Goal: Task Accomplishment & Management: Manage account settings

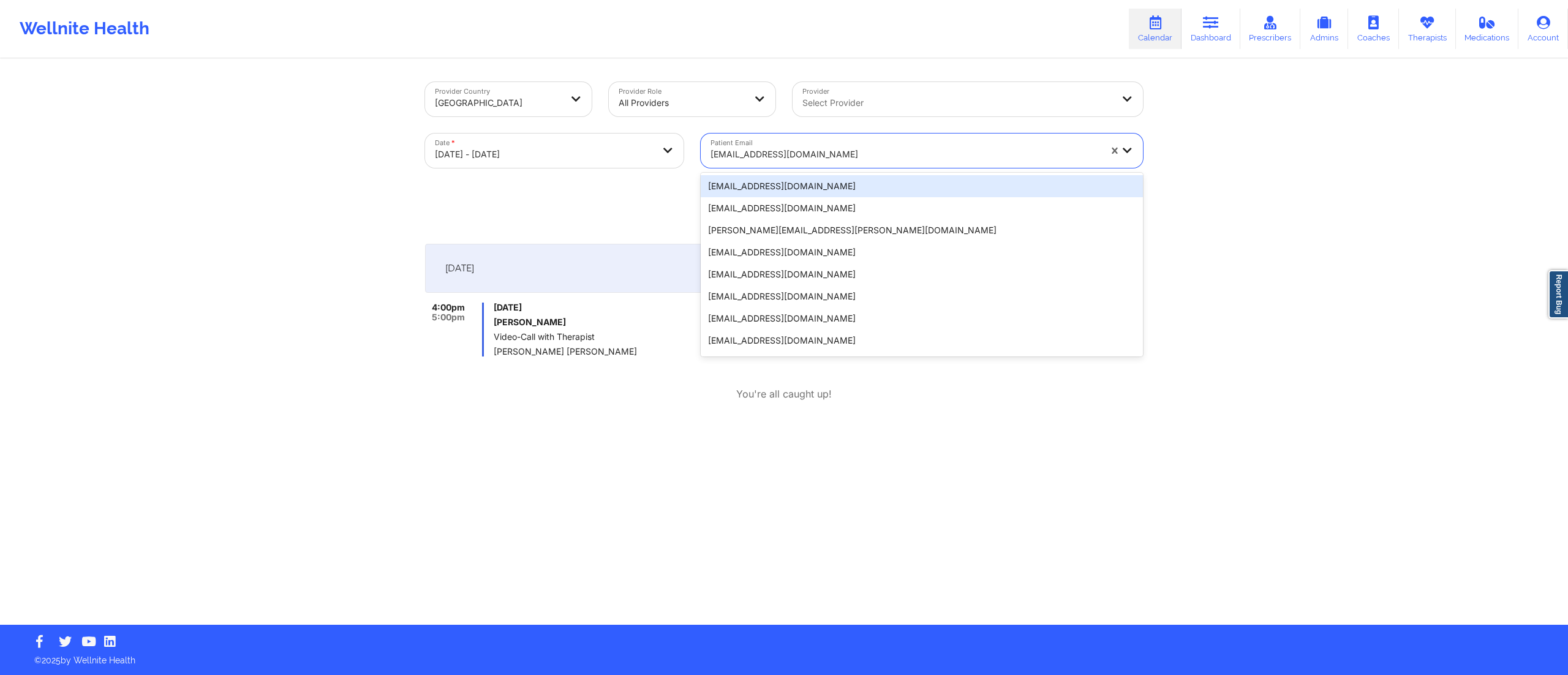
click at [773, 149] on div at bounding box center [905, 154] width 389 height 15
type input "[EMAIL_ADDRESS][DOMAIN_NAME]"
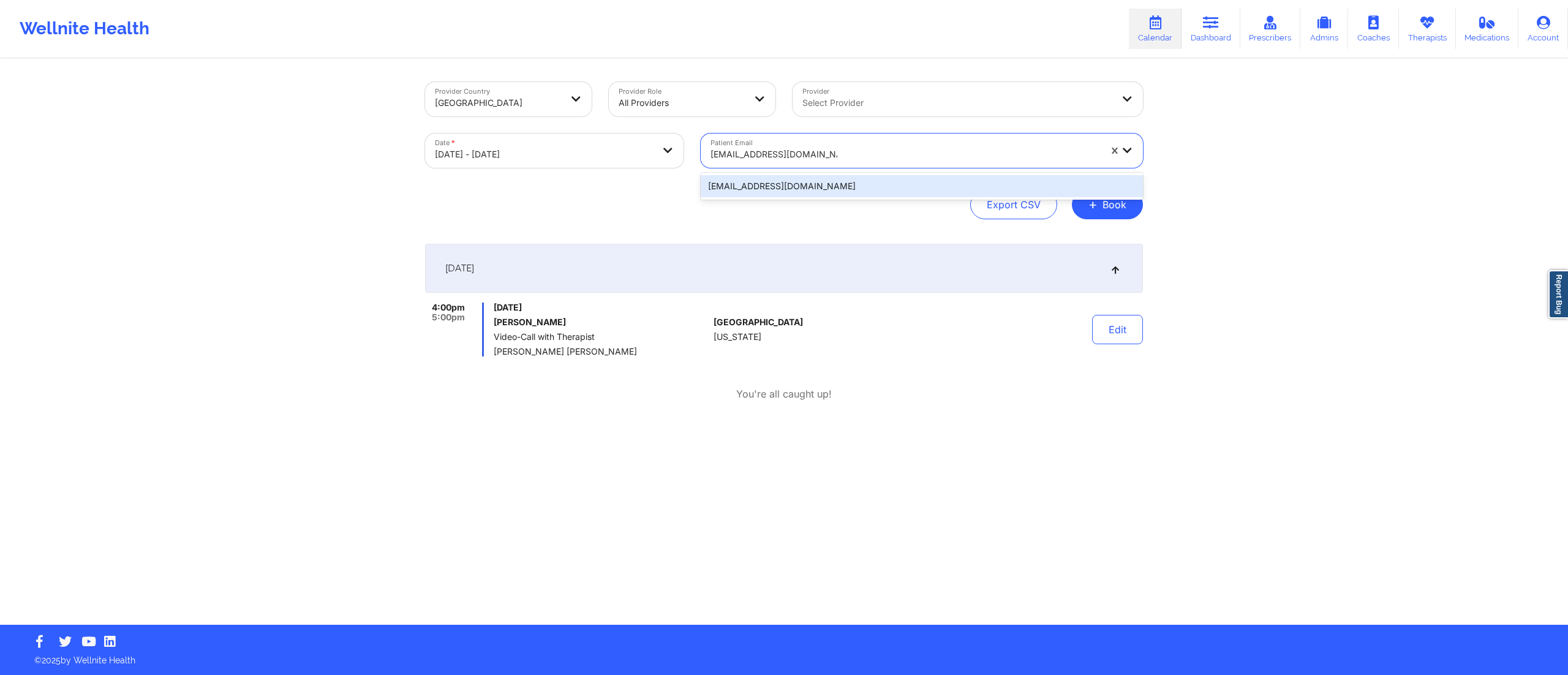
click at [768, 180] on div "[EMAIL_ADDRESS][DOMAIN_NAME]" at bounding box center [922, 186] width 442 height 22
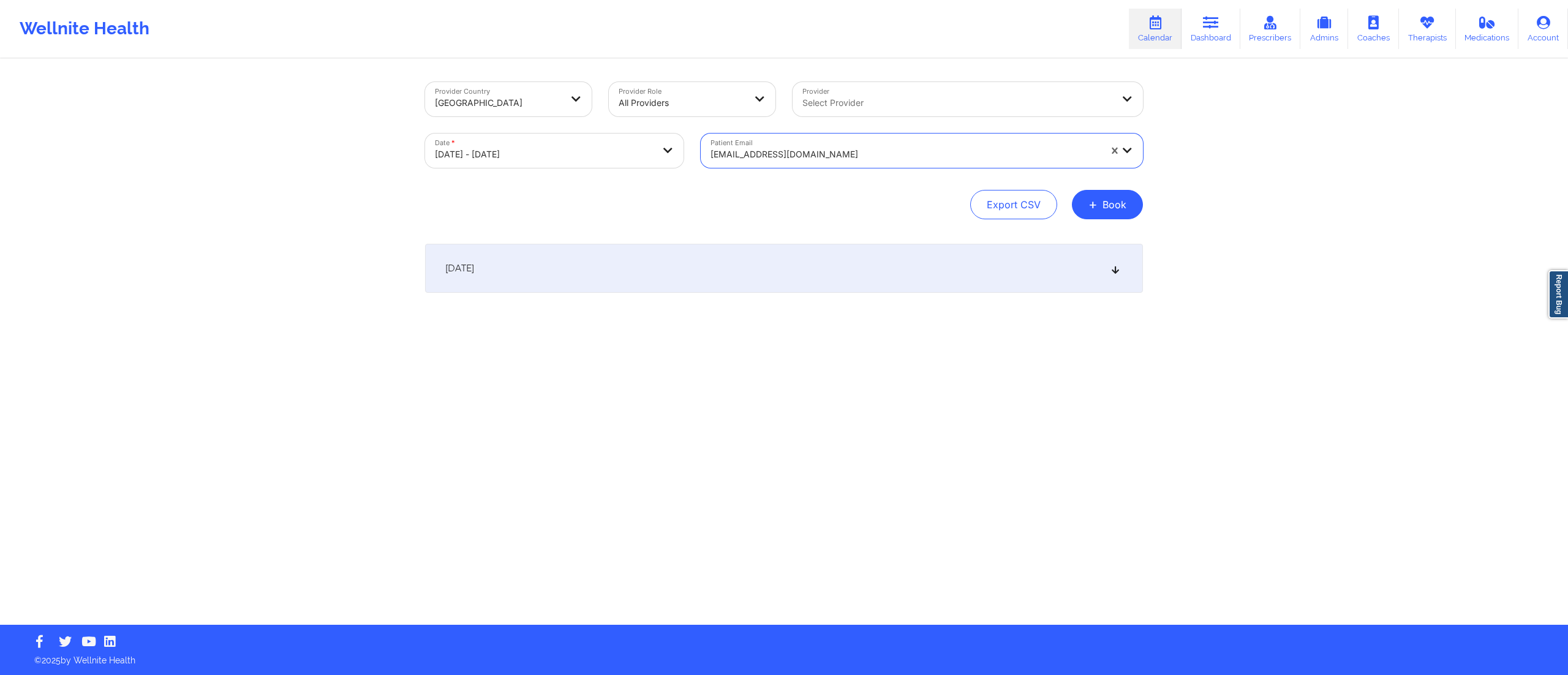
click at [593, 276] on div "[DATE]" at bounding box center [784, 268] width 718 height 49
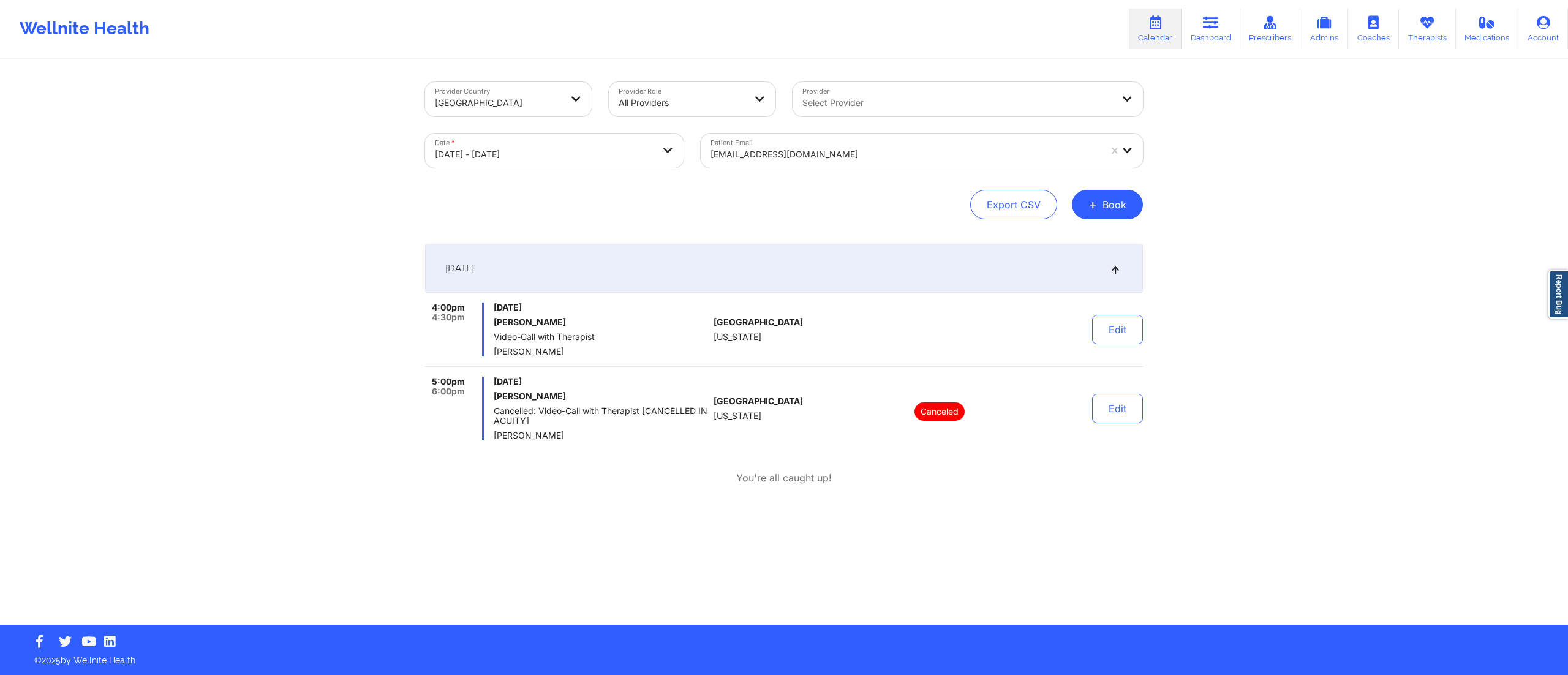
click at [807, 141] on div "[EMAIL_ADDRESS][DOMAIN_NAME]" at bounding box center [905, 154] width 389 height 27
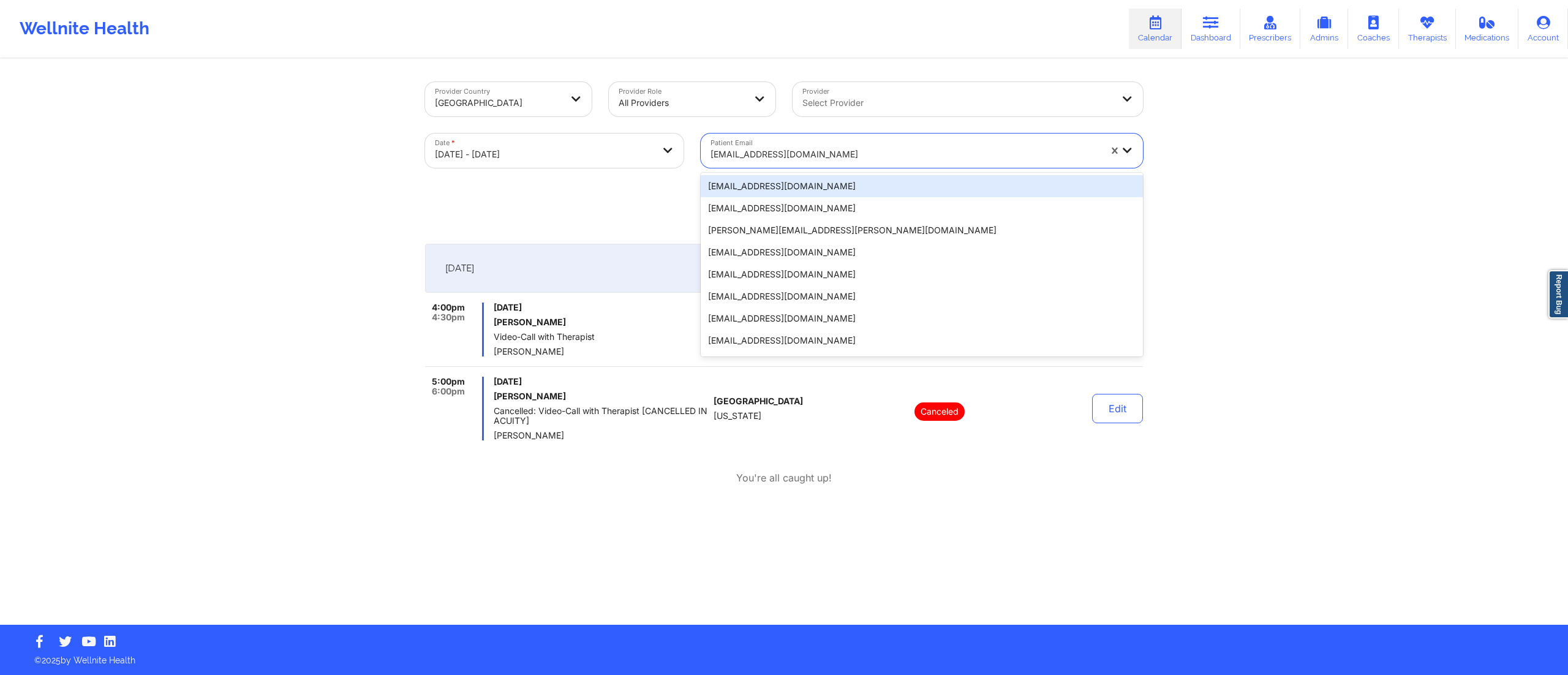
paste input "[EMAIL_ADDRESS][DOMAIN_NAME]"
type input "[EMAIL_ADDRESS][DOMAIN_NAME]"
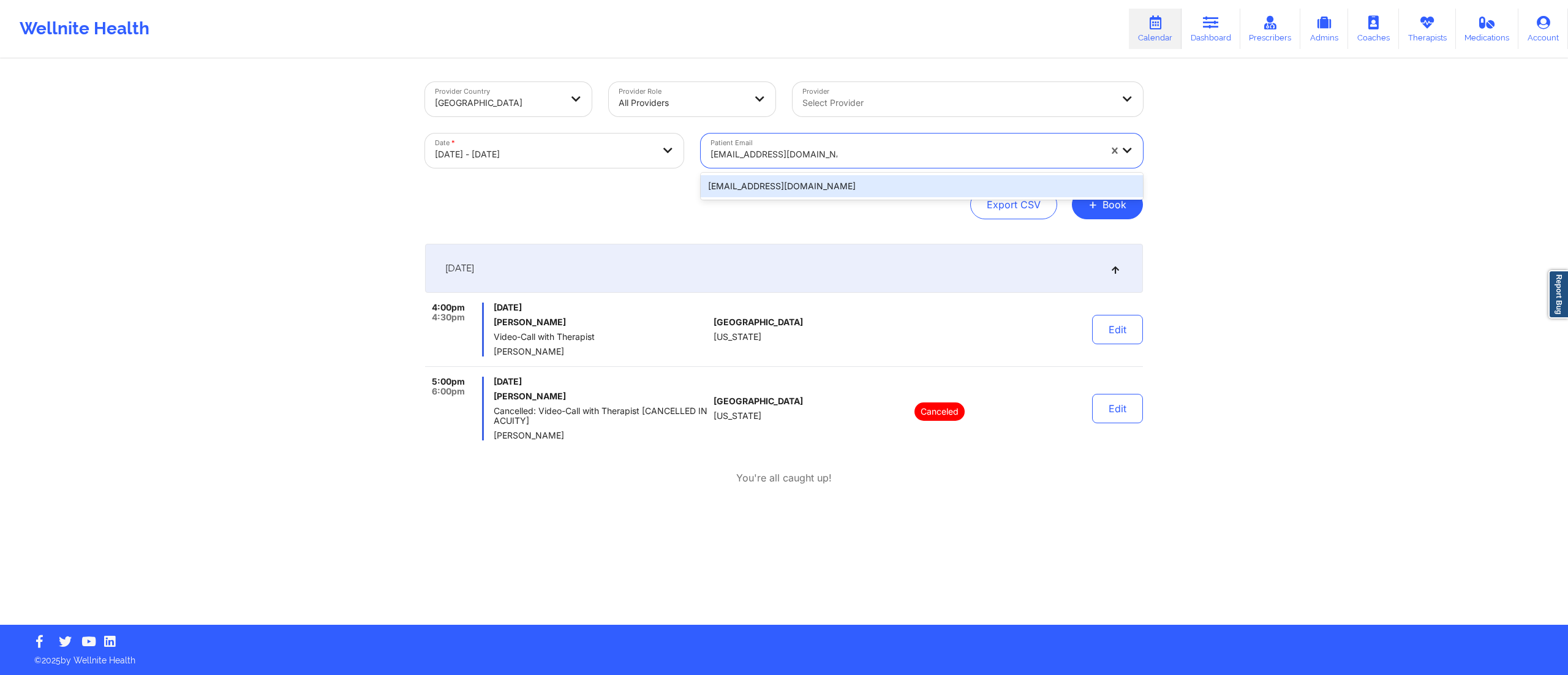
click at [796, 189] on div "[EMAIL_ADDRESS][DOMAIN_NAME]" at bounding box center [922, 186] width 442 height 22
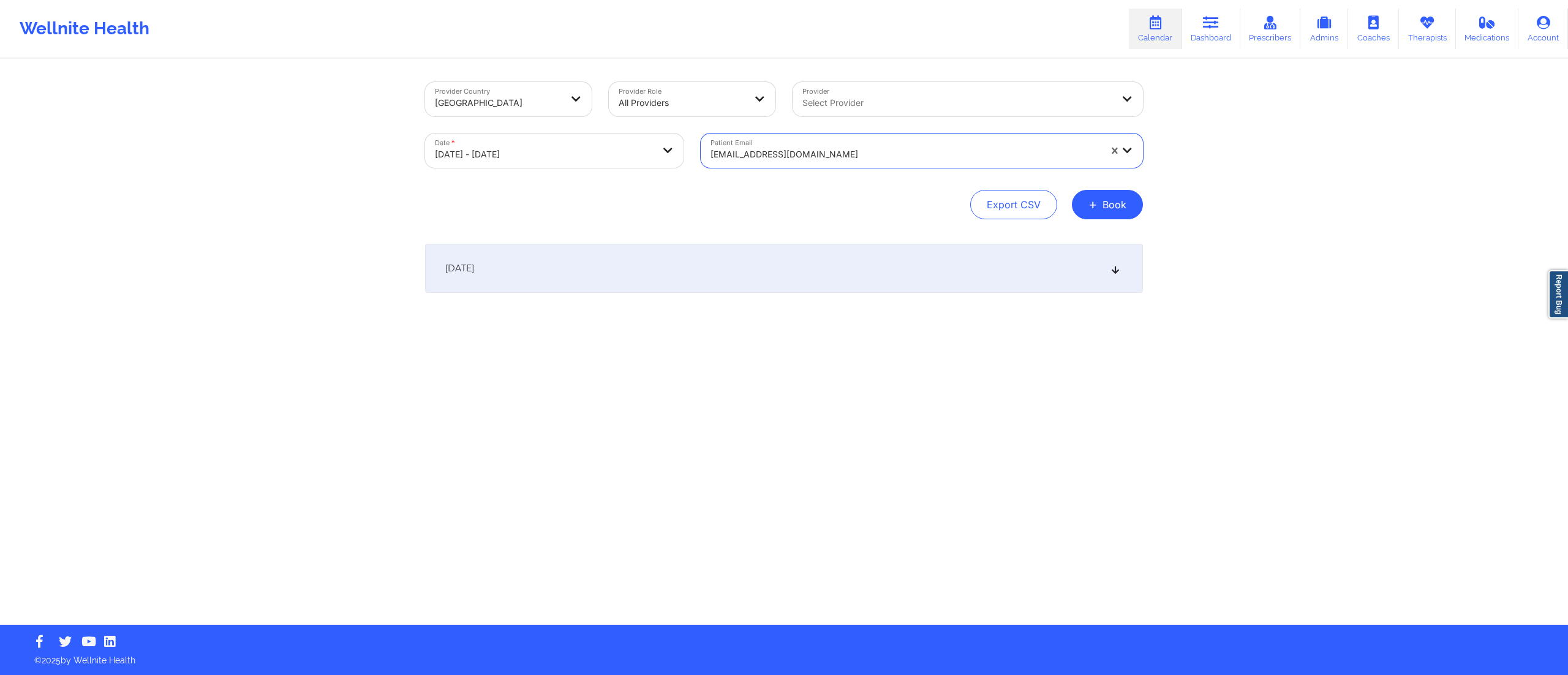
click at [773, 243] on div "Provider Country [GEOGRAPHIC_DATA] Provider Role All Providers Provider Select …" at bounding box center [783, 342] width 735 height 565
click at [758, 259] on div "[DATE]" at bounding box center [784, 268] width 718 height 49
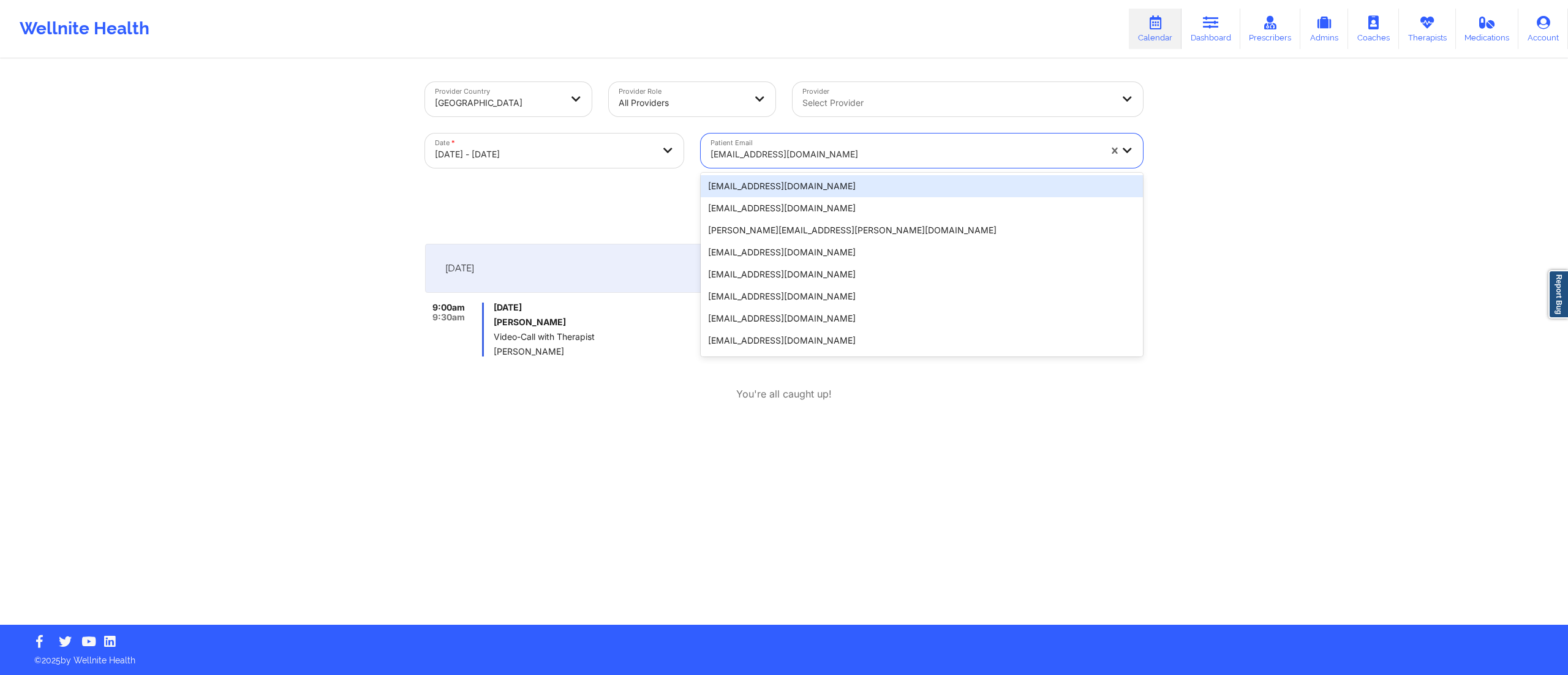
click at [777, 158] on div at bounding box center [905, 154] width 389 height 15
paste input "[EMAIL_ADDRESS][DOMAIN_NAME]"
type input "[EMAIL_ADDRESS][DOMAIN_NAME]"
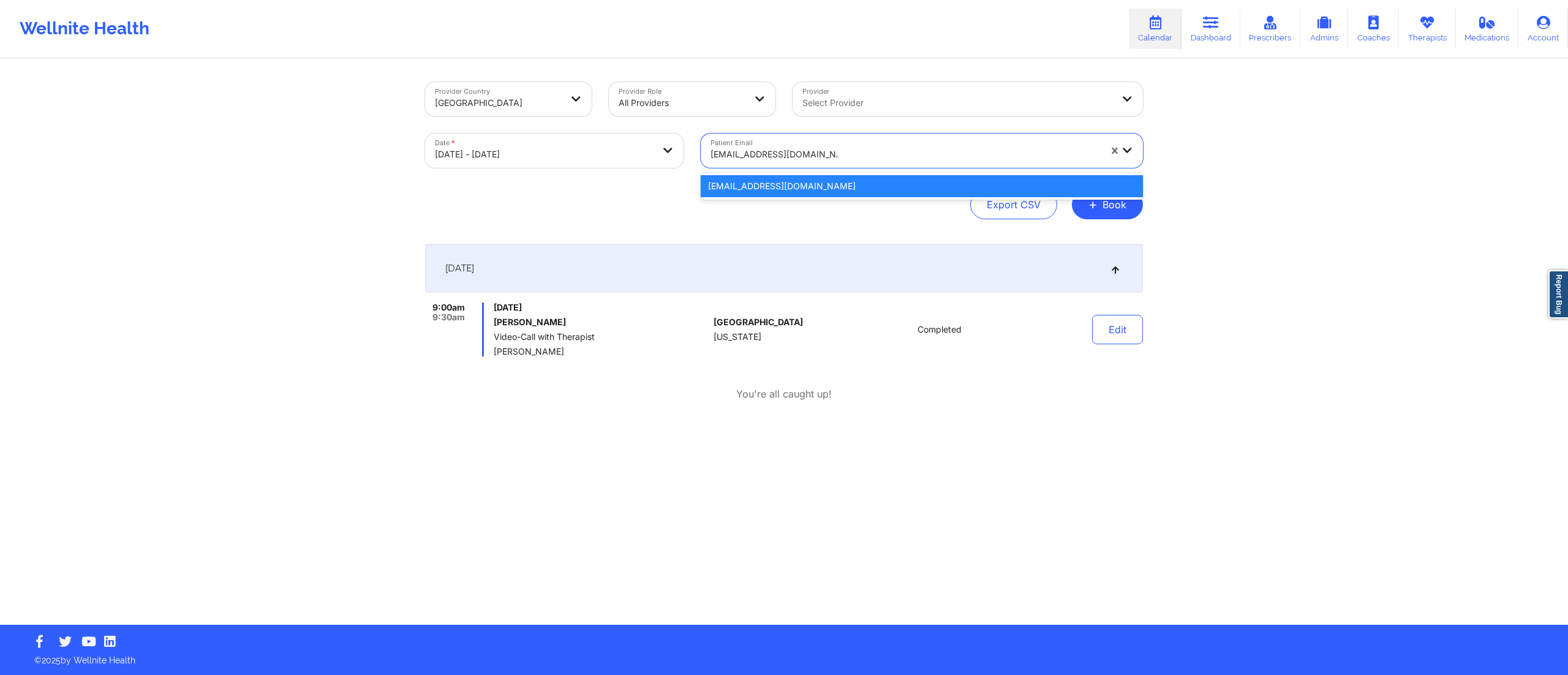
click at [801, 185] on div "[EMAIL_ADDRESS][DOMAIN_NAME]" at bounding box center [922, 186] width 442 height 22
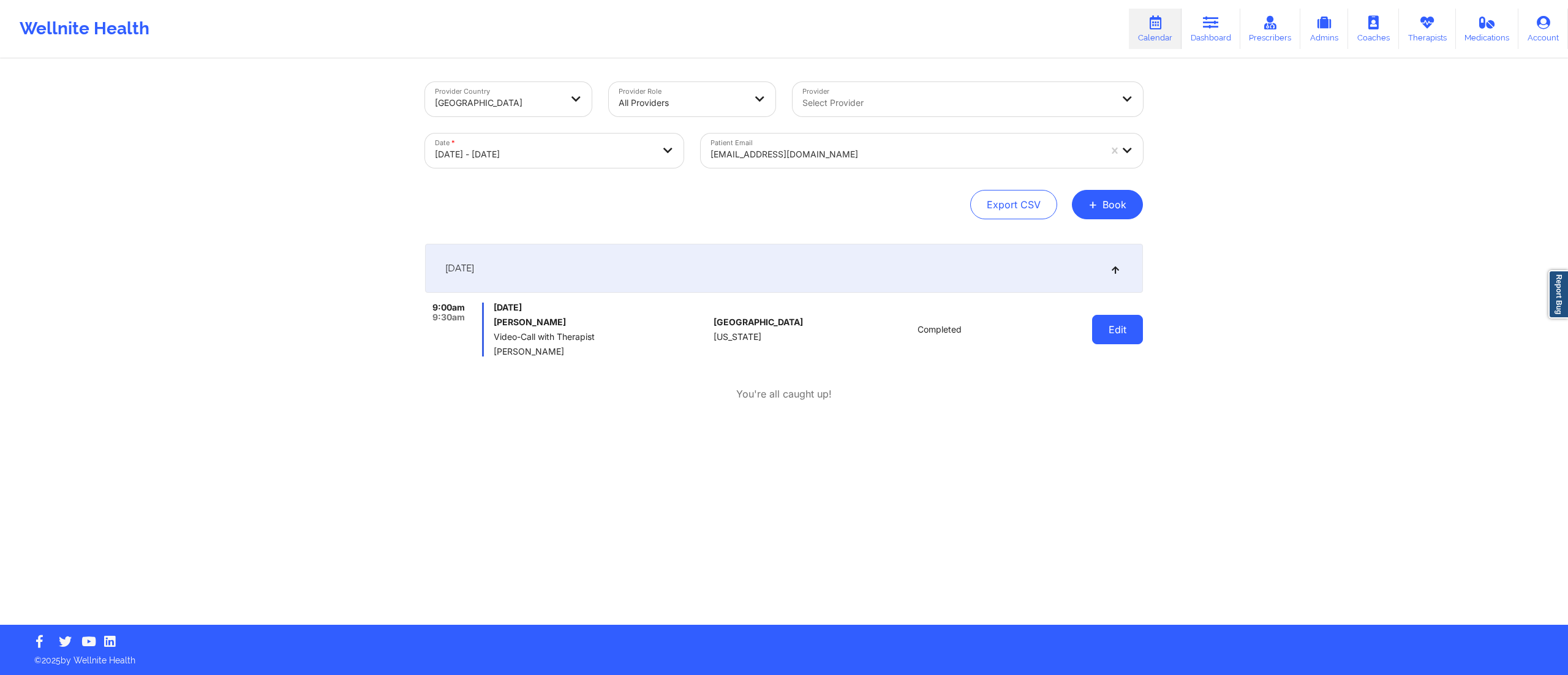
click at [1096, 323] on button "Edit" at bounding box center [1118, 329] width 51 height 29
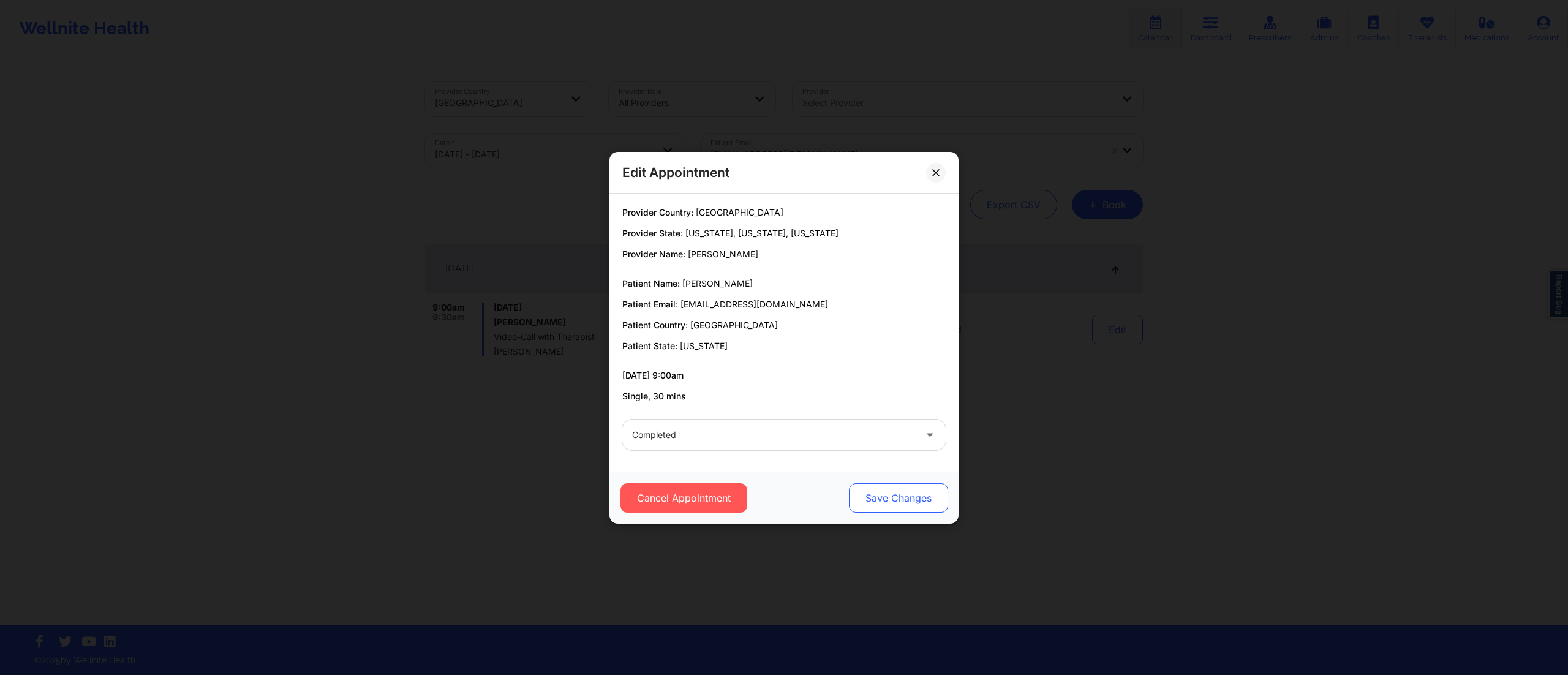
click at [886, 497] on button "Save Changes" at bounding box center [898, 497] width 99 height 29
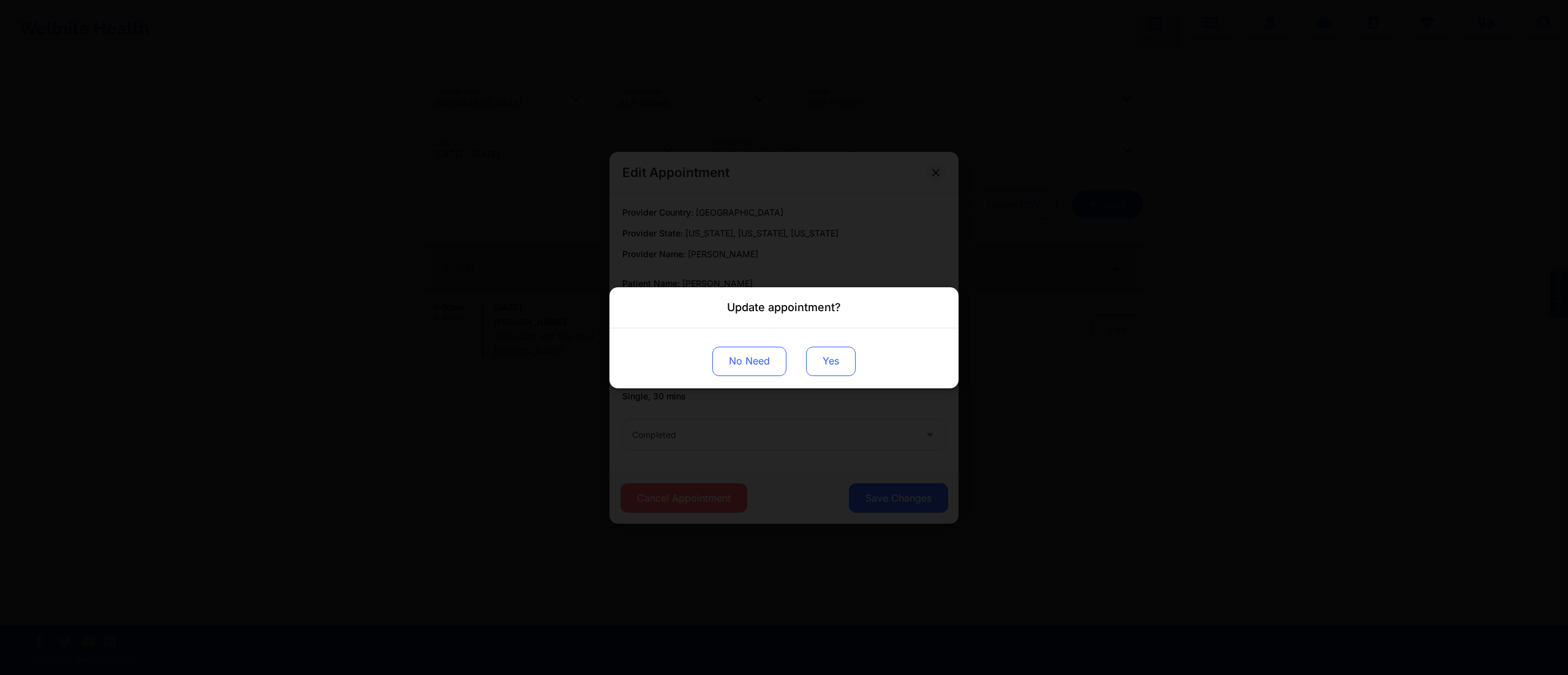
click at [817, 365] on button "Yes" at bounding box center [831, 360] width 50 height 29
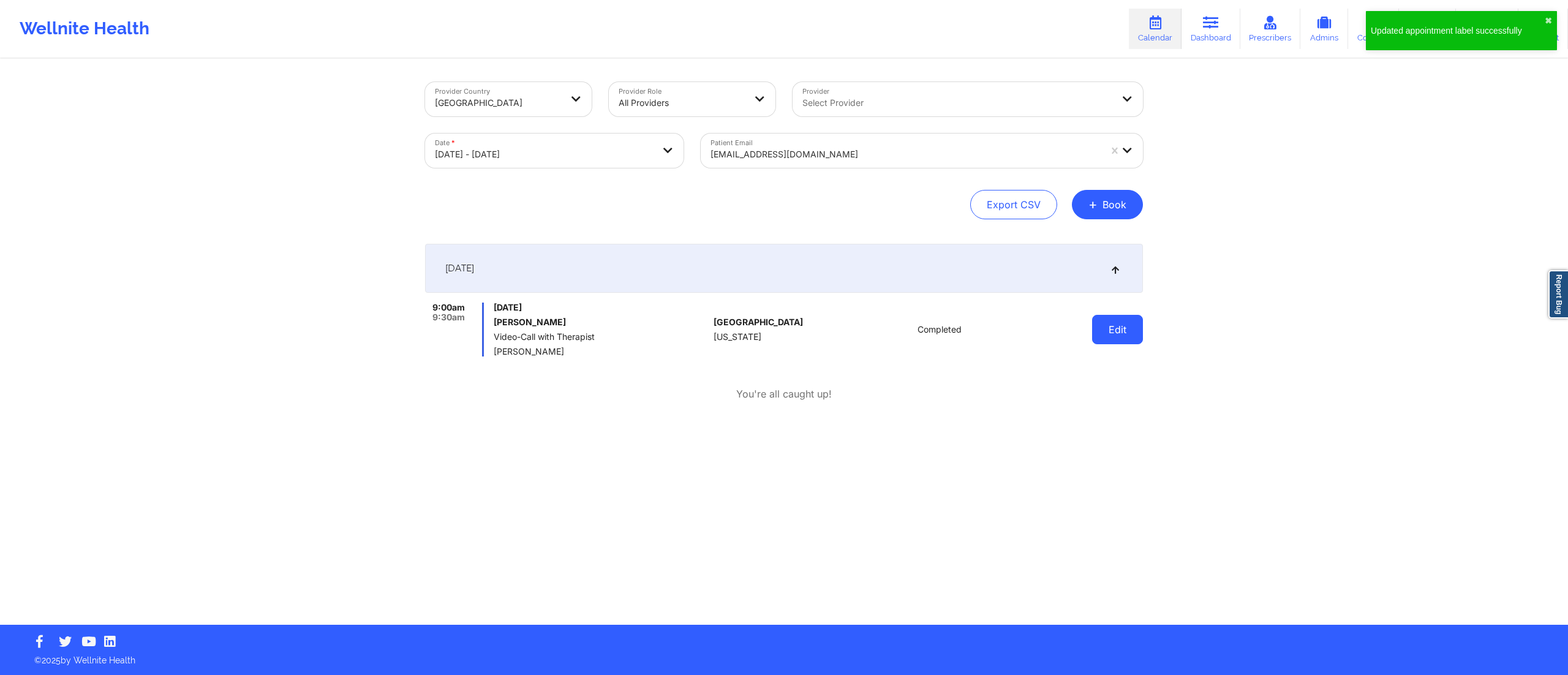
click at [1101, 330] on button "Edit" at bounding box center [1118, 329] width 51 height 29
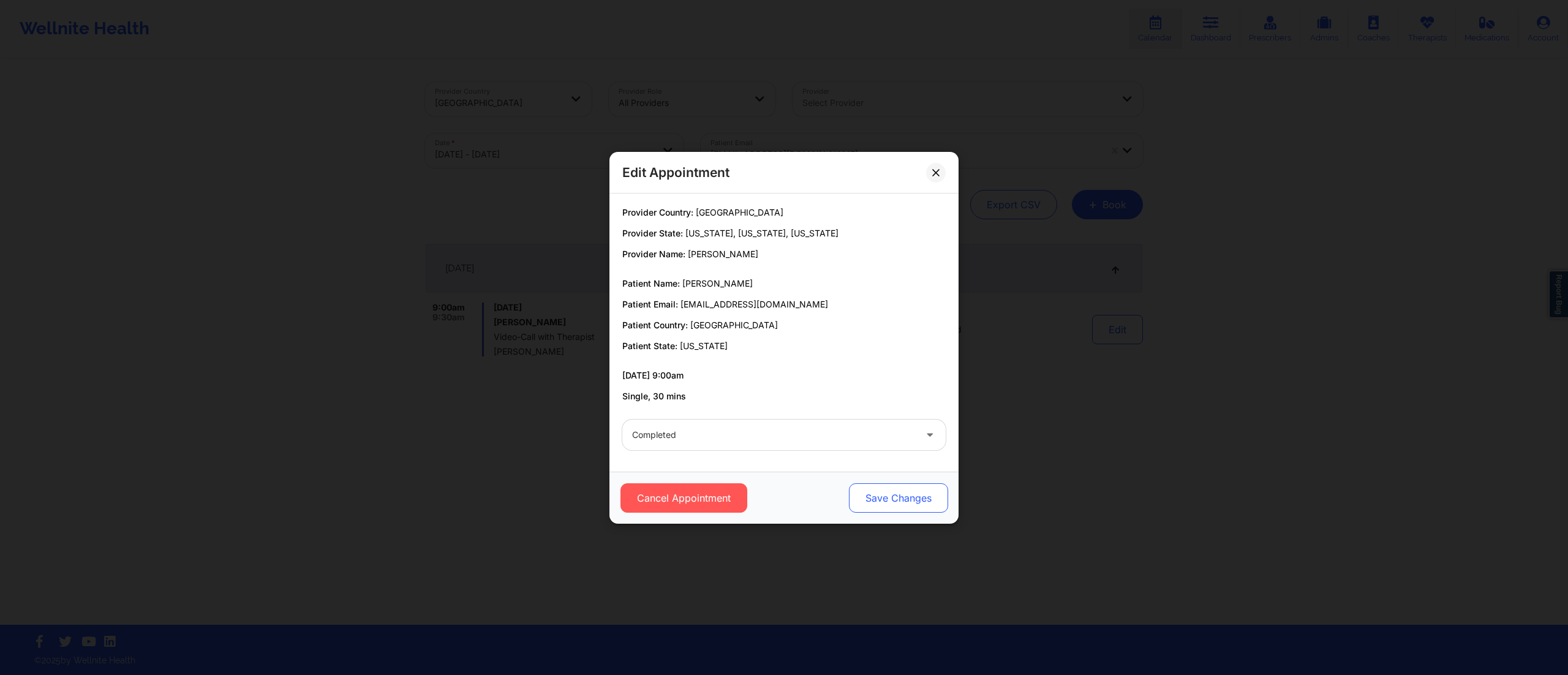
click at [898, 500] on button "Save Changes" at bounding box center [898, 497] width 99 height 29
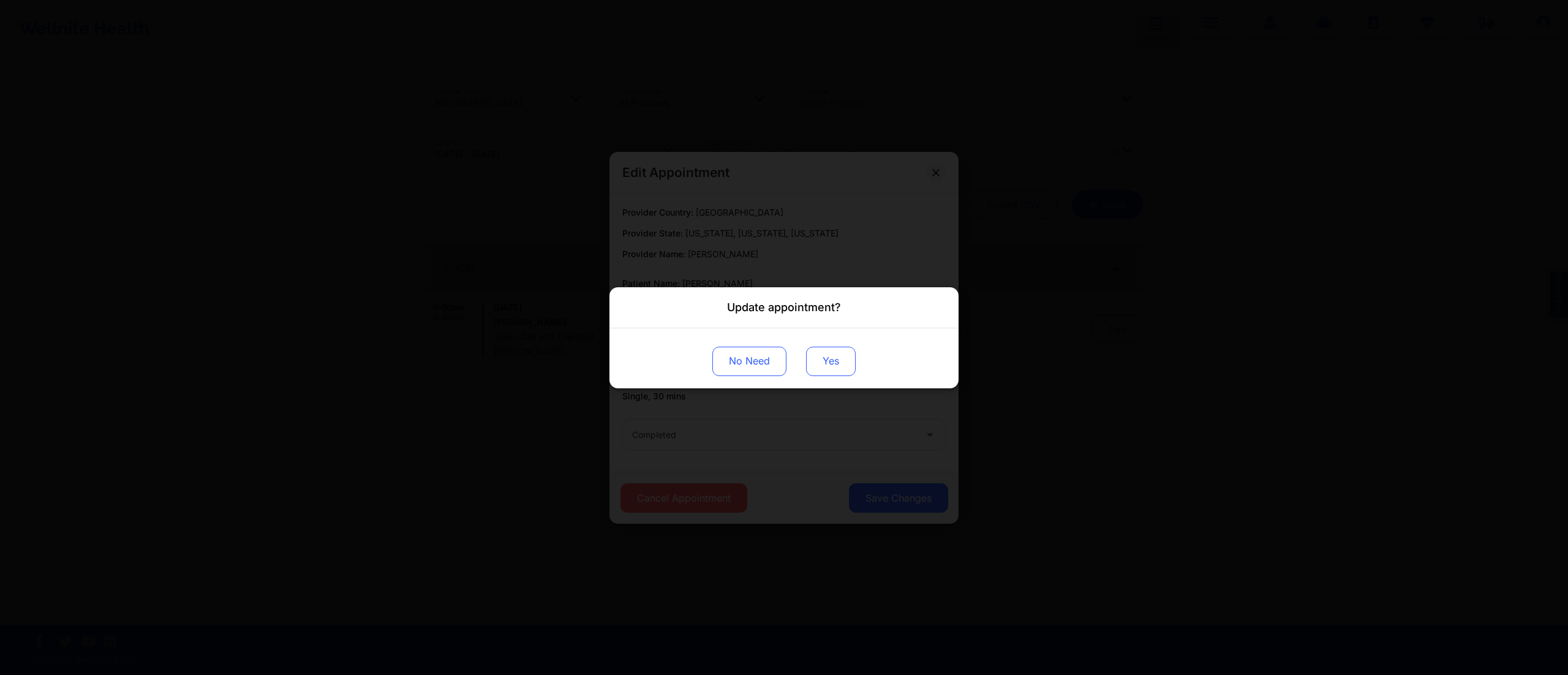
click at [826, 369] on button "Yes" at bounding box center [831, 360] width 50 height 29
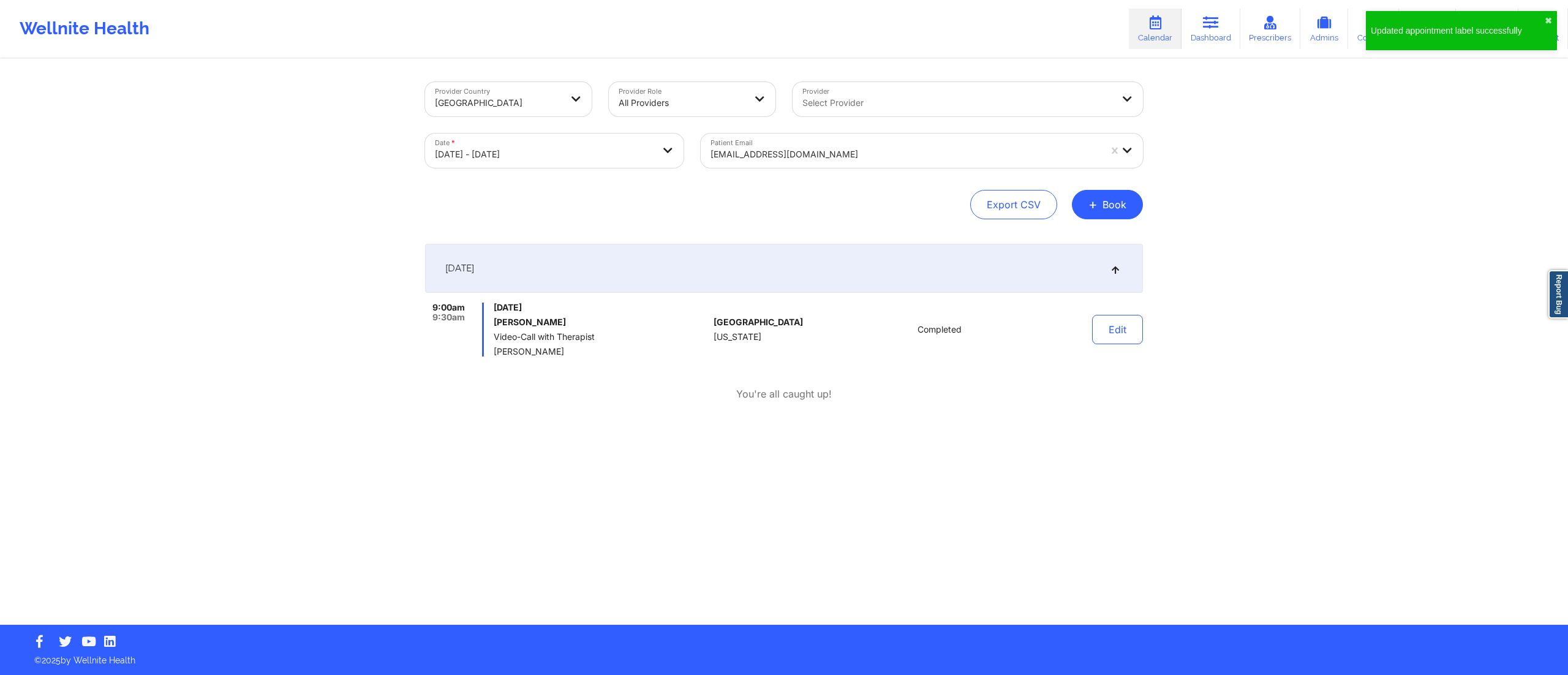
click at [822, 158] on div at bounding box center [905, 154] width 389 height 15
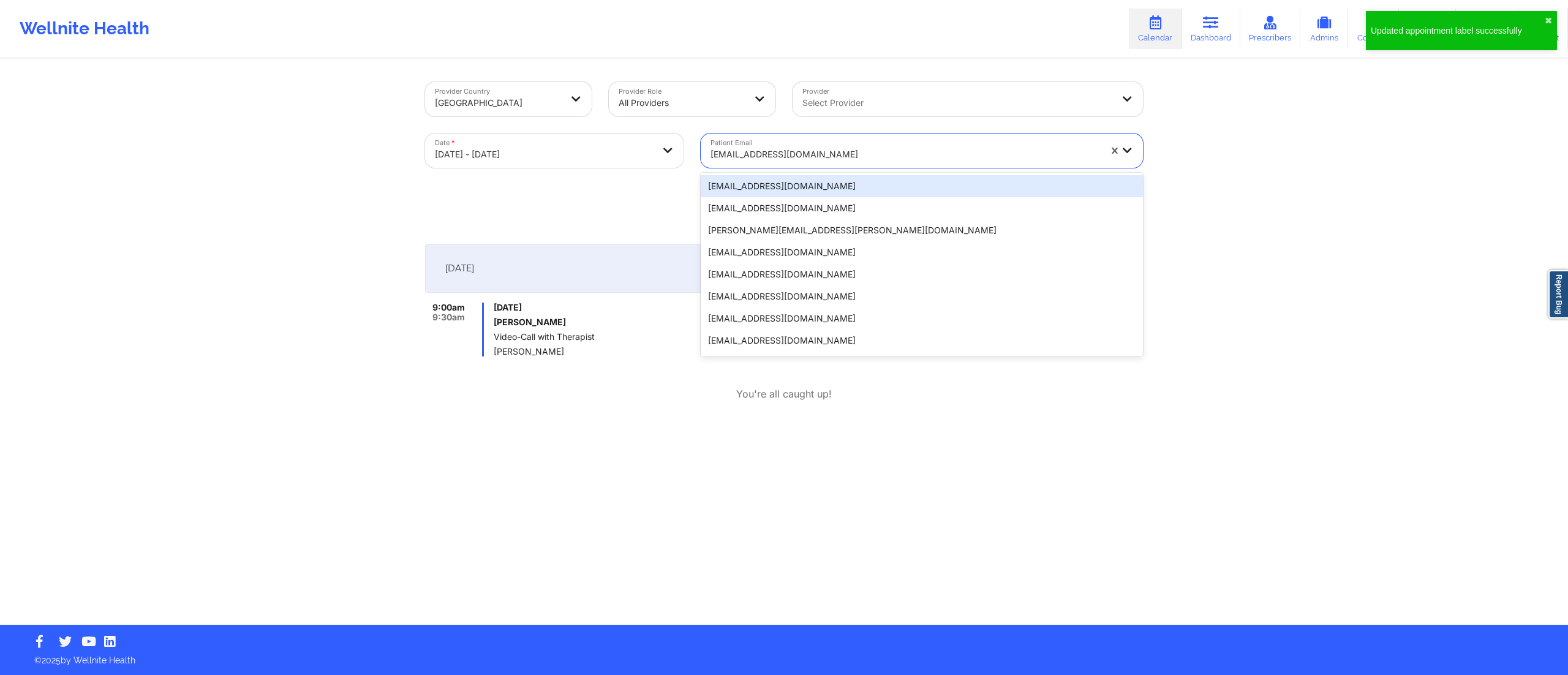
paste input "[EMAIL_ADDRESS][PERSON_NAME][DOMAIN_NAME]"
type input "[EMAIL_ADDRESS][PERSON_NAME][DOMAIN_NAME]"
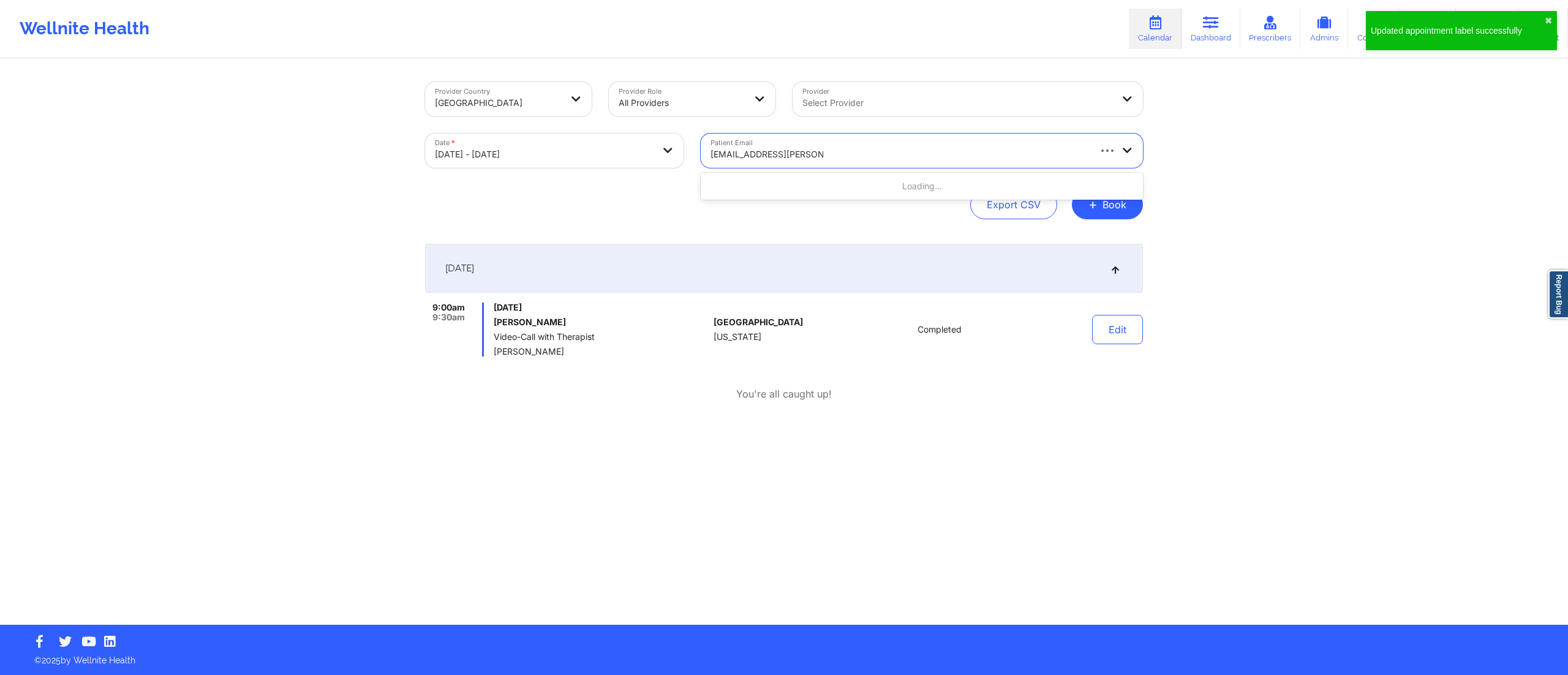
click at [797, 188] on div "Loading..." at bounding box center [922, 186] width 442 height 22
click at [797, 186] on div "[EMAIL_ADDRESS][PERSON_NAME][DOMAIN_NAME]" at bounding box center [922, 186] width 442 height 22
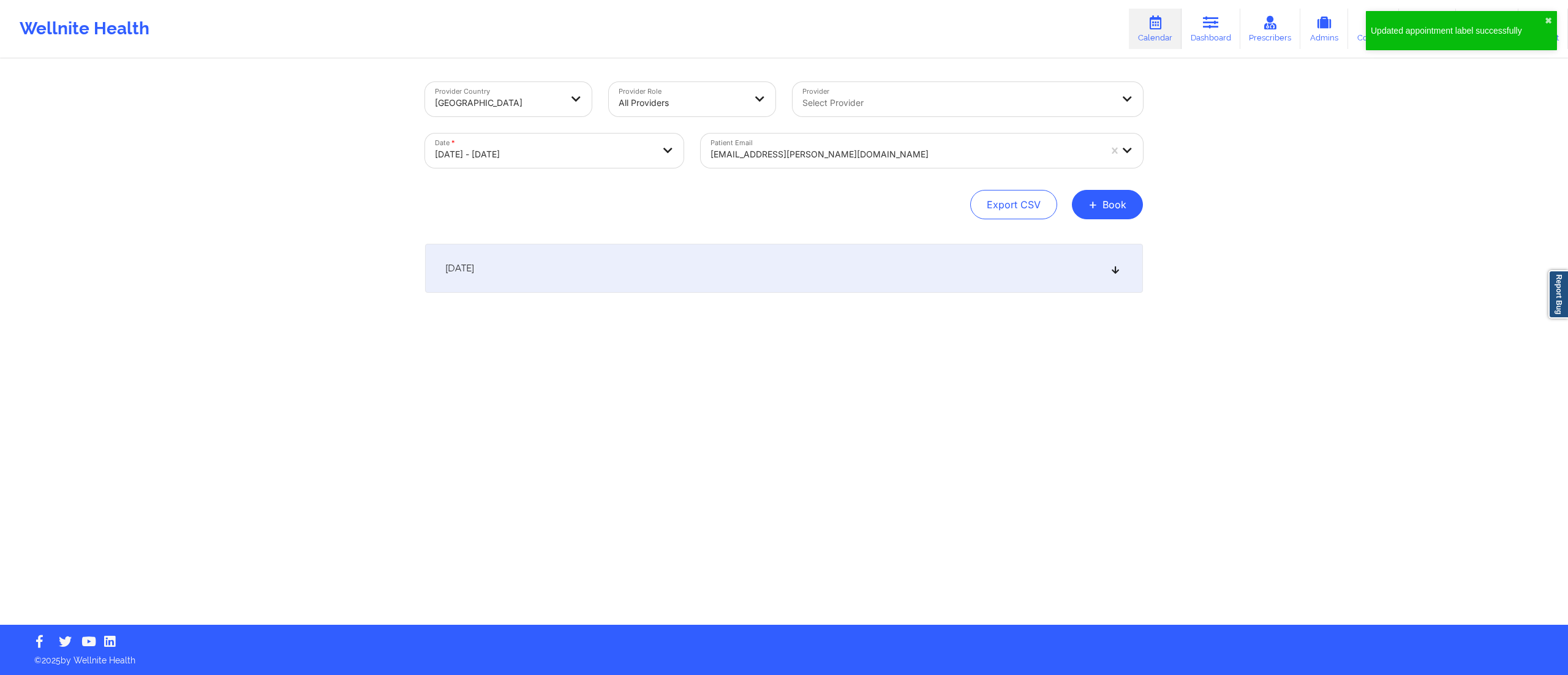
click at [785, 257] on div "[DATE]" at bounding box center [784, 268] width 718 height 49
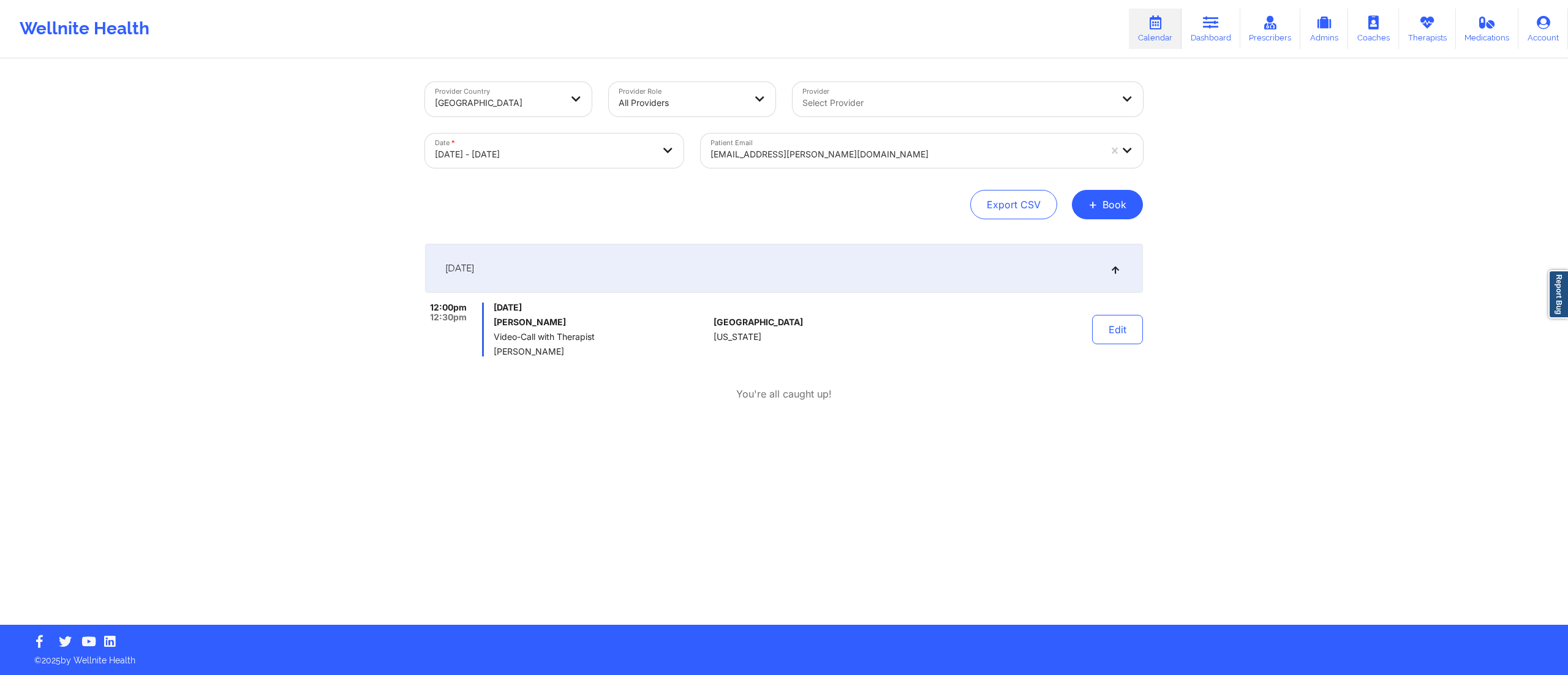
click at [775, 151] on div at bounding box center [905, 154] width 389 height 15
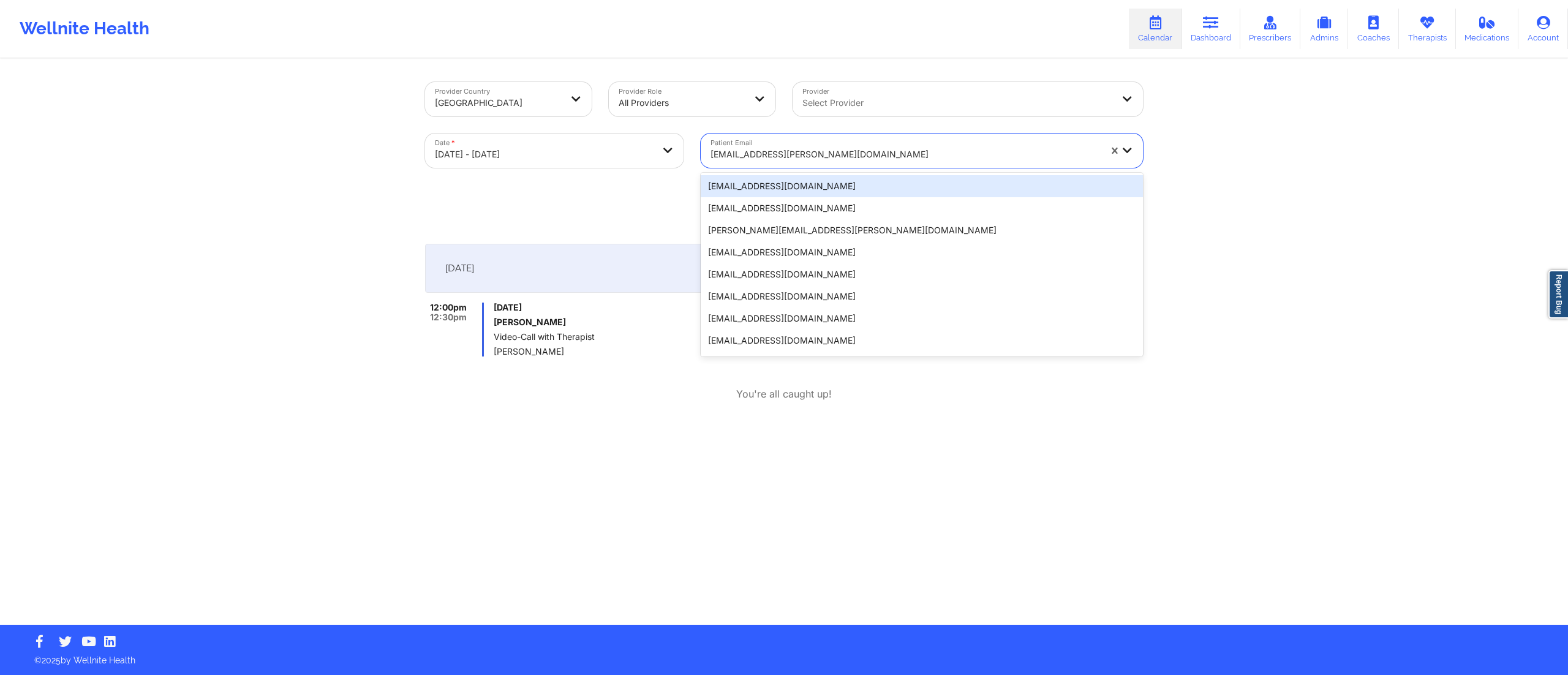
paste input "[EMAIL_ADDRESS][DOMAIN_NAME]"
type input "[EMAIL_ADDRESS][DOMAIN_NAME]"
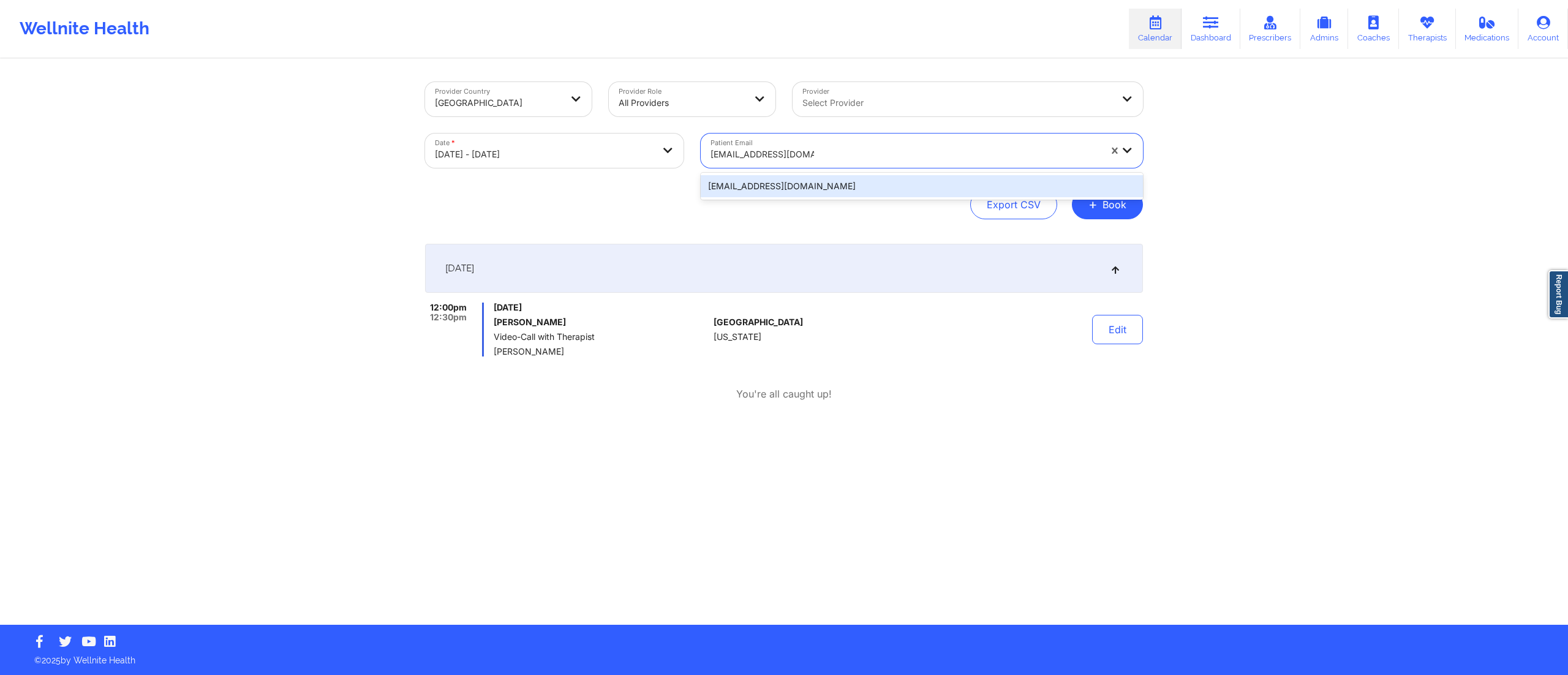
click at [741, 183] on div "[EMAIL_ADDRESS][DOMAIN_NAME]" at bounding box center [922, 186] width 442 height 22
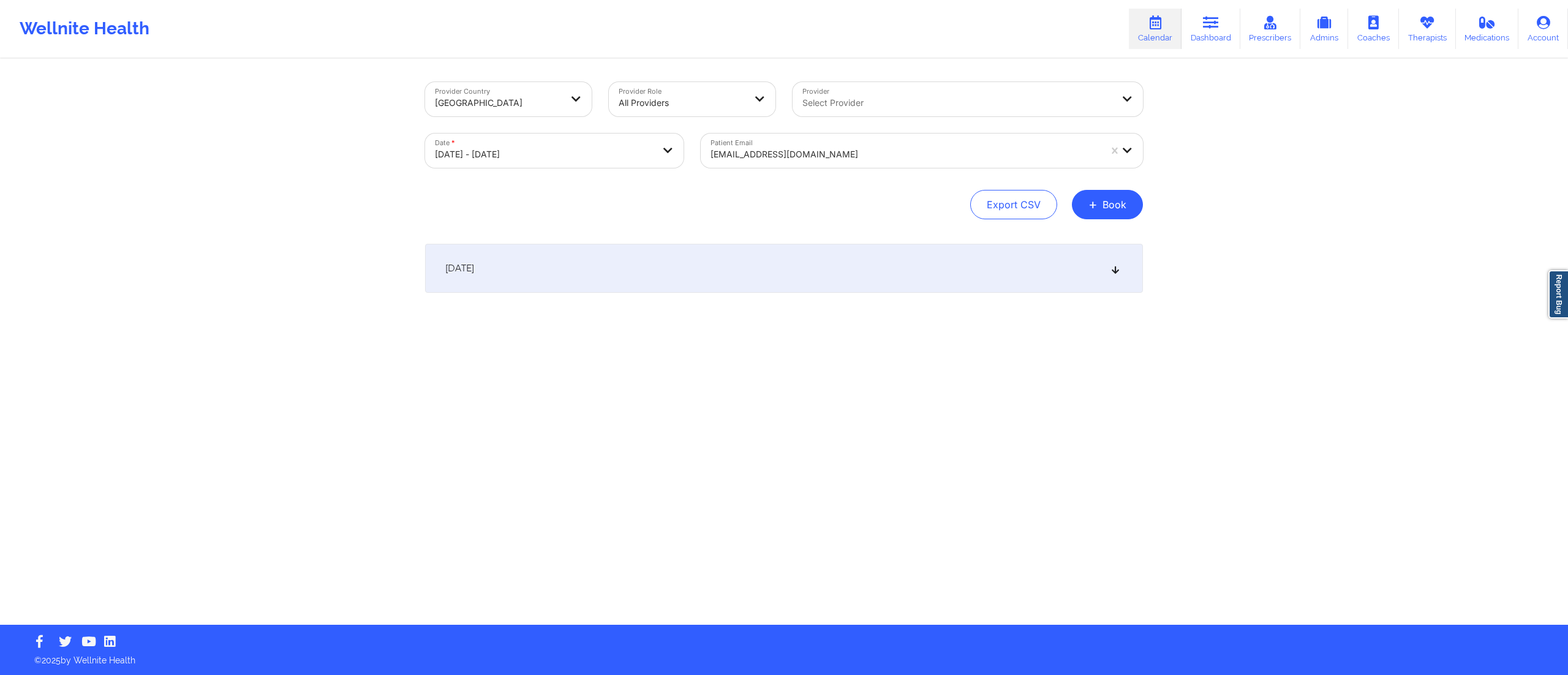
click at [589, 274] on div "[DATE]" at bounding box center [784, 268] width 718 height 49
click at [790, 151] on div at bounding box center [905, 154] width 389 height 15
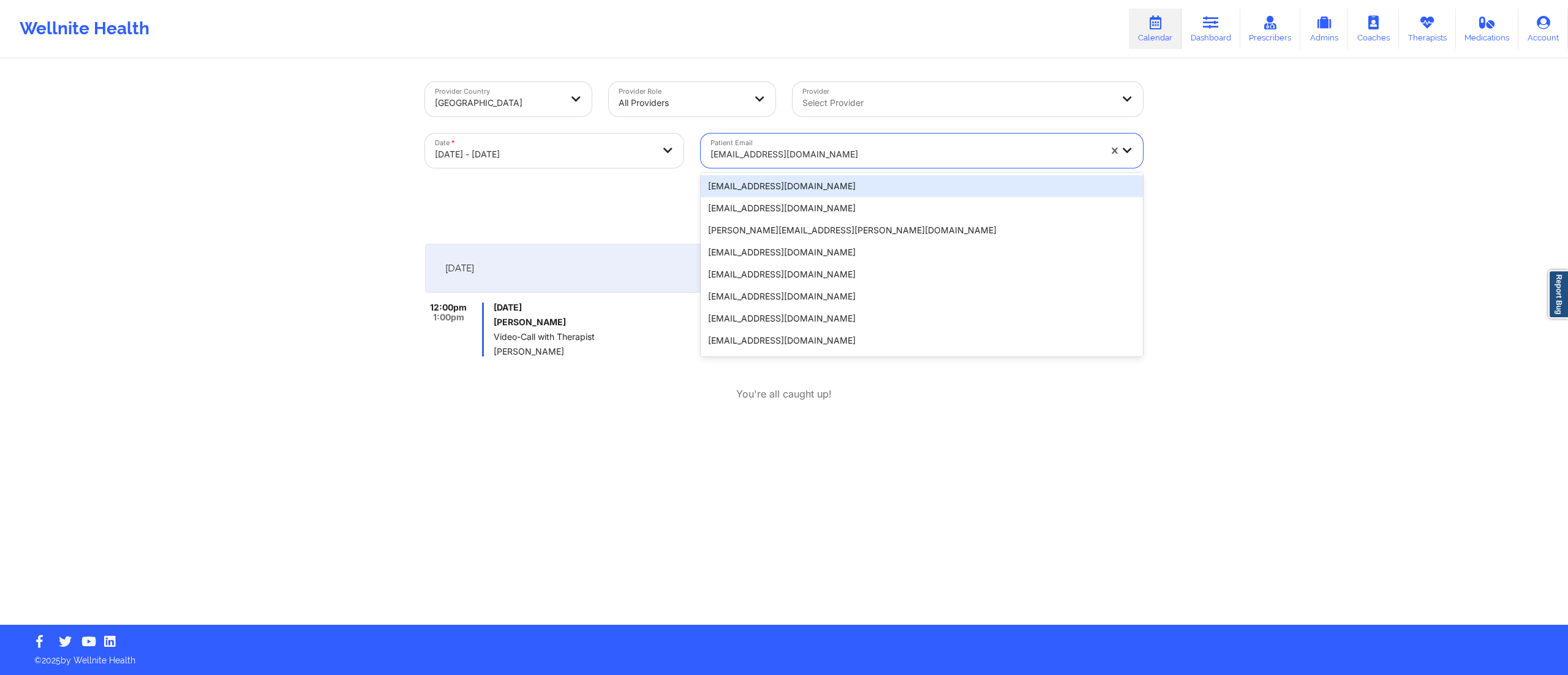
paste input "[EMAIL_ADDRESS][DOMAIN_NAME]"
type input "[EMAIL_ADDRESS][DOMAIN_NAME]"
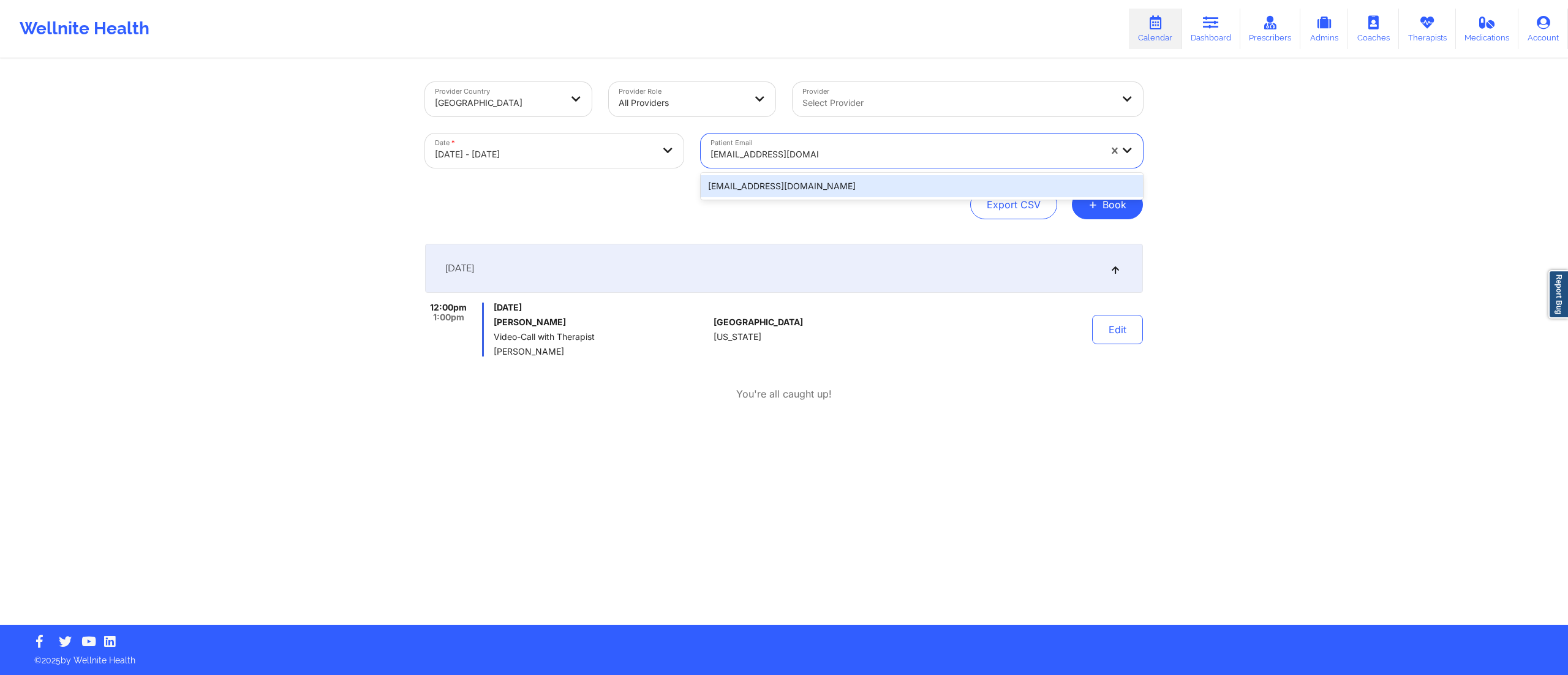
click at [772, 185] on div "[EMAIL_ADDRESS][DOMAIN_NAME]" at bounding box center [922, 186] width 442 height 22
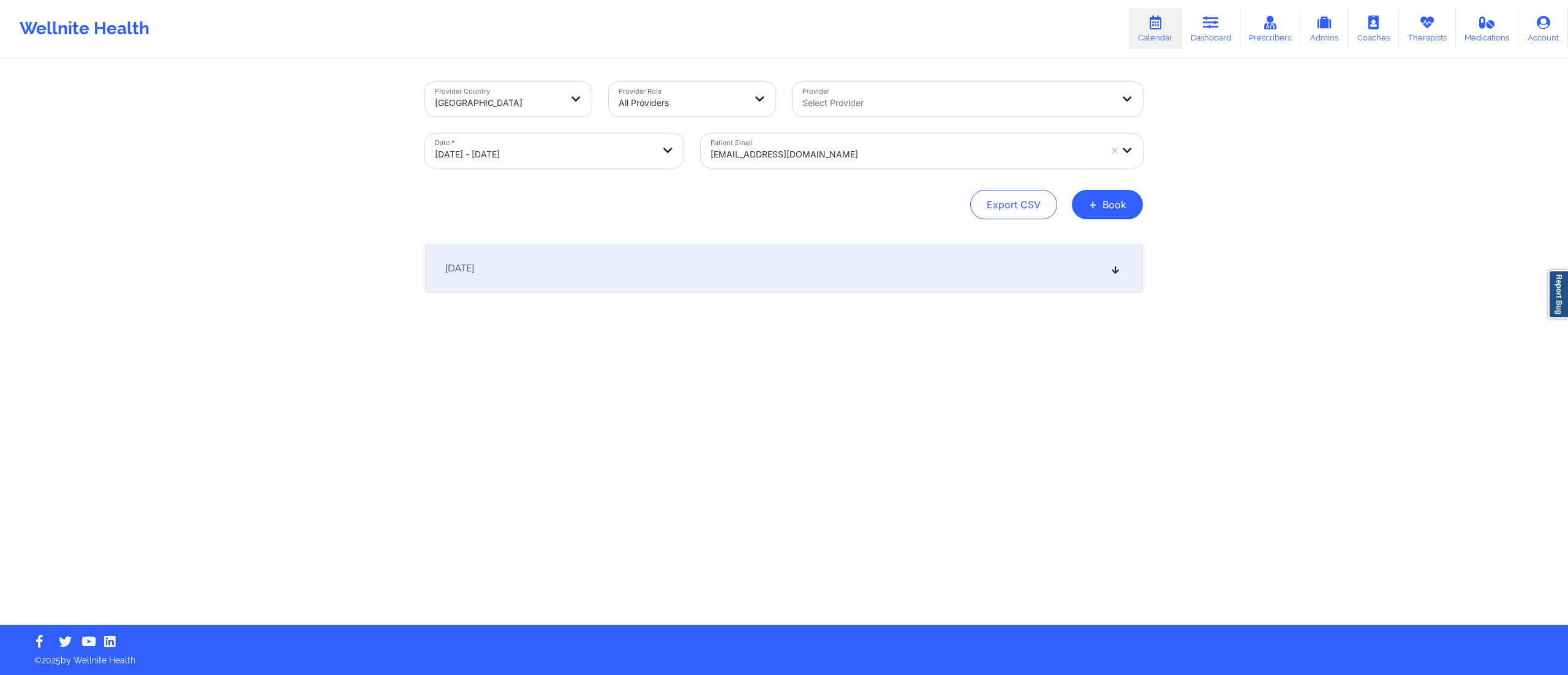
click at [736, 274] on div "[DATE]" at bounding box center [784, 268] width 718 height 49
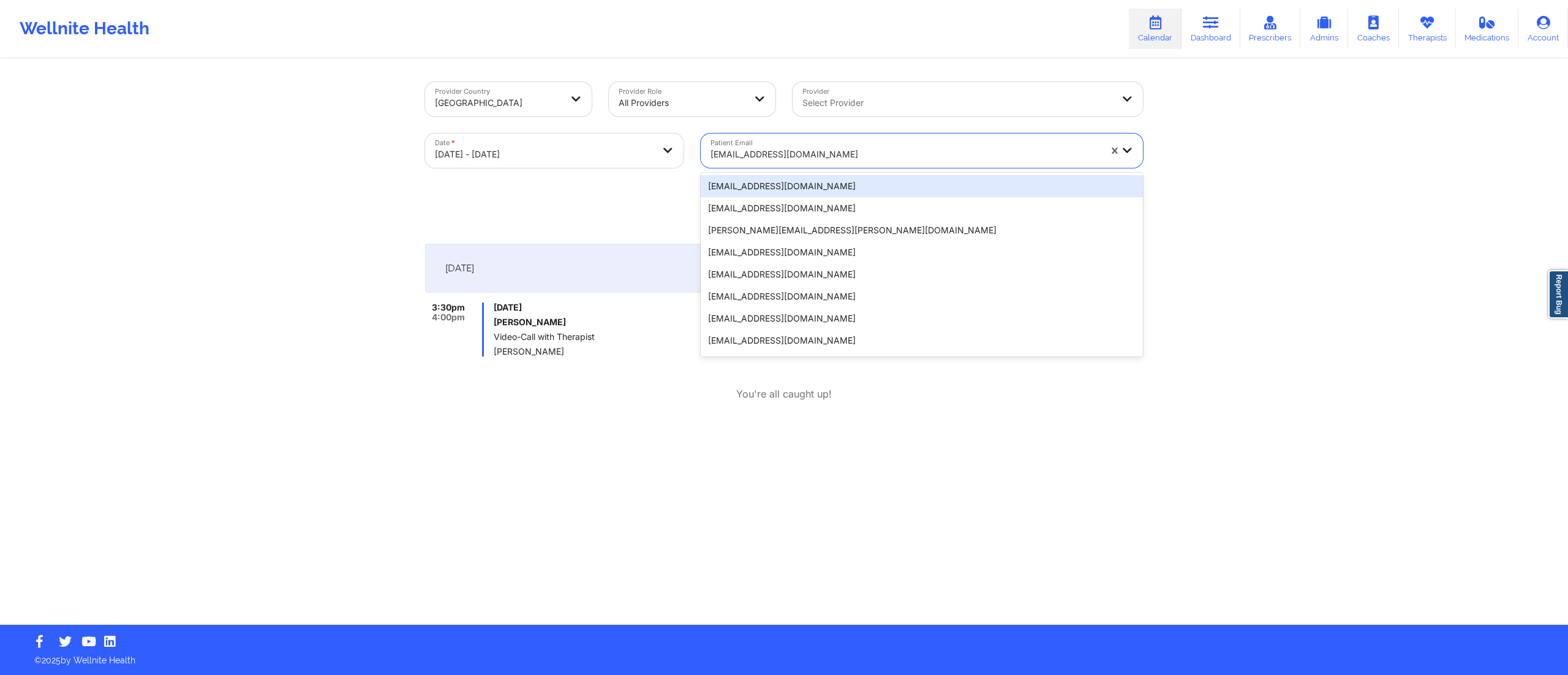
click at [812, 151] on div at bounding box center [905, 154] width 389 height 15
paste input "[EMAIL_ADDRESS][DOMAIN_NAME]"
type input "[EMAIL_ADDRESS][DOMAIN_NAME]"
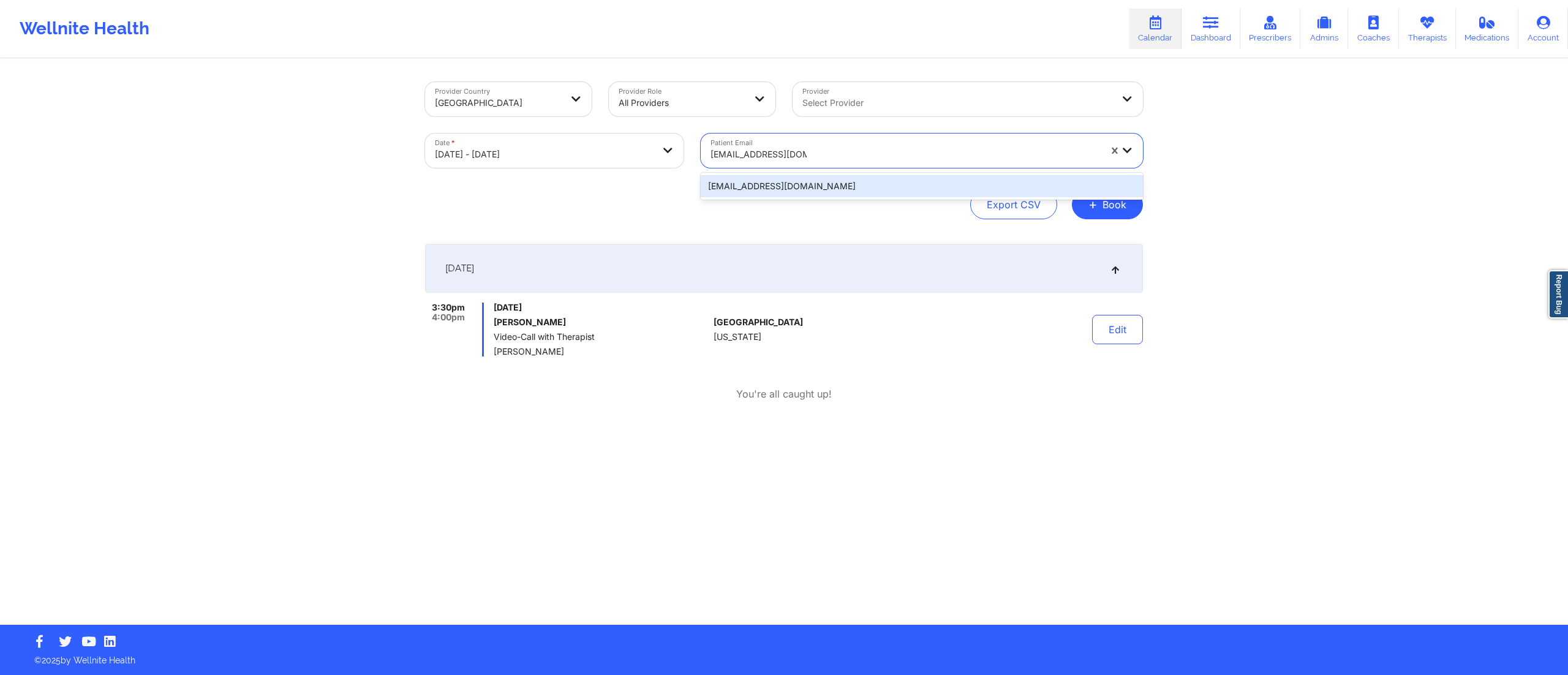
click at [795, 183] on div "[EMAIL_ADDRESS][DOMAIN_NAME]" at bounding box center [922, 186] width 442 height 22
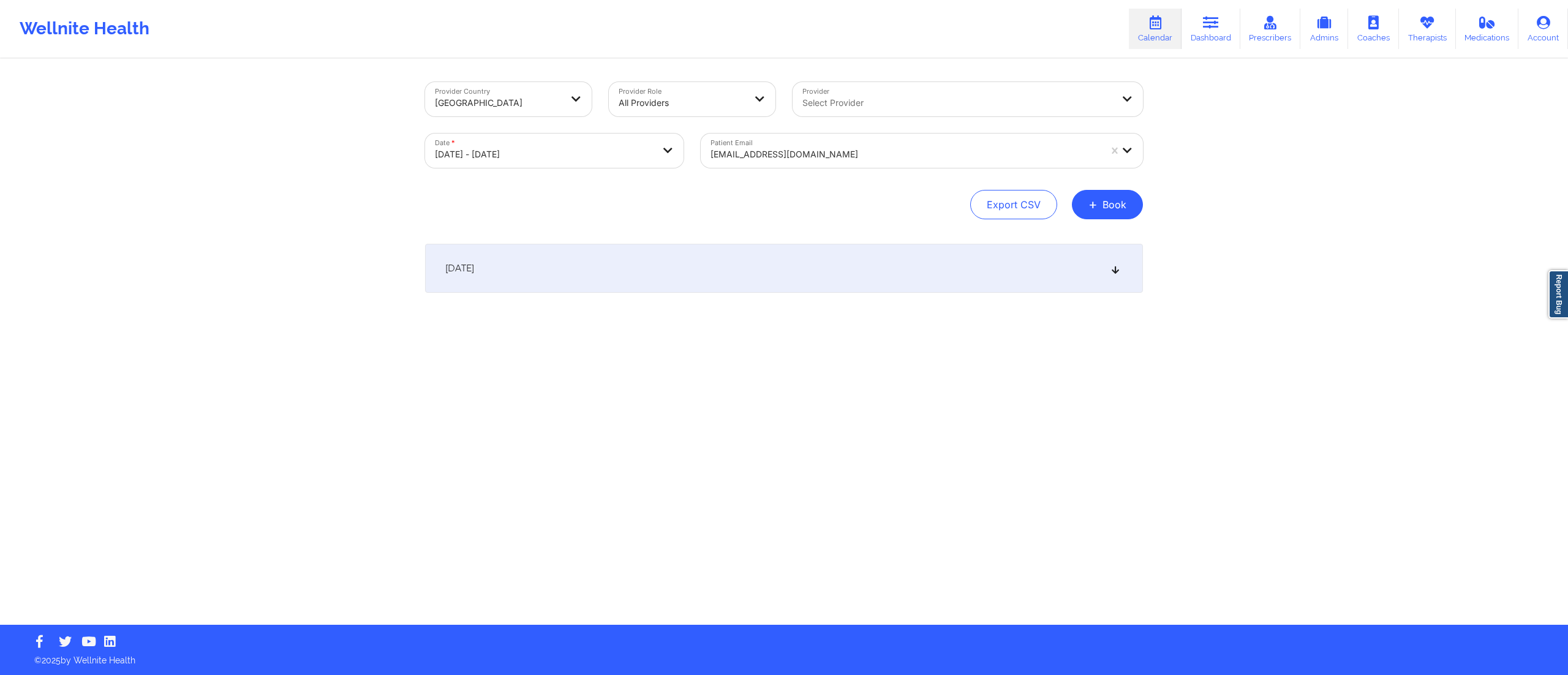
click at [768, 272] on div "[DATE]" at bounding box center [784, 268] width 718 height 49
click at [812, 151] on div at bounding box center [905, 154] width 389 height 15
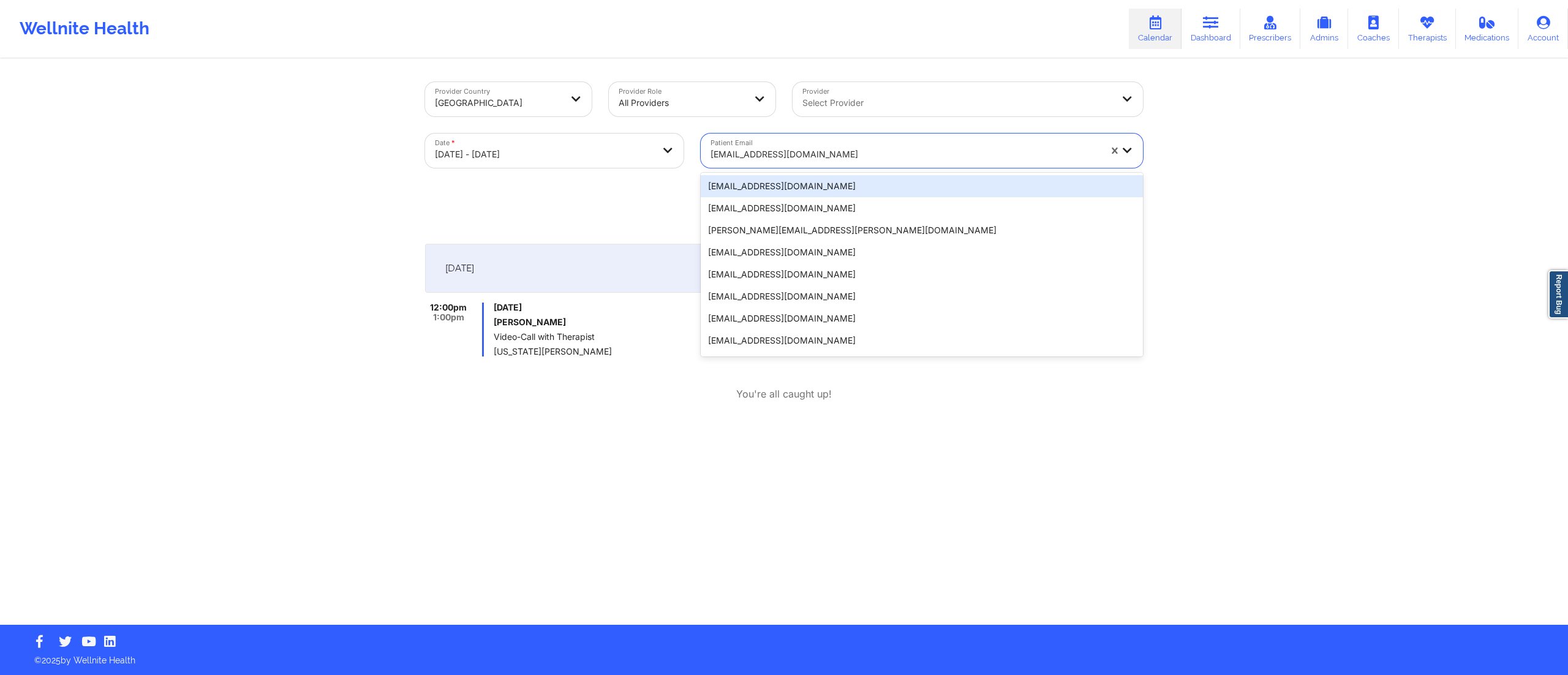
paste input "[EMAIL_ADDRESS][DOMAIN_NAME]"
type input "[EMAIL_ADDRESS][DOMAIN_NAME]"
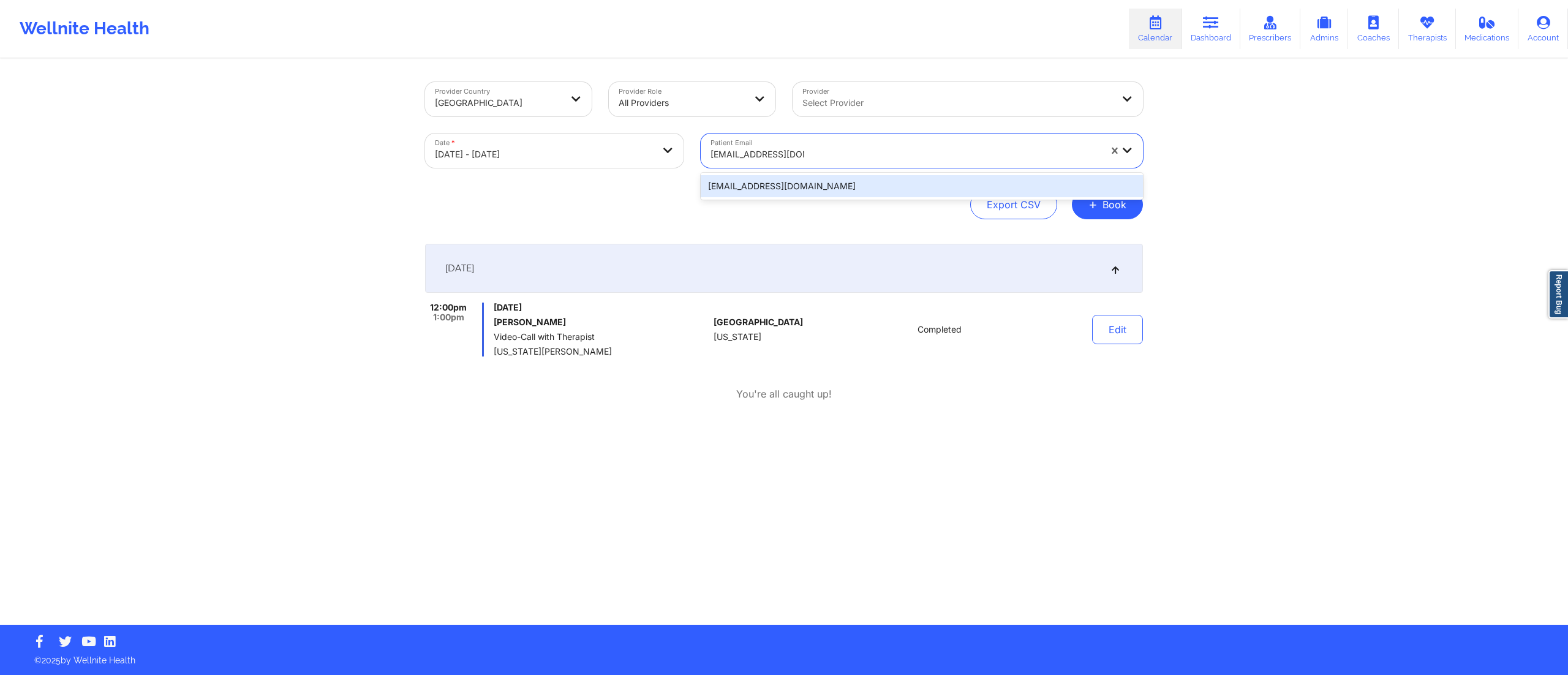
click at [778, 190] on div "[EMAIL_ADDRESS][DOMAIN_NAME]" at bounding box center [922, 186] width 442 height 22
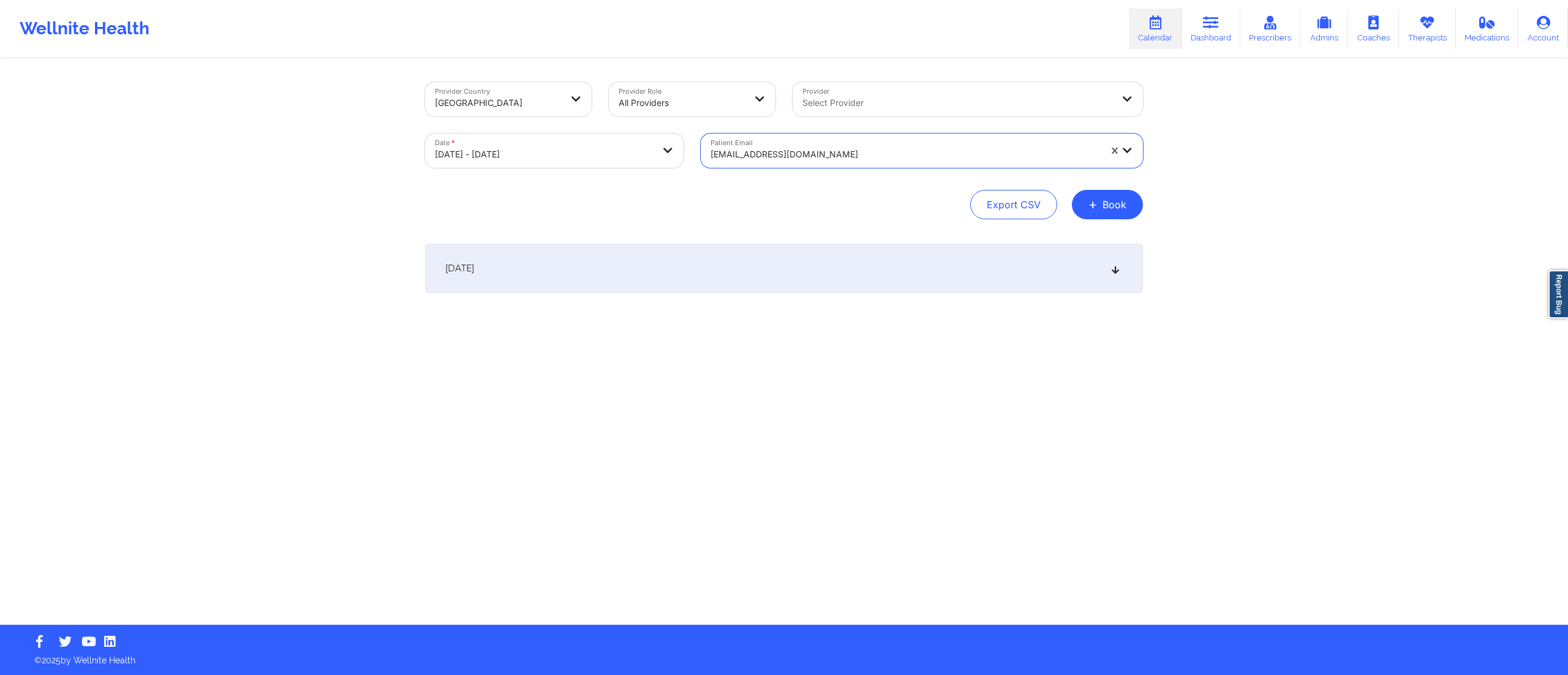
click at [699, 266] on div "[DATE]" at bounding box center [784, 268] width 718 height 49
click at [1100, 333] on button "Edit" at bounding box center [1118, 329] width 51 height 29
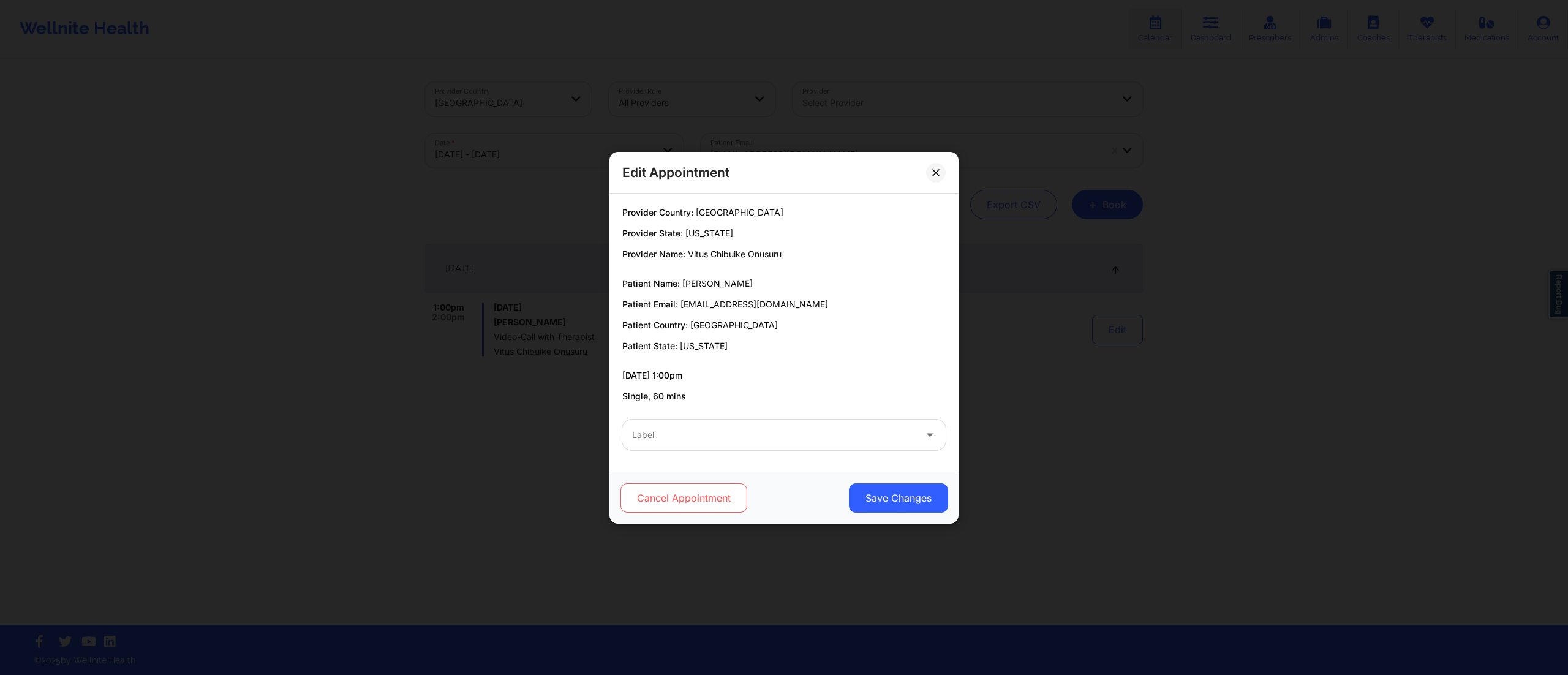
click at [653, 497] on button "Cancel Appointment" at bounding box center [684, 497] width 127 height 29
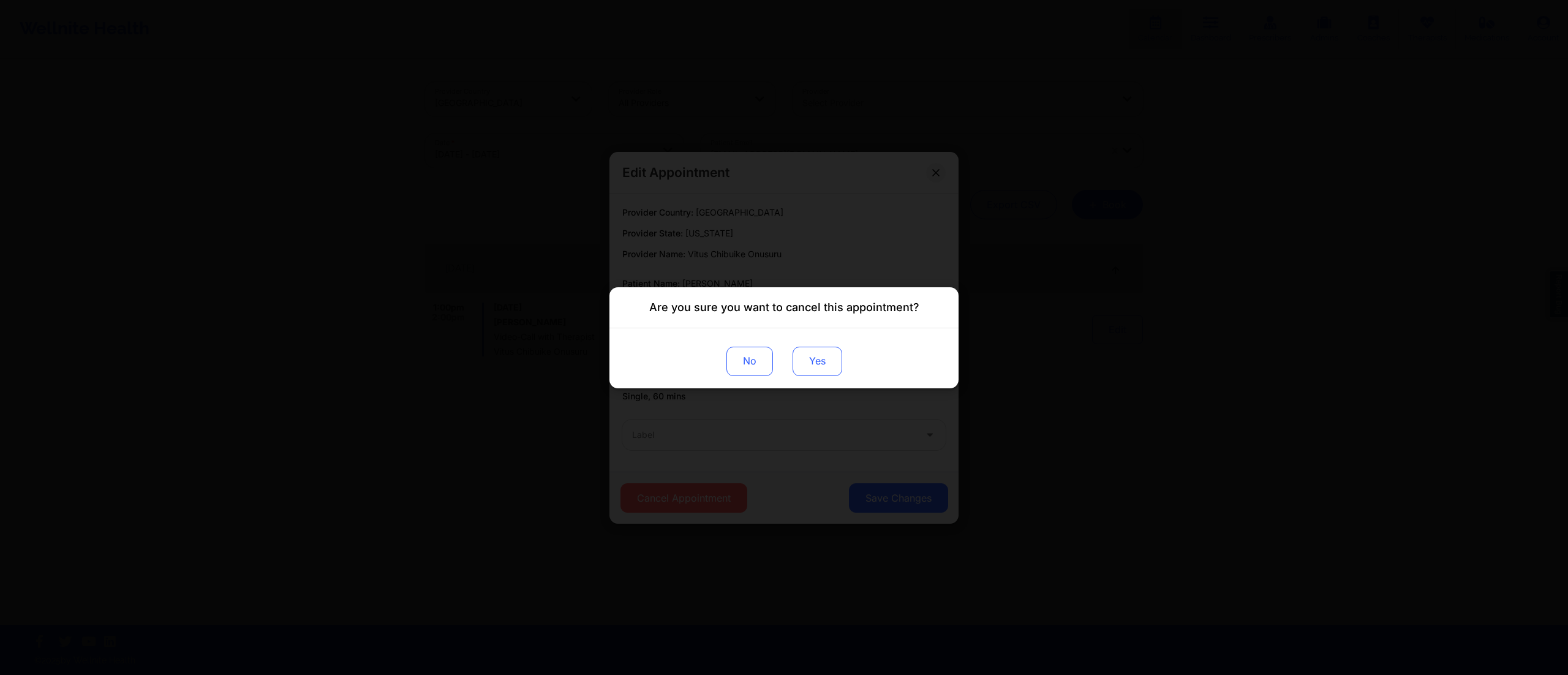
click at [826, 364] on button "Yes" at bounding box center [817, 360] width 50 height 29
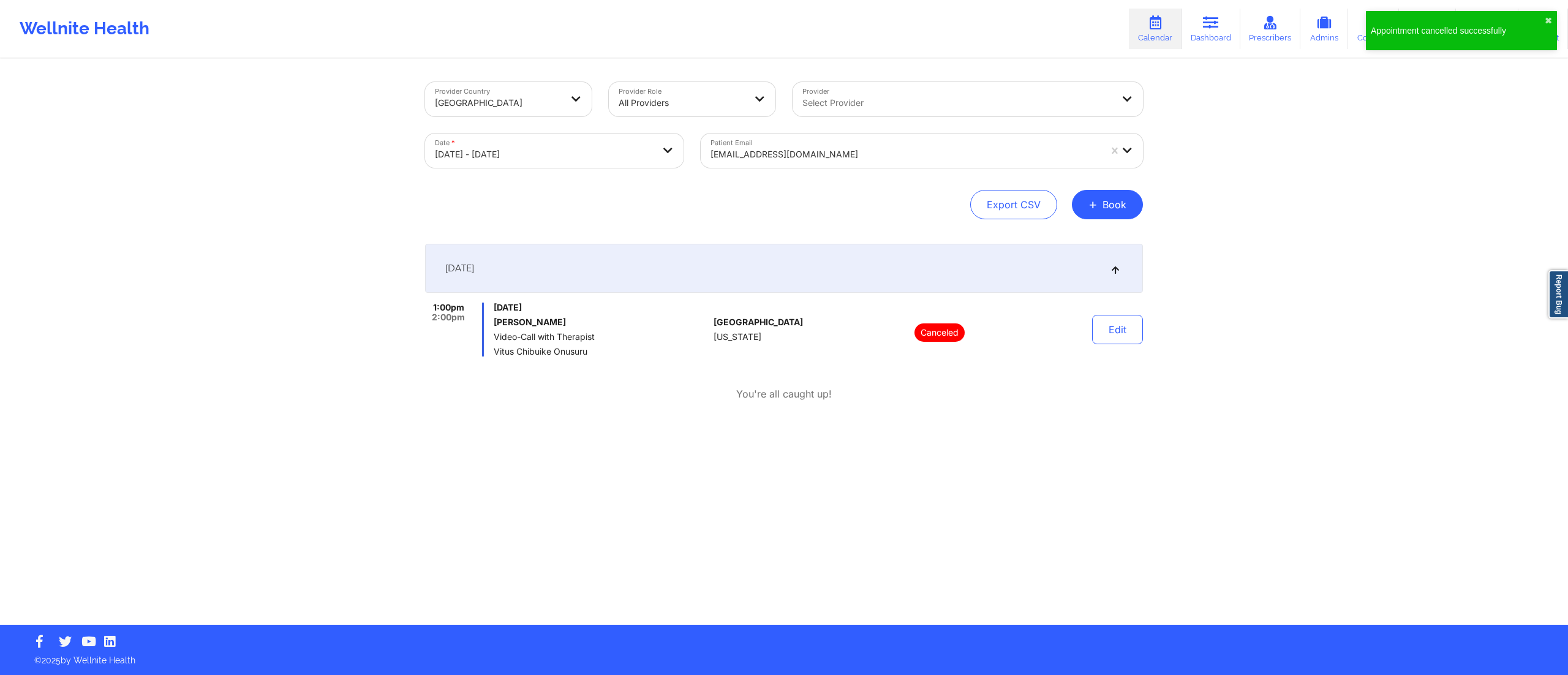
drag, startPoint x: 491, startPoint y: 320, endPoint x: 589, endPoint y: 323, distance: 98.0
click at [589, 323] on div "1:00pm 2:00pm [DATE] [PERSON_NAME] Video-Call with Therapist [PERSON_NAME] Onus…" at bounding box center [567, 330] width 283 height 54
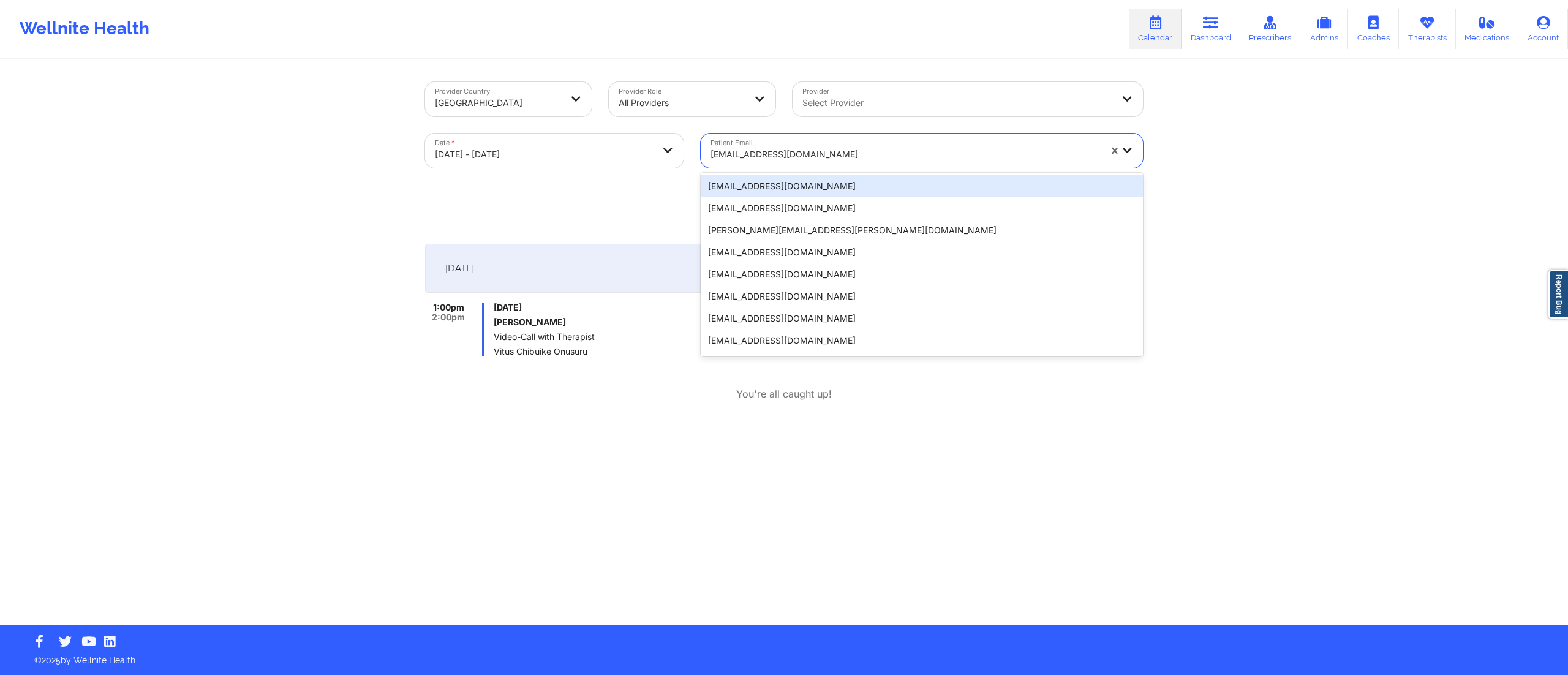
click at [820, 149] on div at bounding box center [905, 154] width 389 height 15
paste input "[EMAIL_ADDRESS][DOMAIN_NAME]"
type input "[EMAIL_ADDRESS][DOMAIN_NAME]"
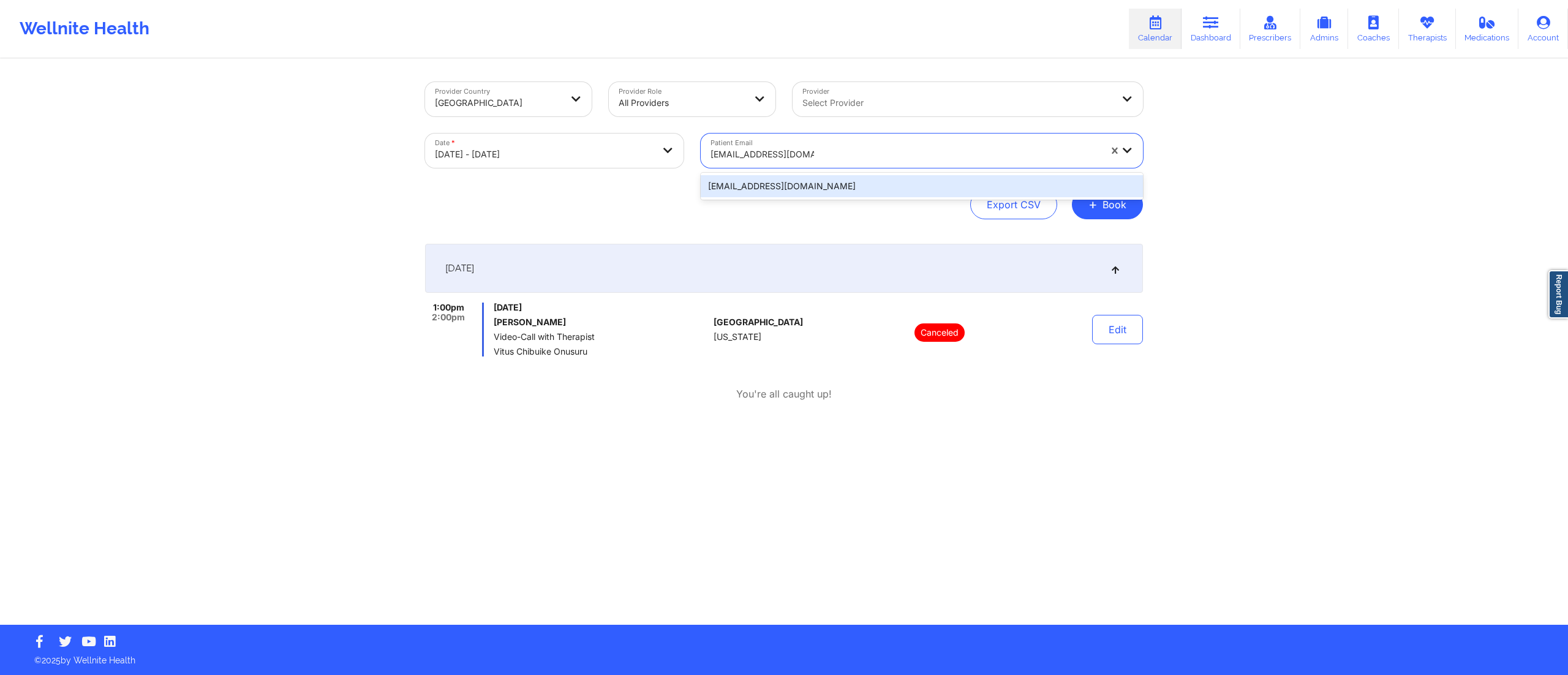
click at [781, 189] on div "[EMAIL_ADDRESS][DOMAIN_NAME]" at bounding box center [922, 186] width 442 height 22
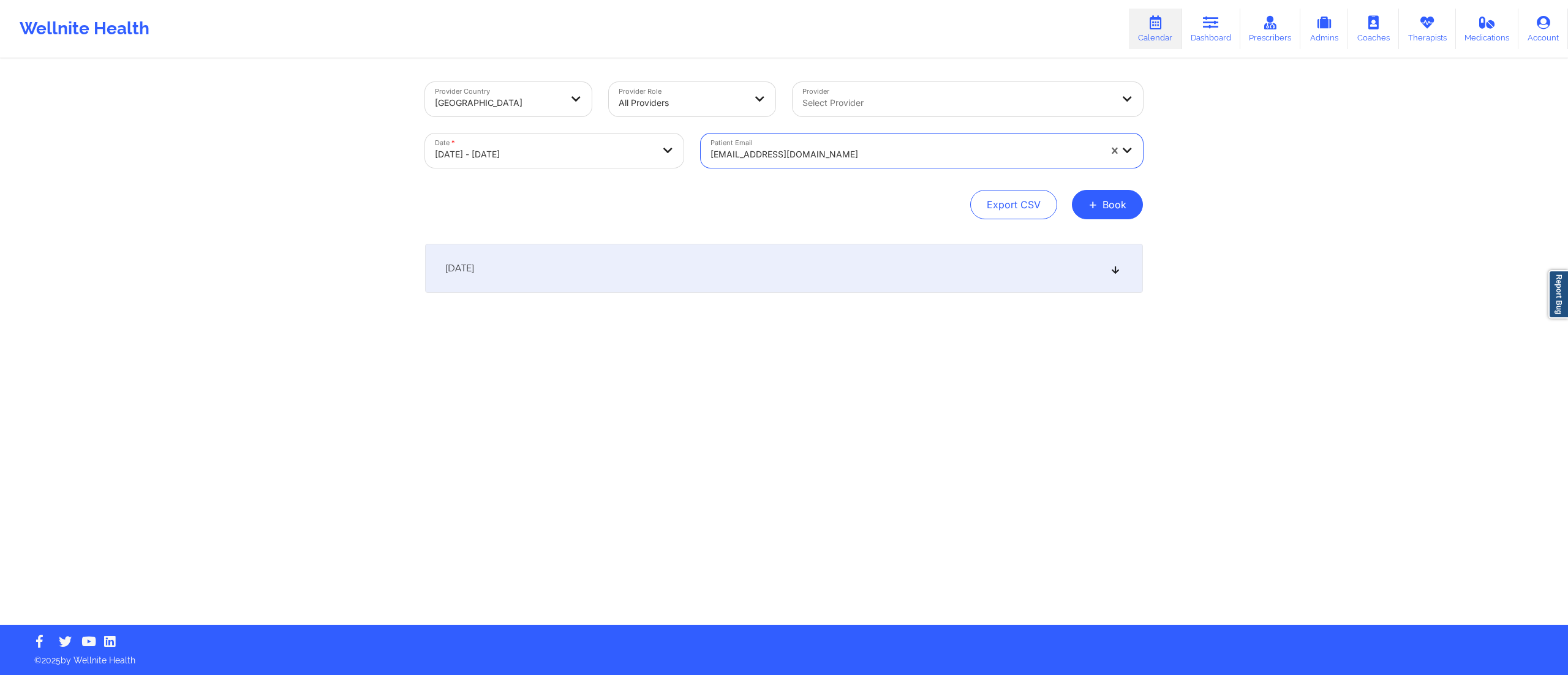
click at [796, 266] on div "[DATE]" at bounding box center [784, 268] width 718 height 49
click at [1111, 328] on button "Edit" at bounding box center [1118, 329] width 51 height 29
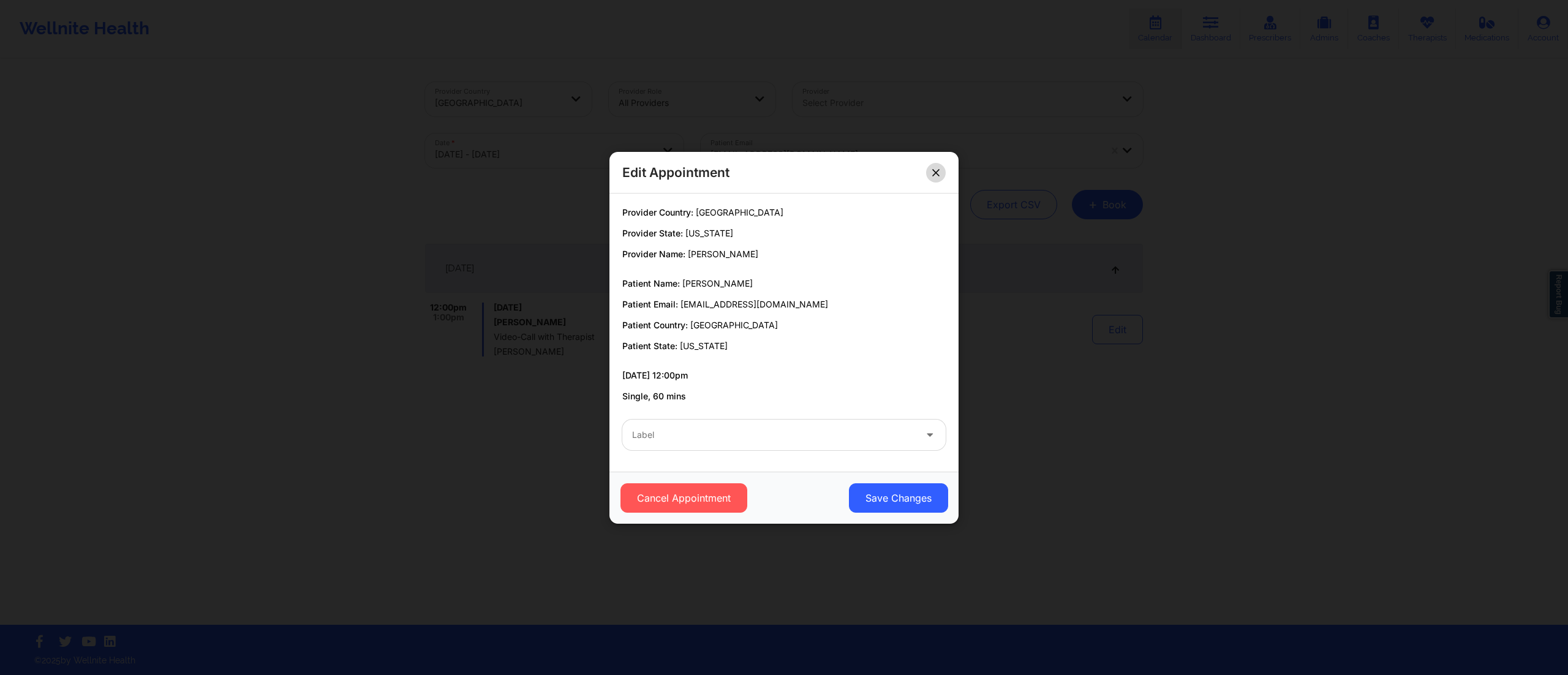
click at [934, 176] on button at bounding box center [936, 173] width 20 height 20
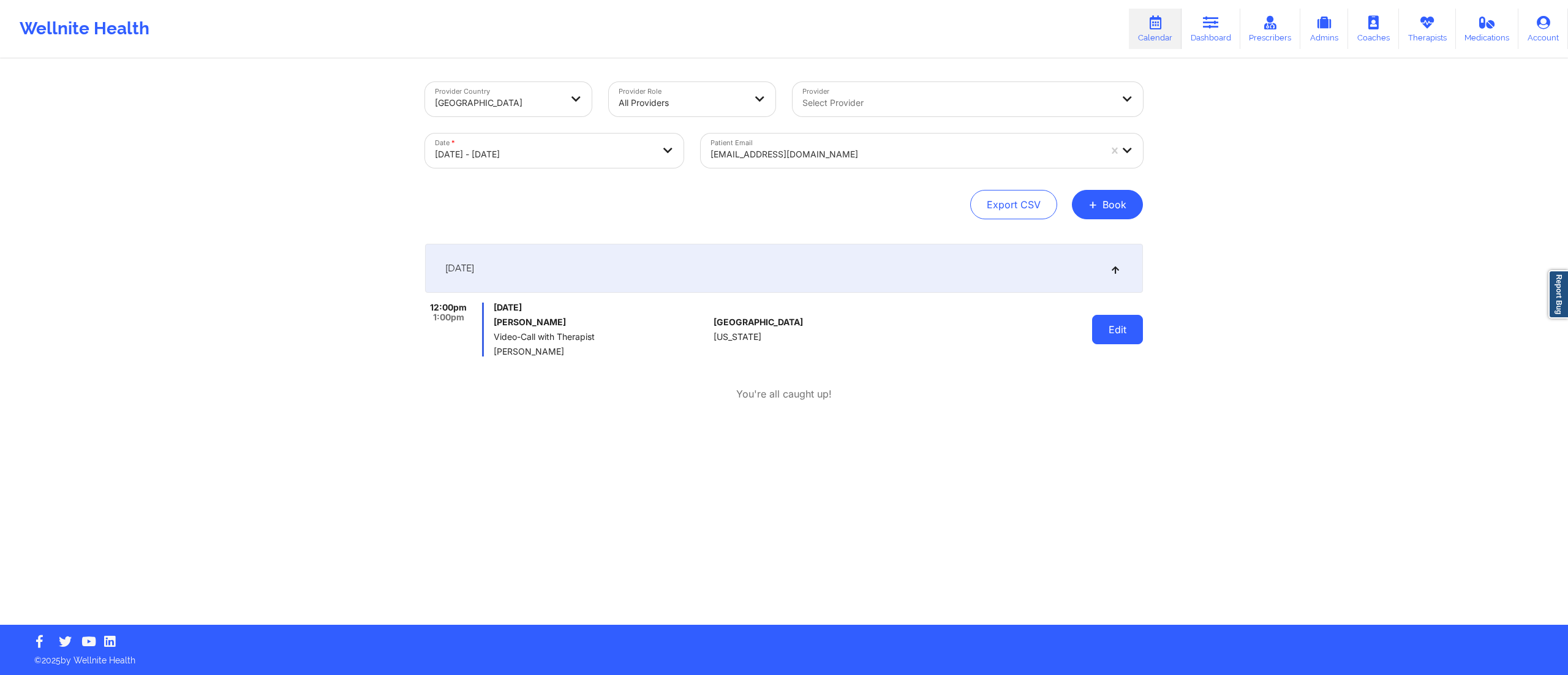
click at [1110, 331] on button "Edit" at bounding box center [1118, 329] width 51 height 29
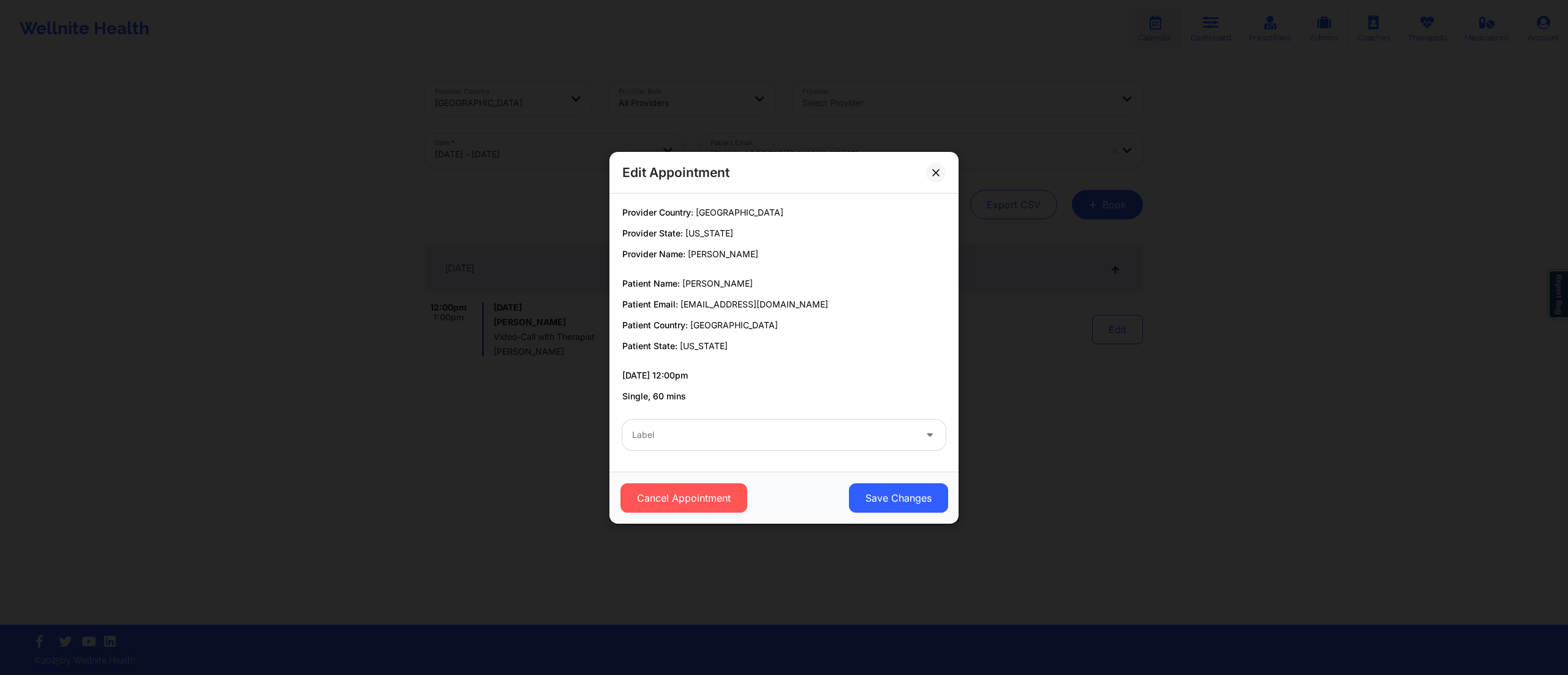
click at [1216, 372] on div "Edit Appointment Provider Country: [GEOGRAPHIC_DATA] Provider State: [US_STATE]…" at bounding box center [784, 338] width 1568 height 675
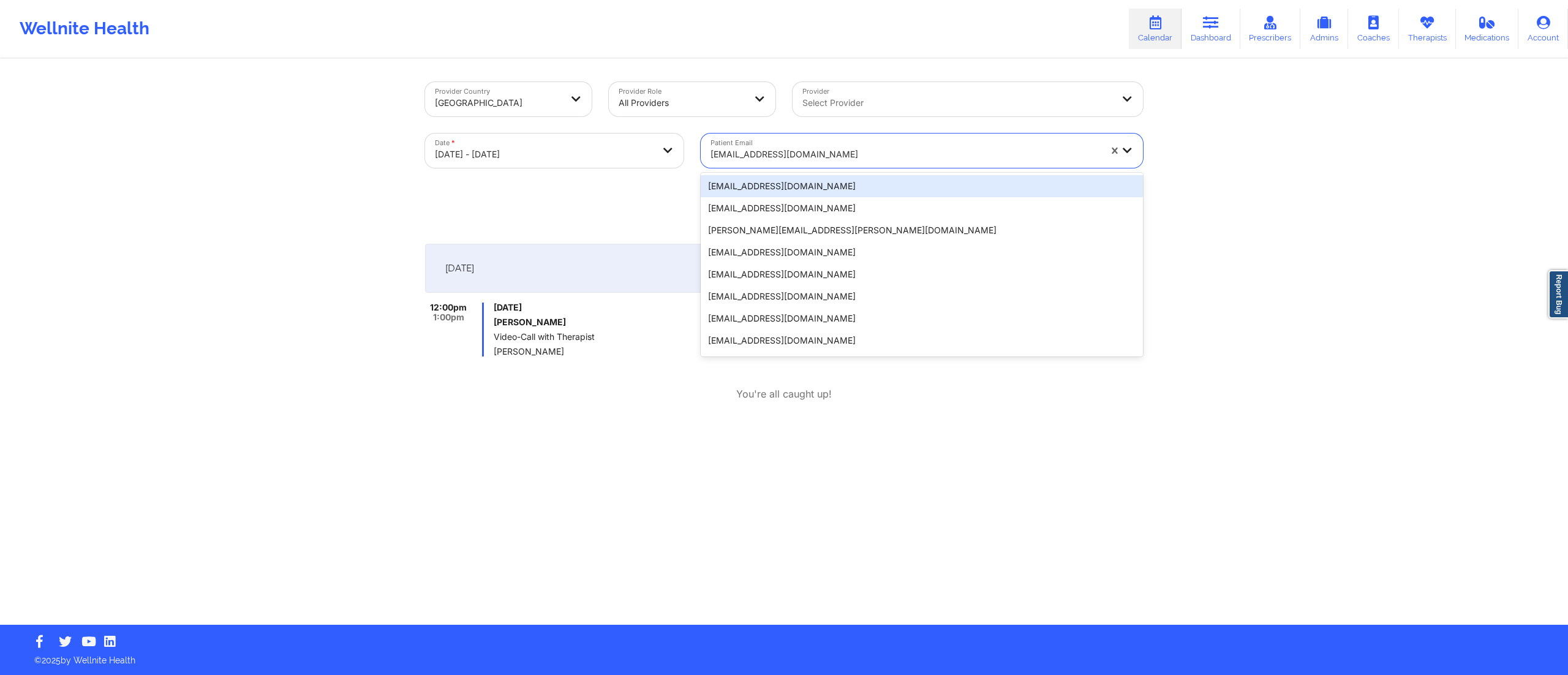
drag, startPoint x: 848, startPoint y: 157, endPoint x: 720, endPoint y: 140, distance: 129.1
click at [722, 137] on div "[EMAIL_ADDRESS][DOMAIN_NAME]" at bounding box center [901, 151] width 401 height 34
paste input "[EMAIL_ADDRESS][DOMAIN_NAME]"
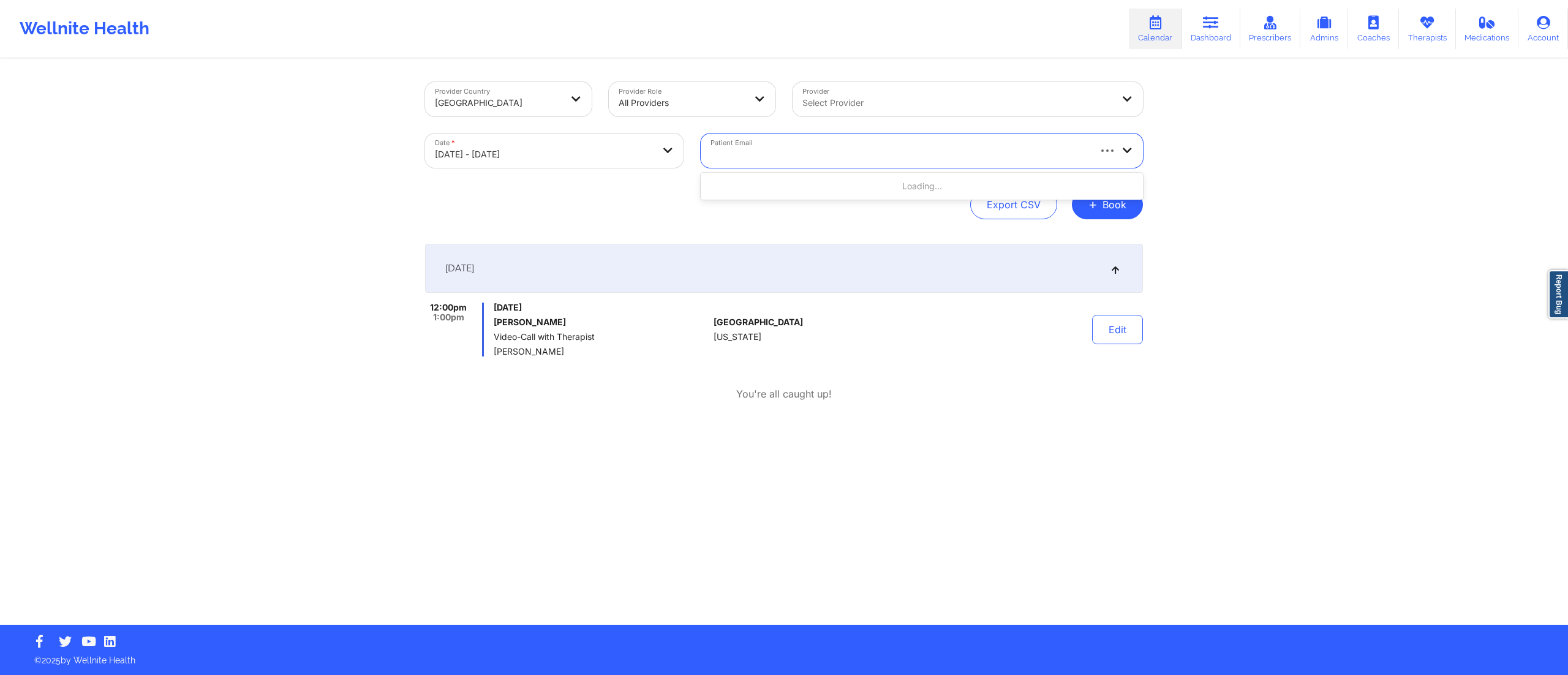
type input "[EMAIL_ADDRESS][DOMAIN_NAME]"
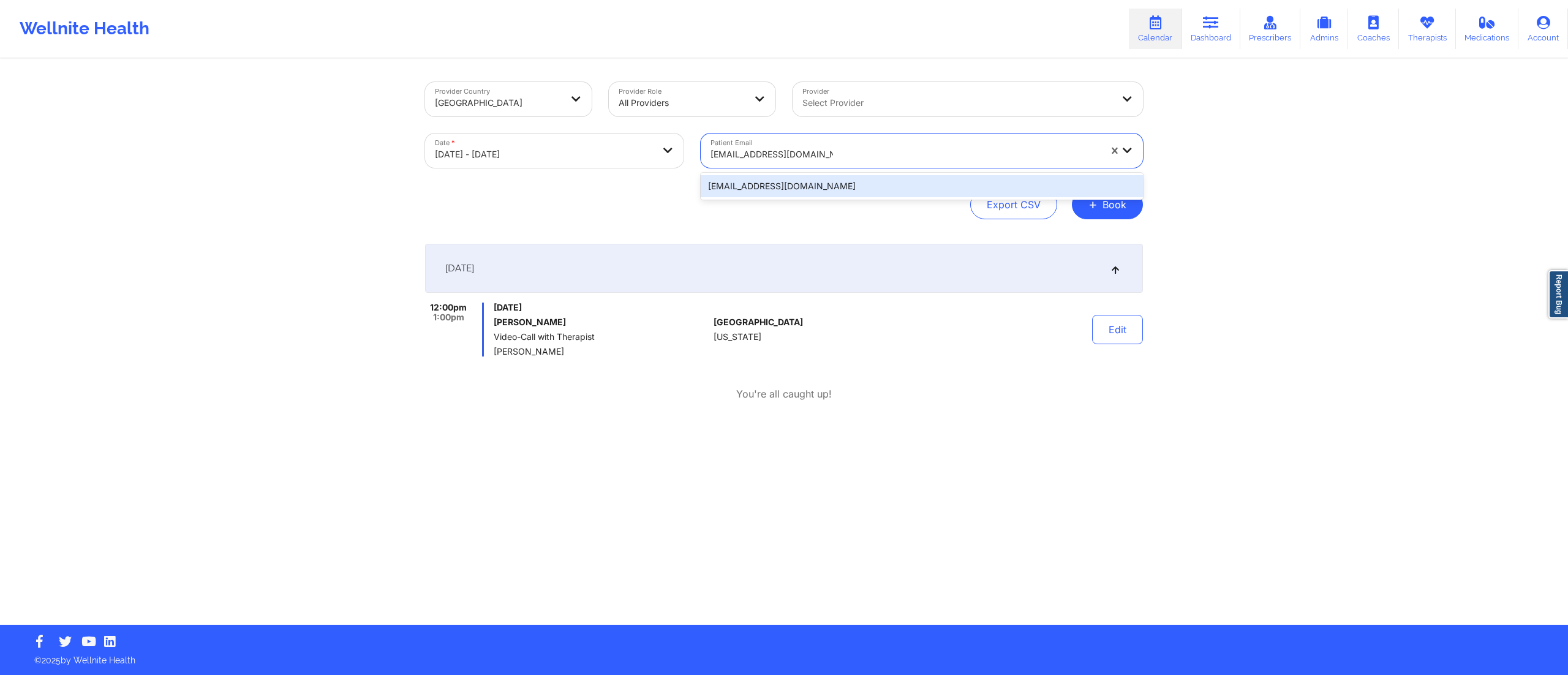
click at [775, 183] on div "[EMAIL_ADDRESS][DOMAIN_NAME]" at bounding box center [922, 186] width 442 height 22
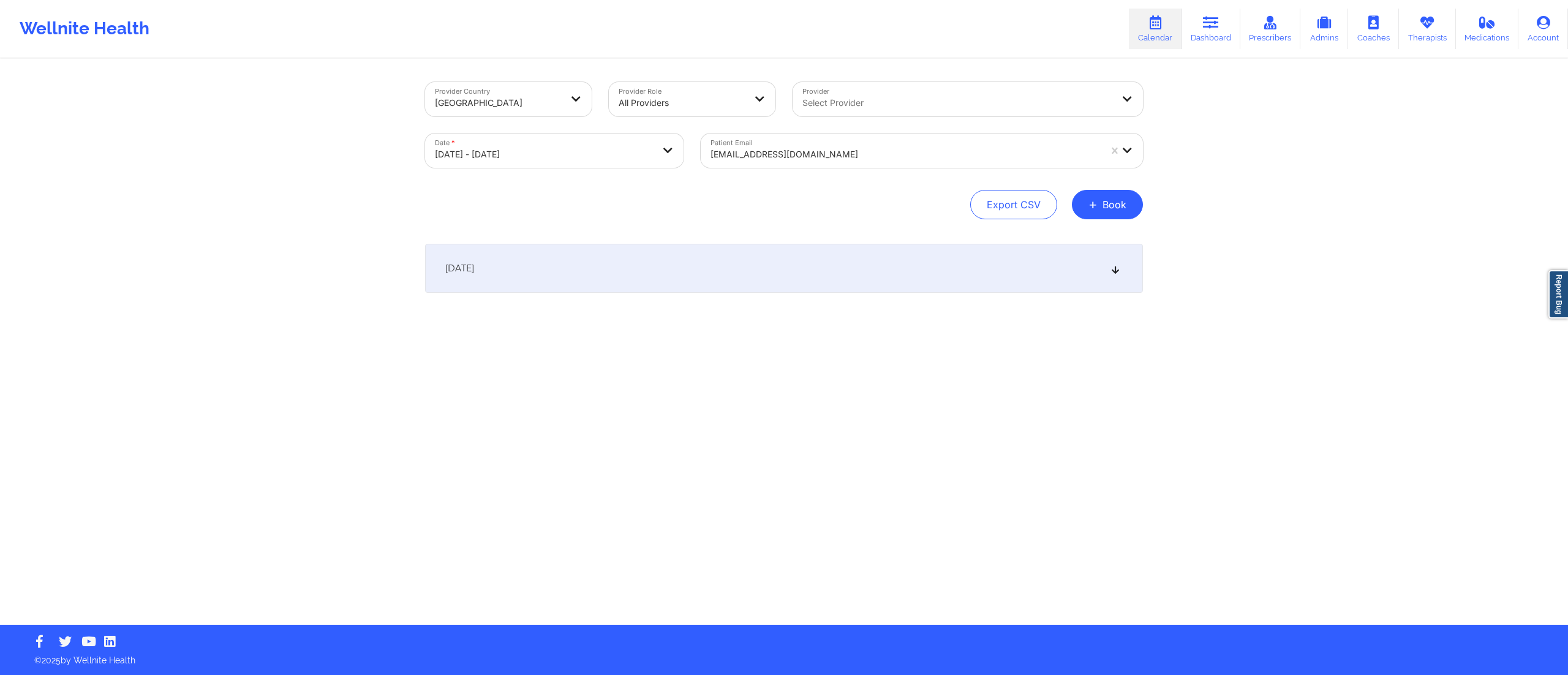
click at [704, 252] on div "[DATE]" at bounding box center [784, 268] width 718 height 49
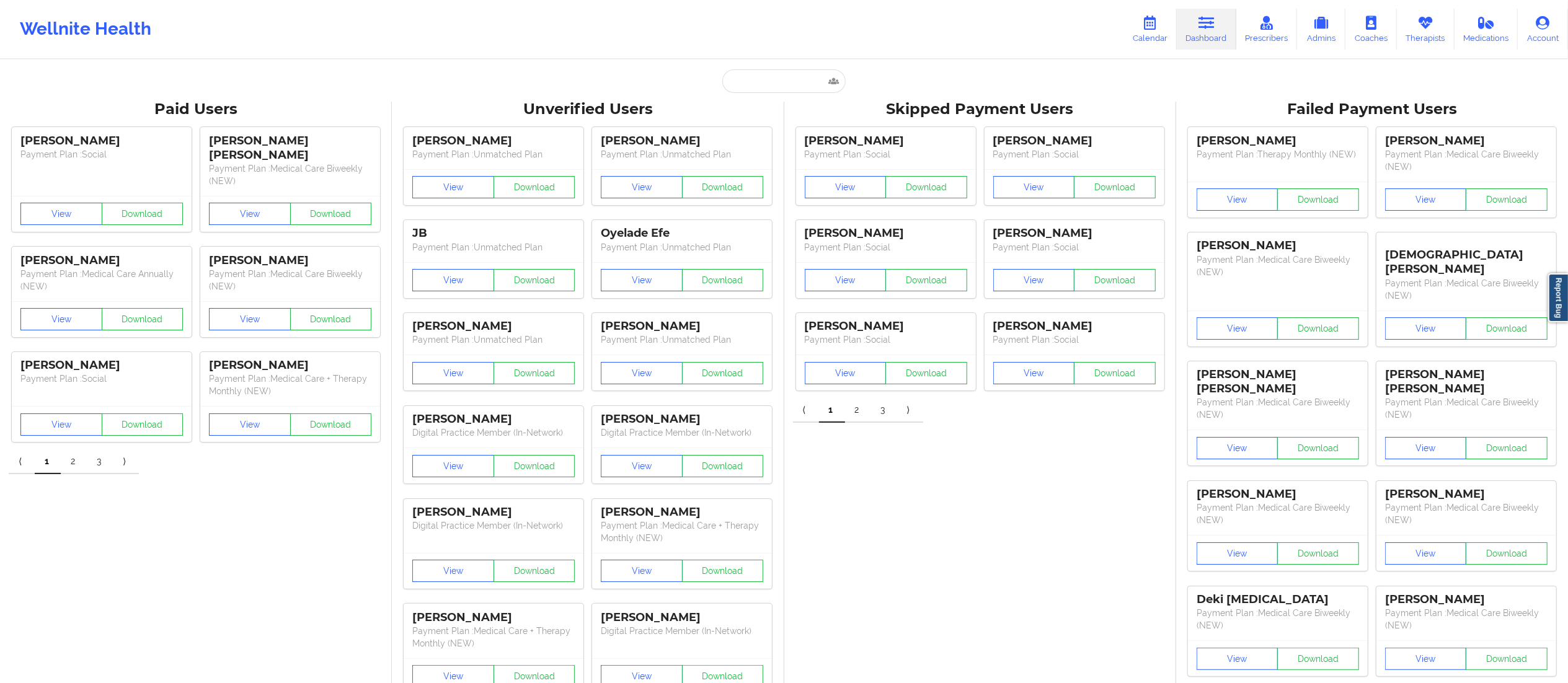
type input "[EMAIL_ADDRESS][DOMAIN_NAME]"
click at [774, 131] on div "Zoe Estevez - zestevez5@icloud.com" at bounding box center [815, 135] width 166 height 23
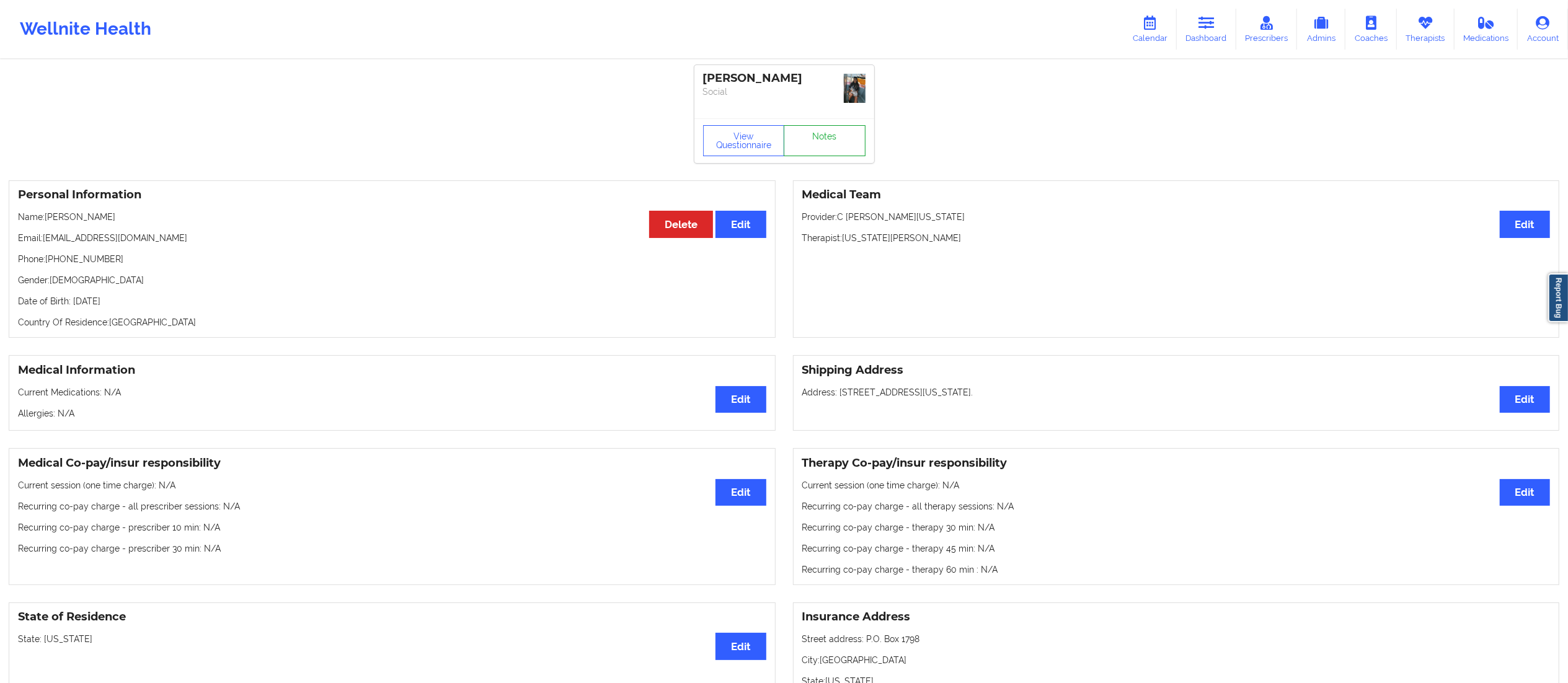
click at [812, 148] on link "Notes" at bounding box center [825, 140] width 82 height 31
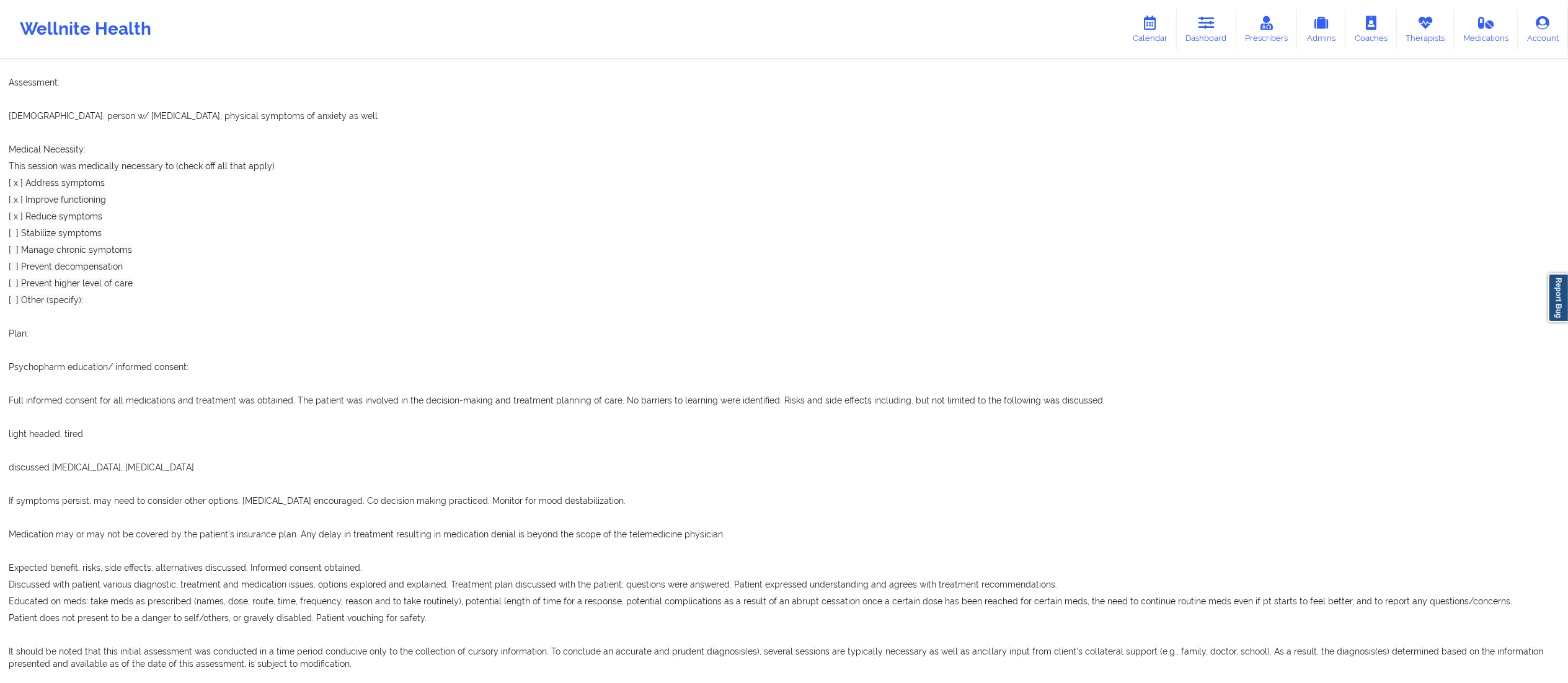
scroll to position [2268, 0]
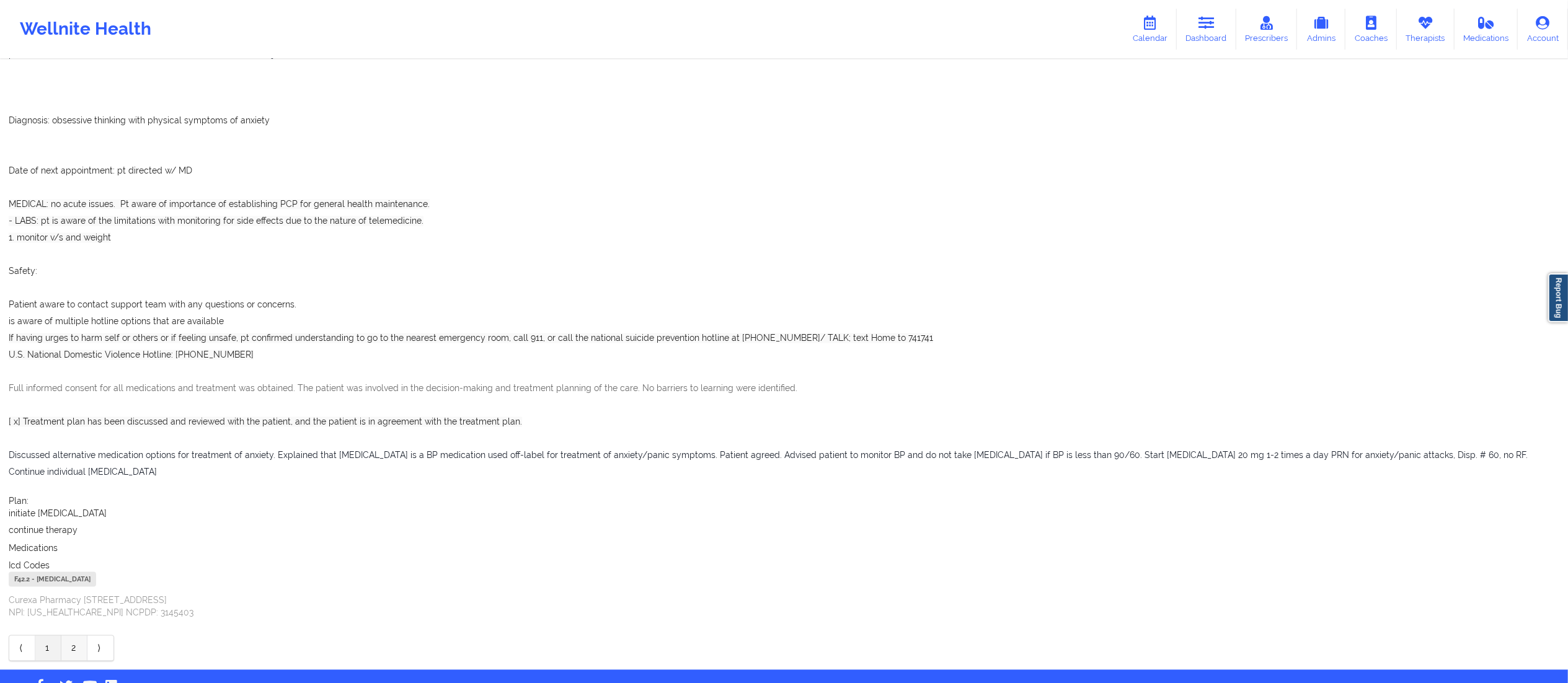
click at [68, 636] on link "2" at bounding box center [74, 648] width 26 height 24
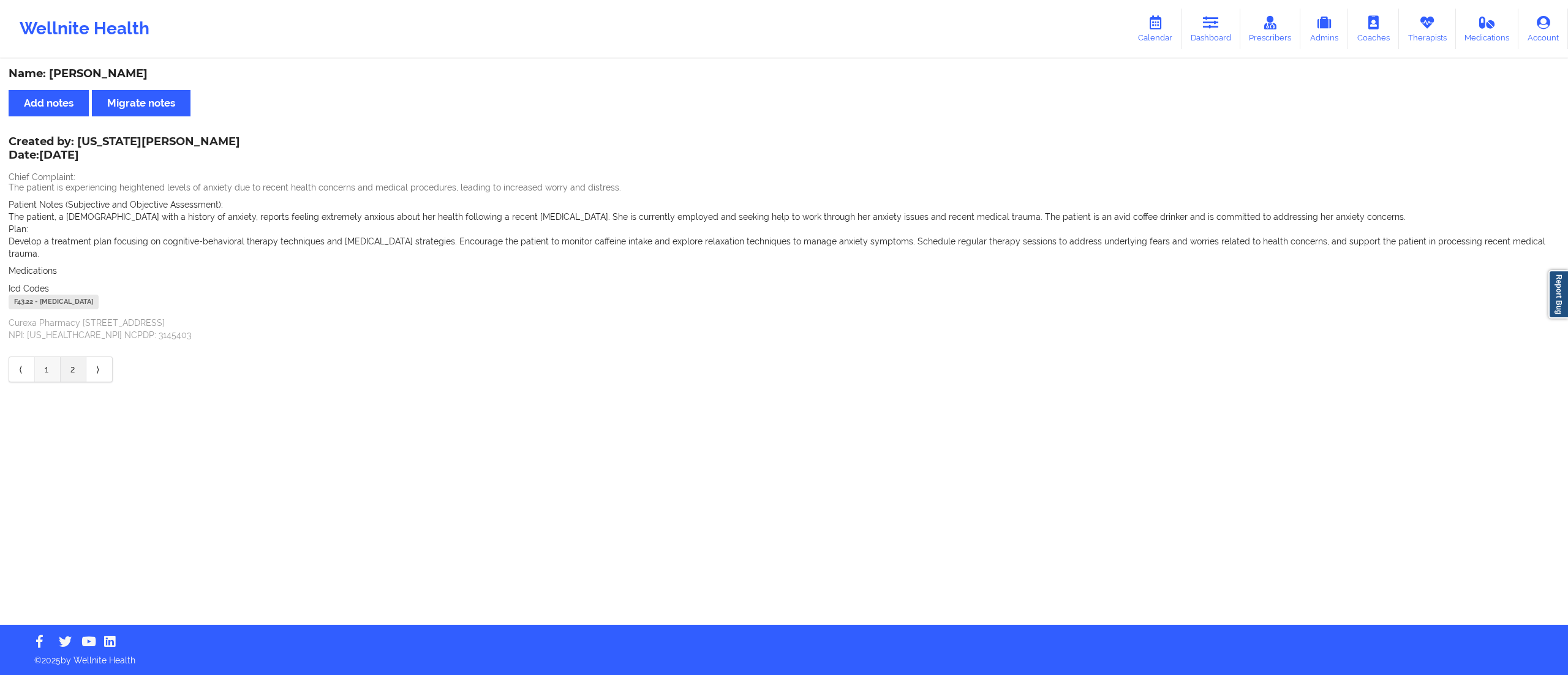
click at [45, 360] on link "1" at bounding box center [48, 369] width 26 height 24
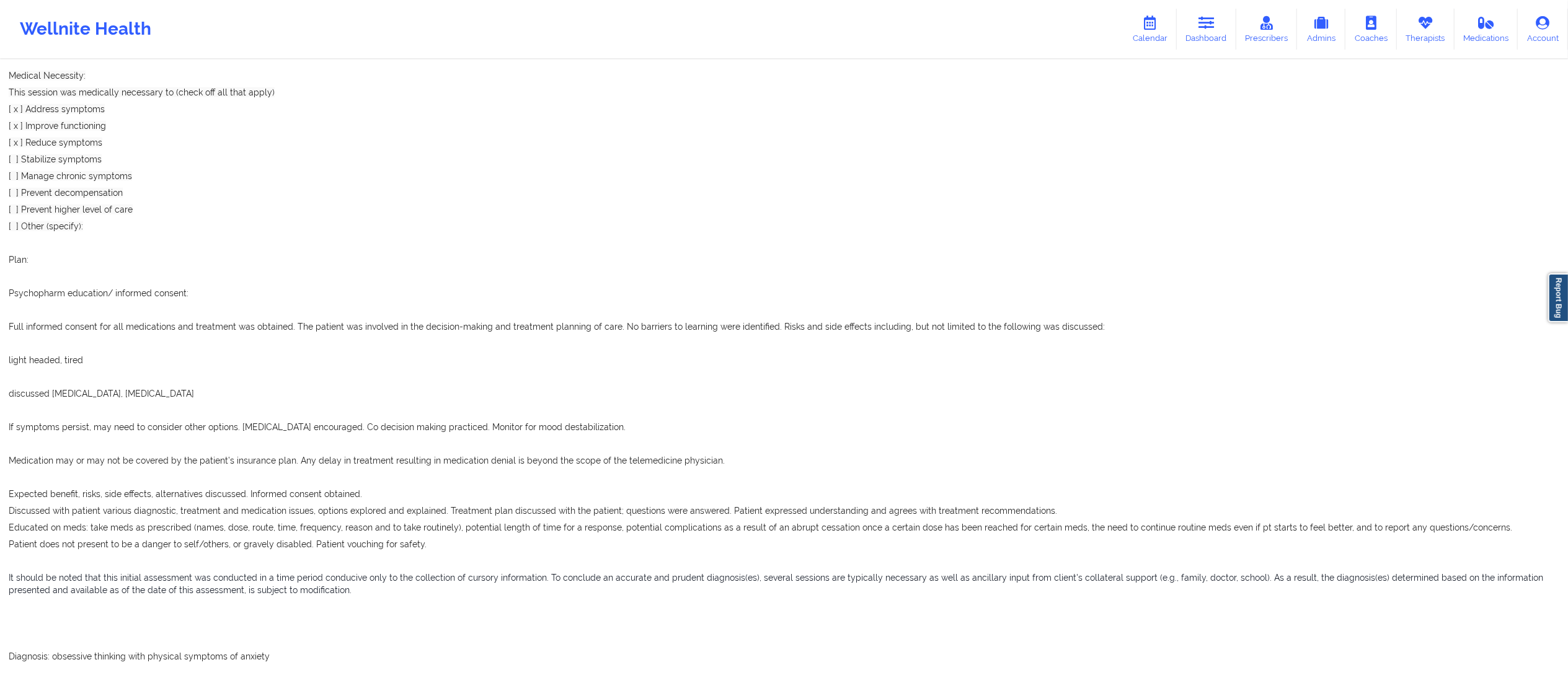
scroll to position [2268, 0]
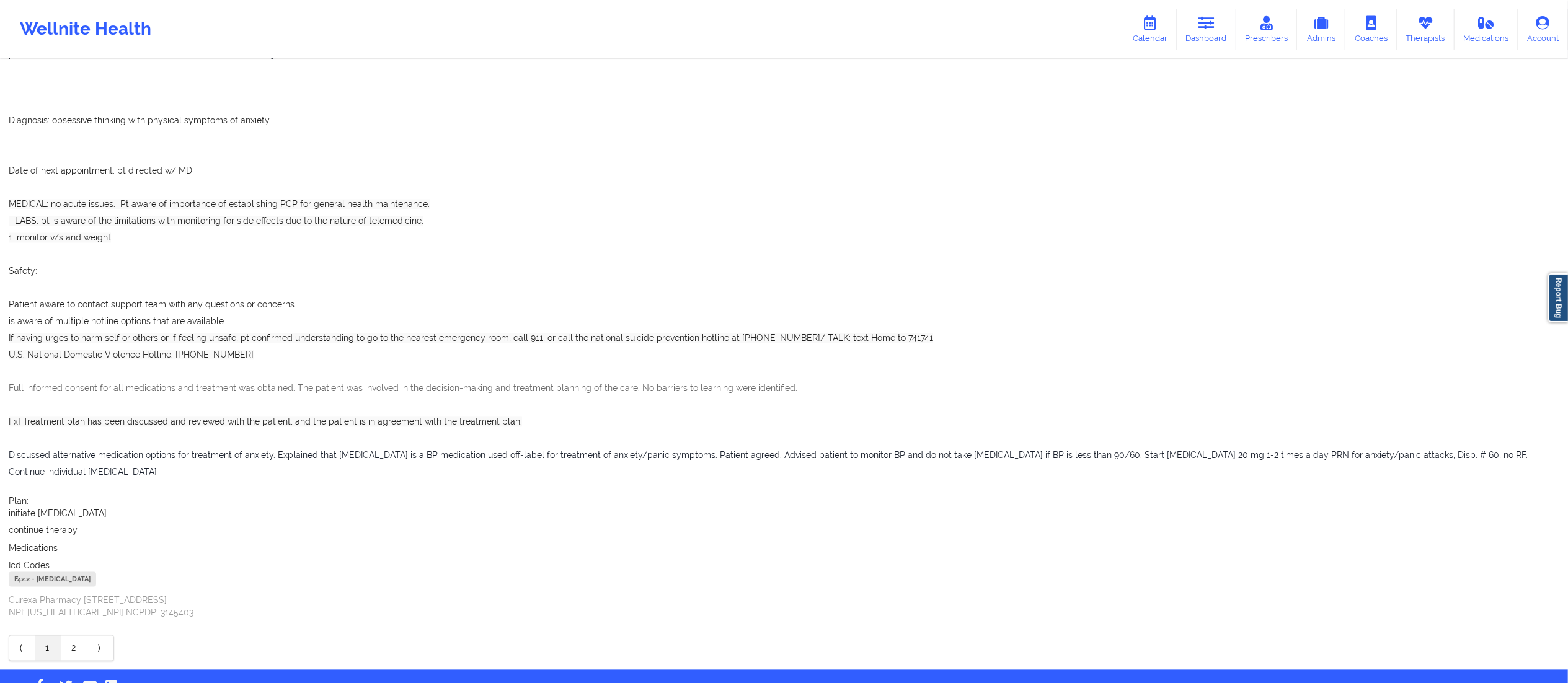
click at [73, 636] on link "2" at bounding box center [74, 648] width 26 height 24
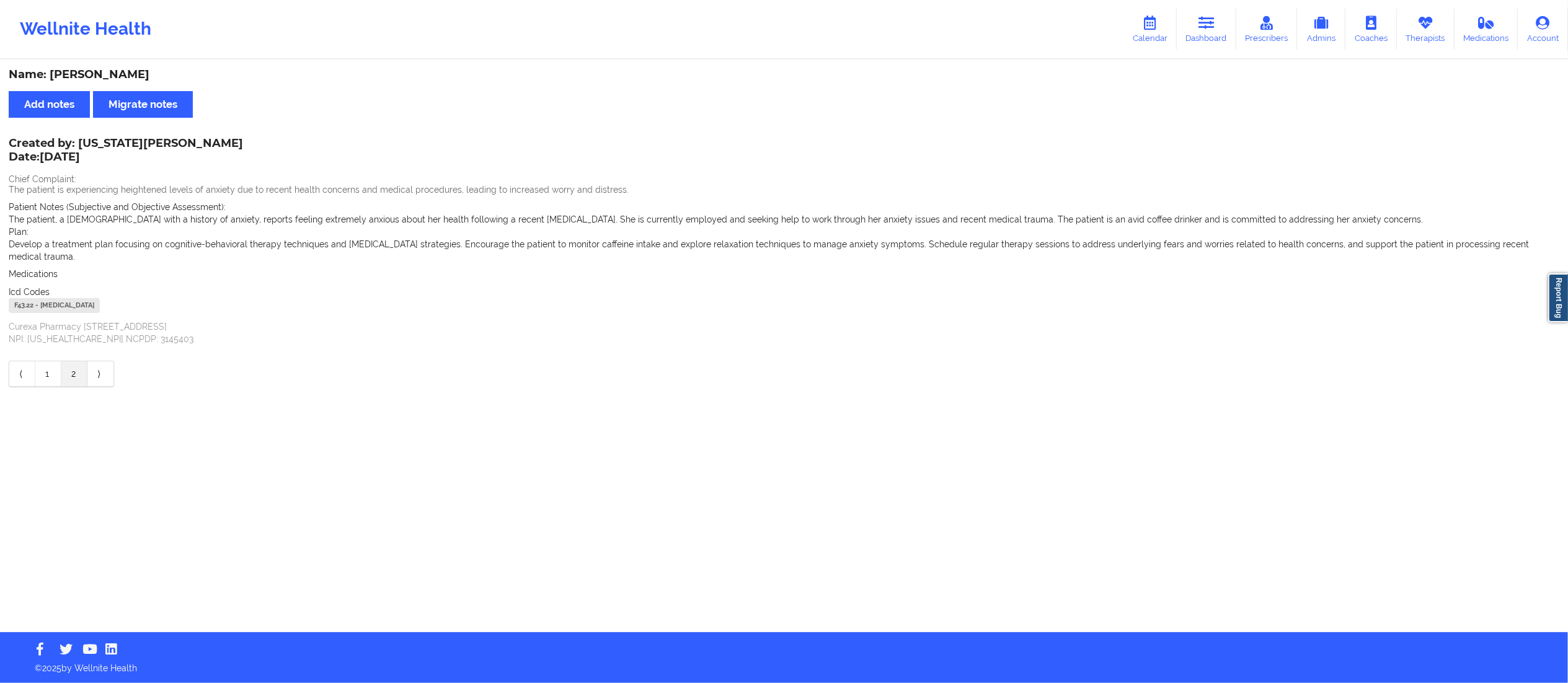
scroll to position [0, 0]
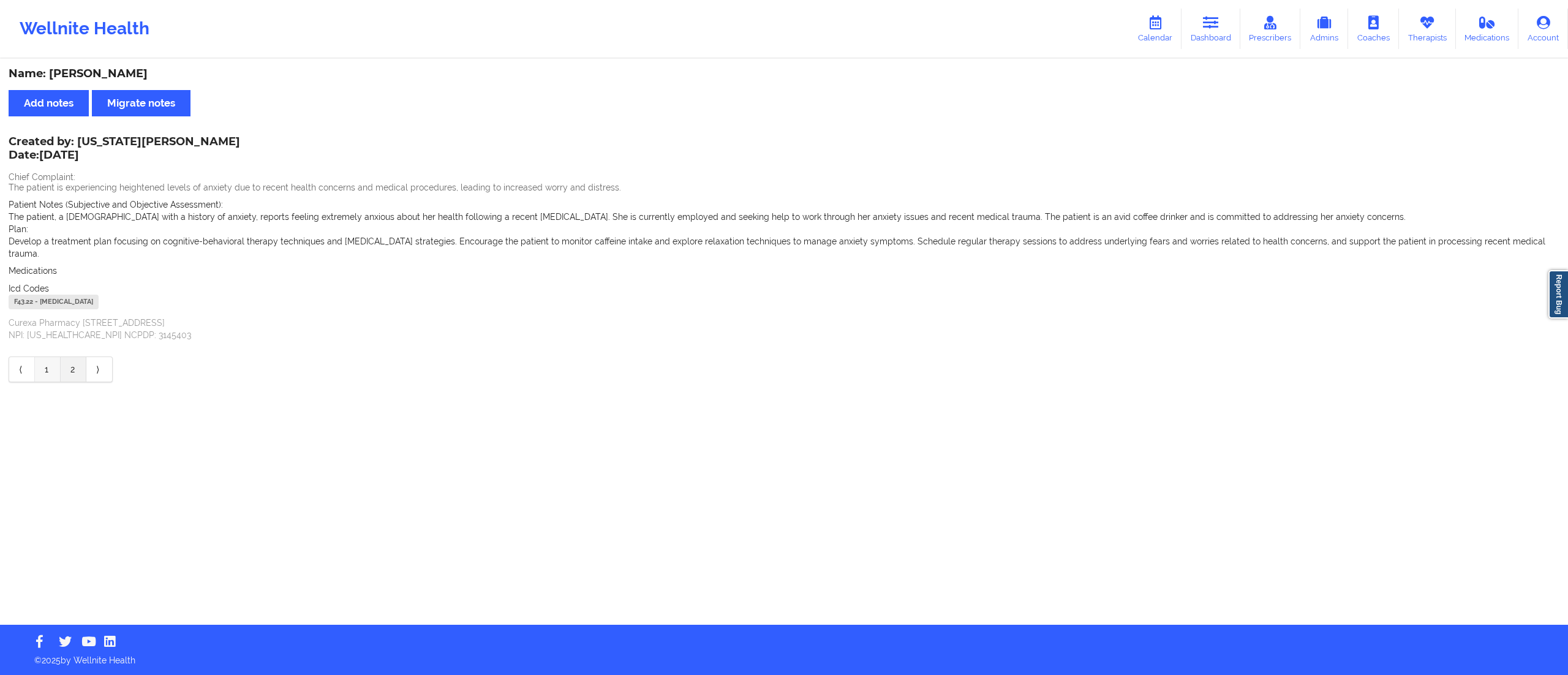
click at [40, 357] on link "1" at bounding box center [48, 369] width 26 height 24
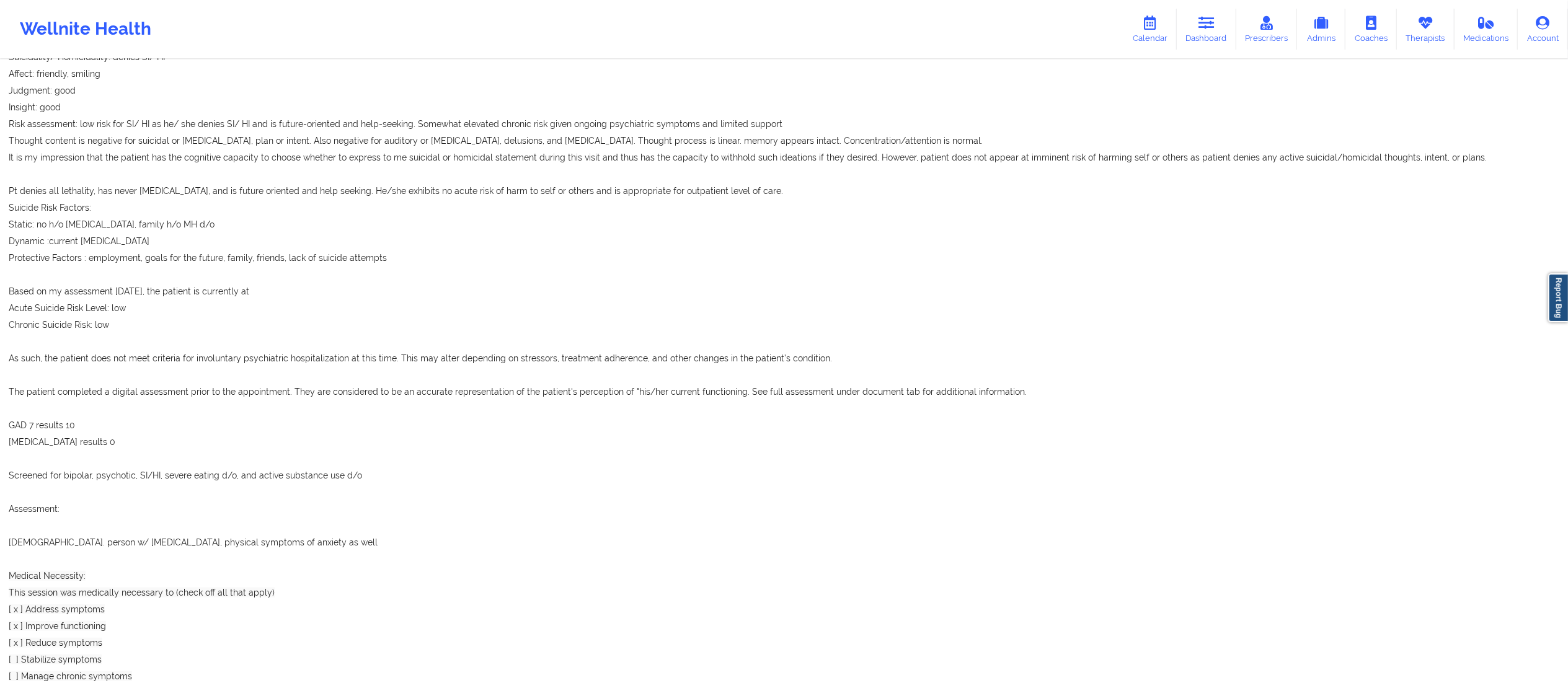
scroll to position [1427, 0]
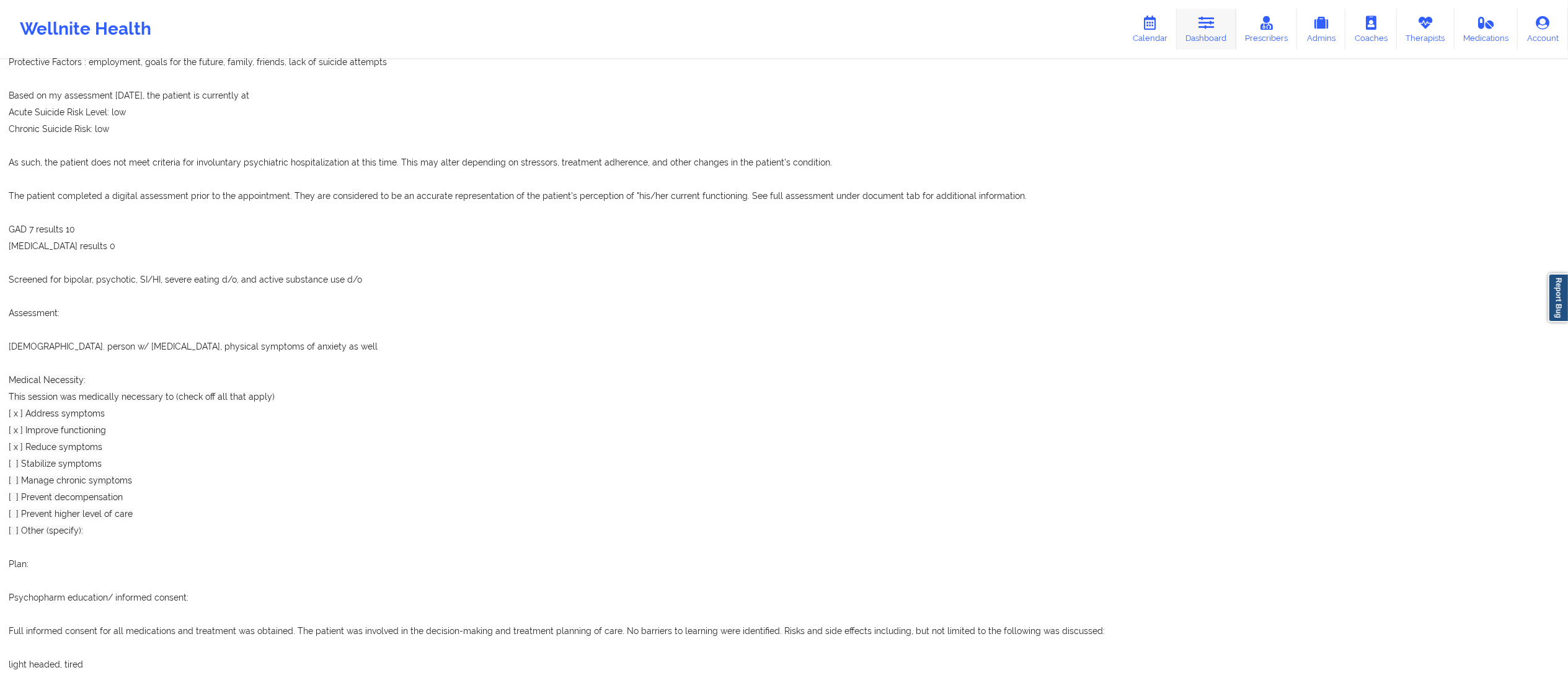
drag, startPoint x: 1223, startPoint y: 27, endPoint x: 1198, endPoint y: 38, distance: 27.3
click at [1223, 27] on link "Dashboard" at bounding box center [1206, 29] width 60 height 41
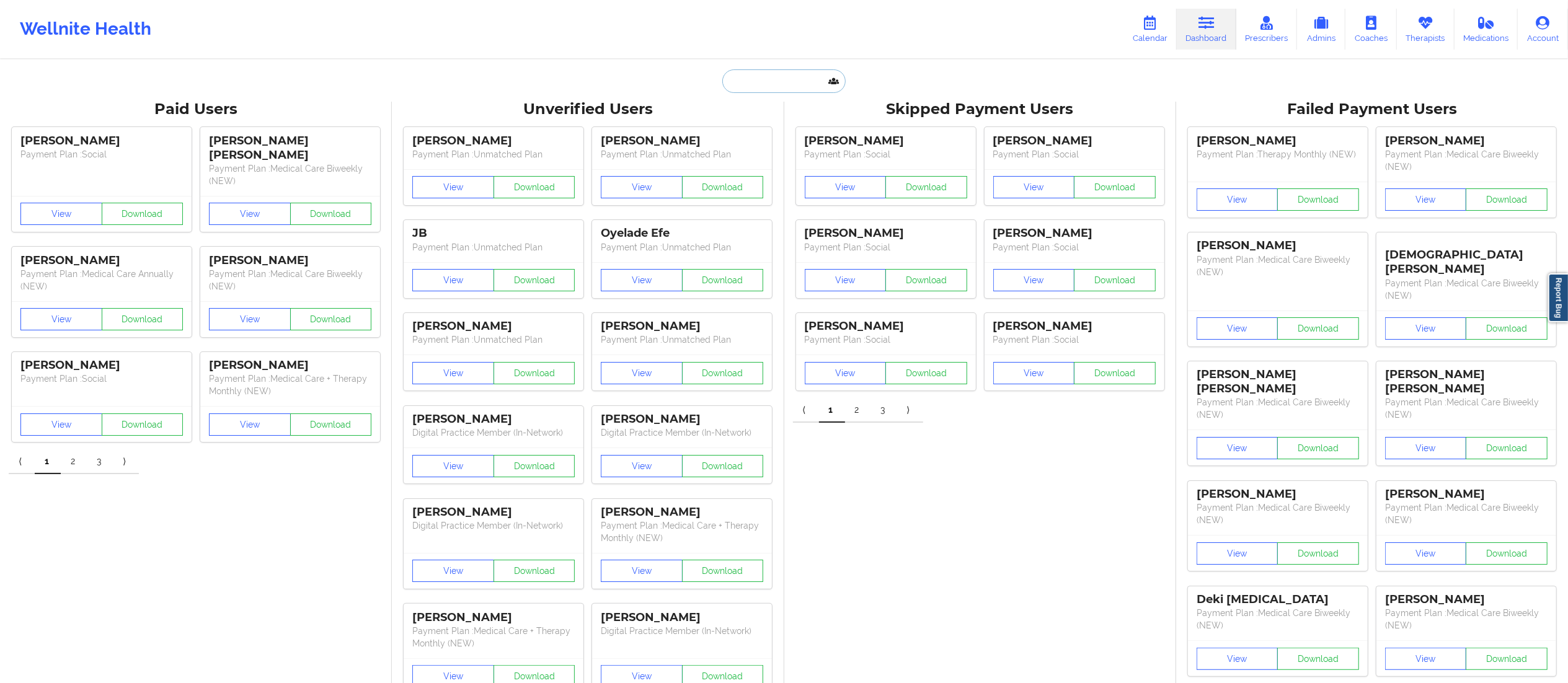
click at [760, 83] on input "text" at bounding box center [784, 81] width 123 height 24
paste input "[EMAIL_ADDRESS][DOMAIN_NAME]"
type input "[EMAIL_ADDRESS][DOMAIN_NAME]"
click at [791, 127] on div "Wilma J Williams - wilemenia54@live.com" at bounding box center [815, 135] width 166 height 23
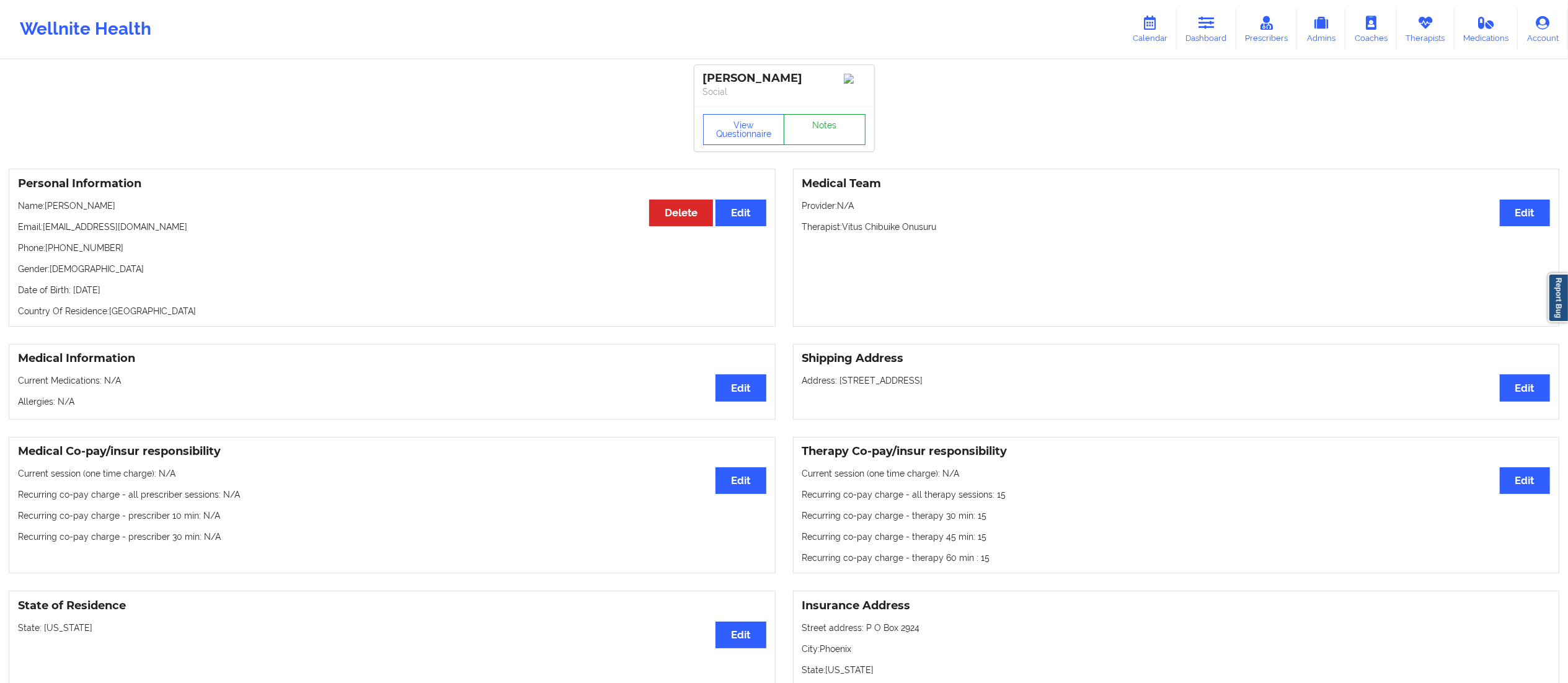
click at [810, 129] on link "Notes" at bounding box center [825, 129] width 82 height 31
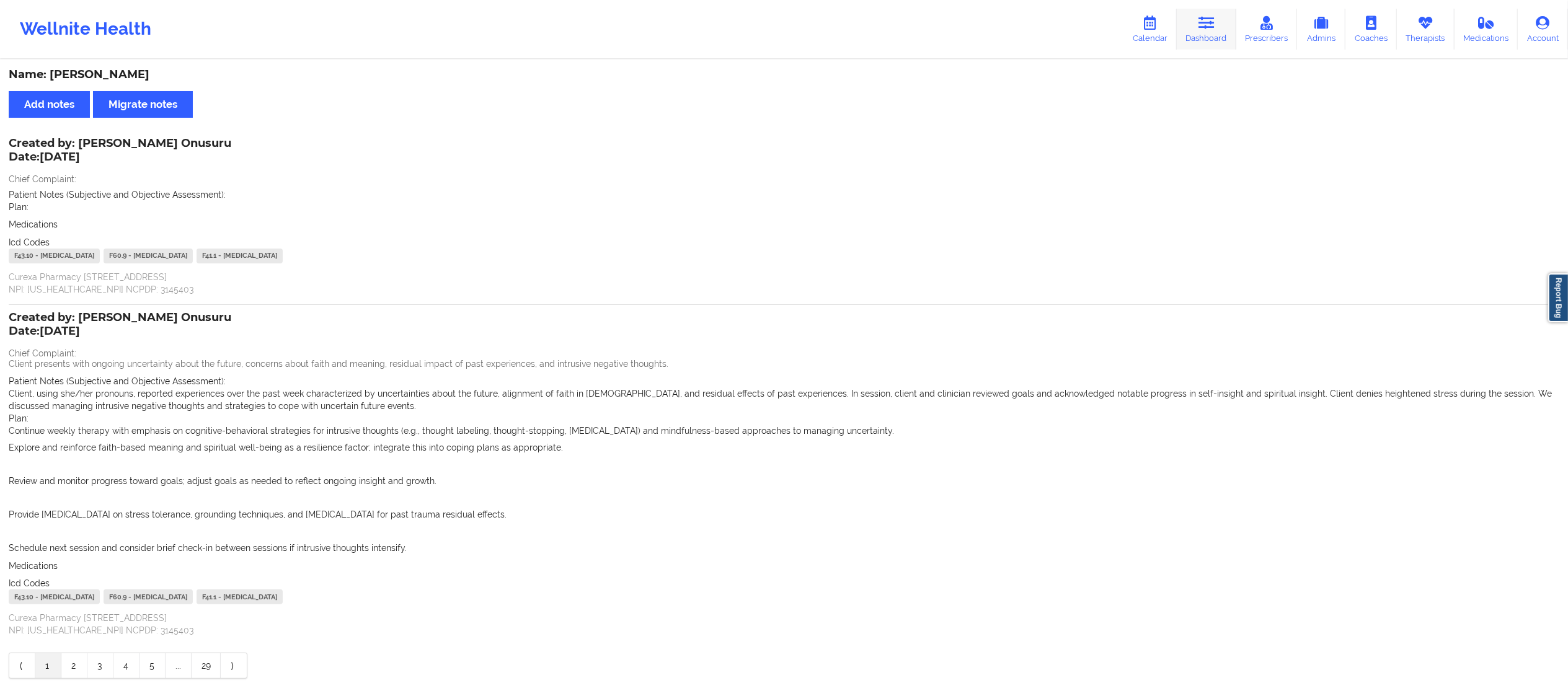
click at [1206, 29] on link "Dashboard" at bounding box center [1206, 29] width 60 height 41
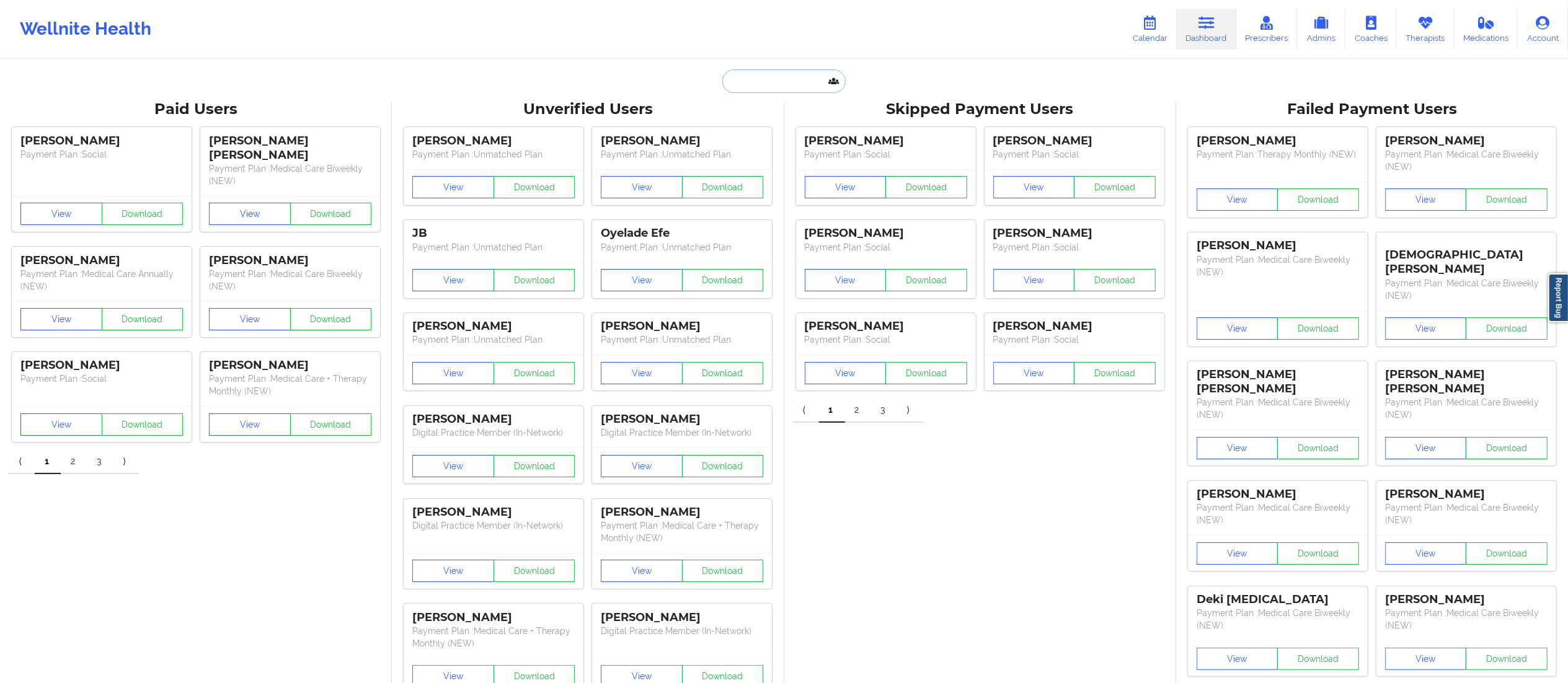
click at [782, 71] on input "text" at bounding box center [784, 81] width 123 height 24
paste input "[EMAIL_ADDRESS][DOMAIN_NAME]"
type input "[EMAIL_ADDRESS][DOMAIN_NAME]"
click at [769, 134] on div "Sarah Parker - dooobie5718@gmail.com" at bounding box center [815, 135] width 166 height 23
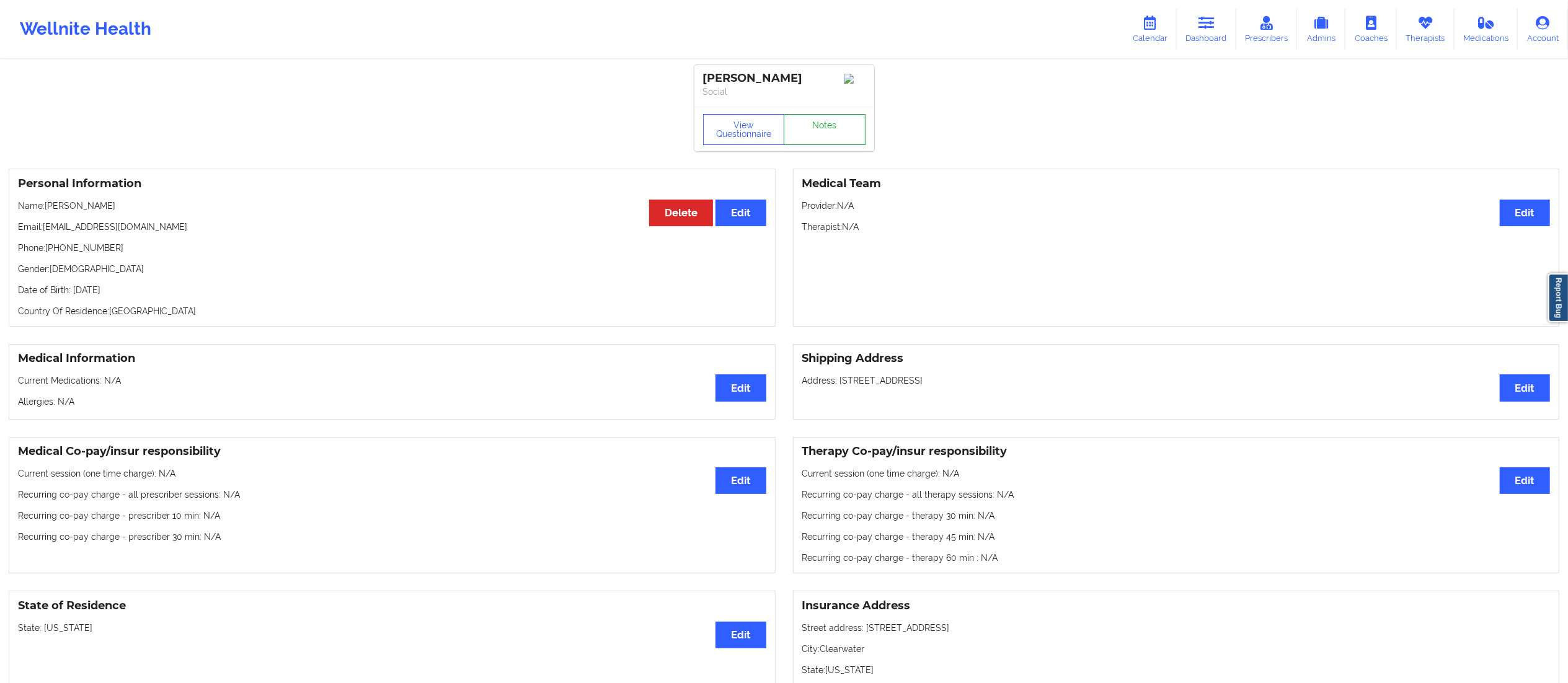
click at [807, 136] on link "Notes" at bounding box center [825, 129] width 82 height 31
drag, startPoint x: 50, startPoint y: 250, endPoint x: 181, endPoint y: 246, distance: 131.1
click at [181, 246] on p "Phone: +17279535938" at bounding box center [392, 247] width 748 height 12
copy p "17279535938"
click at [837, 144] on link "Notes" at bounding box center [825, 129] width 82 height 31
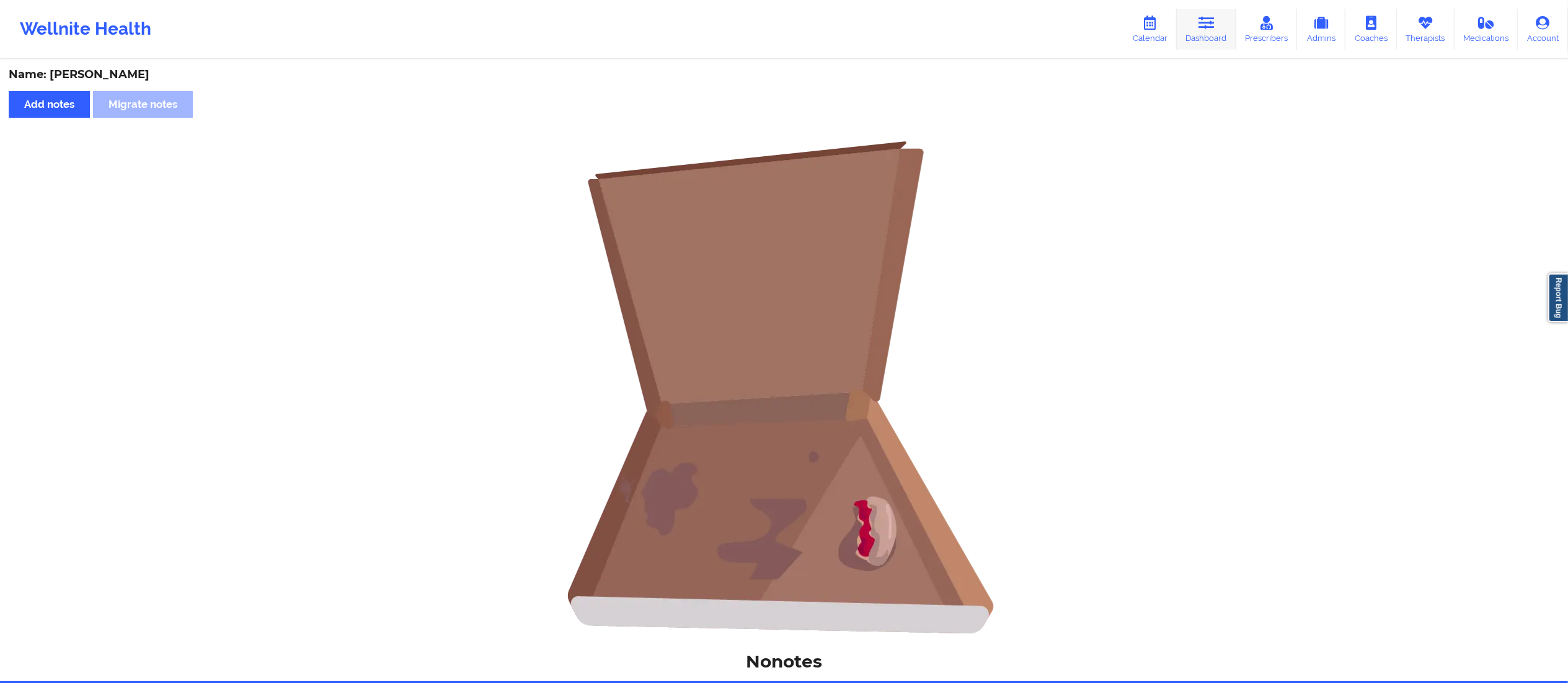
click at [1201, 27] on icon at bounding box center [1206, 22] width 16 height 14
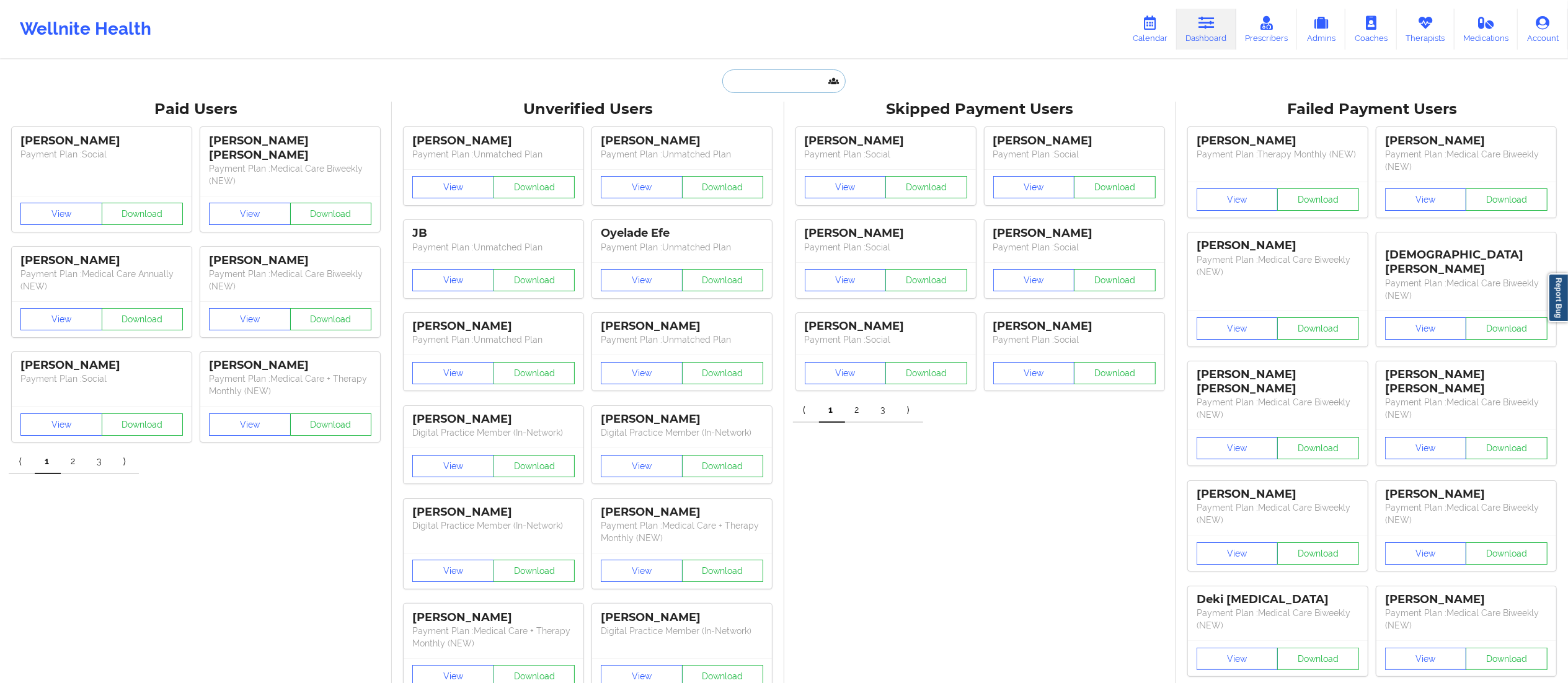
click at [777, 82] on input "text" at bounding box center [784, 81] width 123 height 24
paste input "[EMAIL_ADDRESS][DOMAIN_NAME]"
type input "[EMAIL_ADDRESS][DOMAIN_NAME]"
click at [780, 147] on div "Social" at bounding box center [815, 152] width 166 height 11
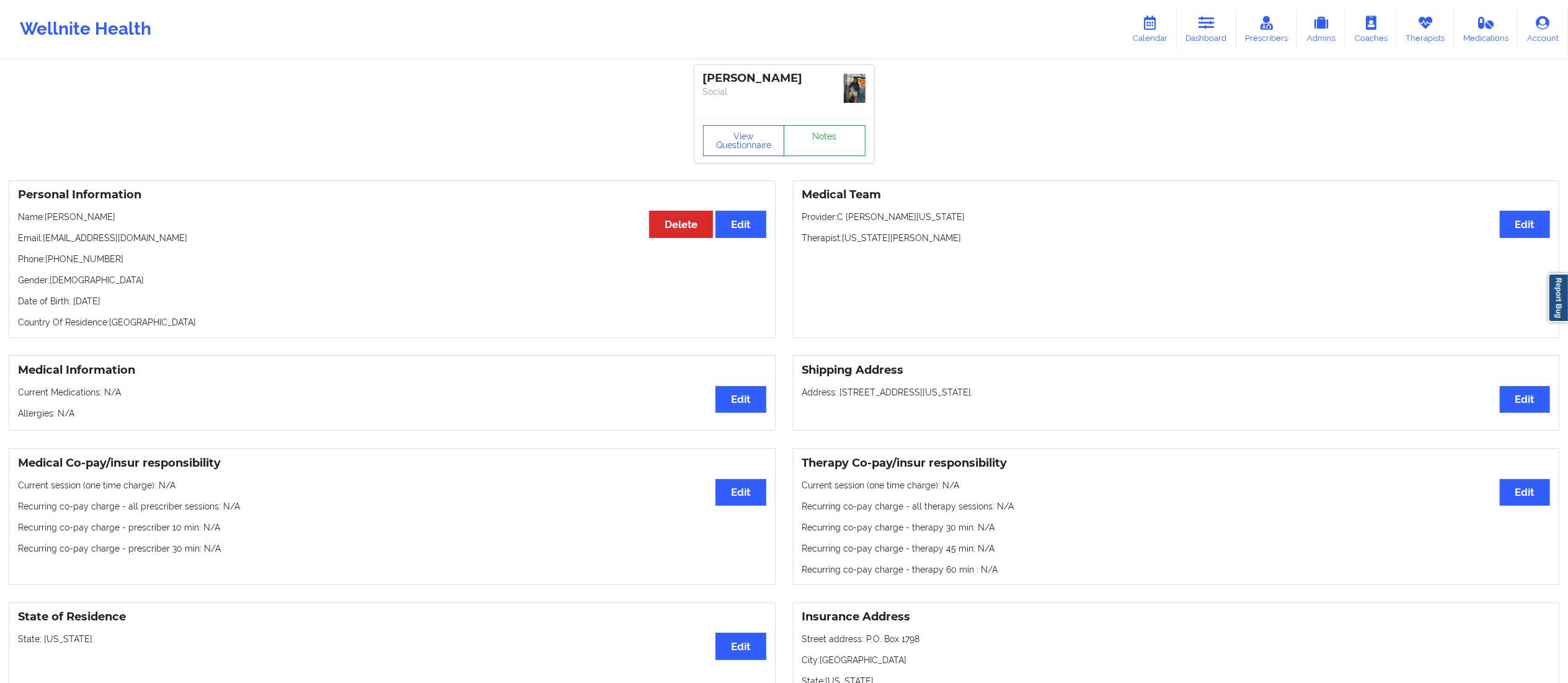
click at [799, 130] on link "Notes" at bounding box center [825, 140] width 82 height 31
